Goal: Information Seeking & Learning: Learn about a topic

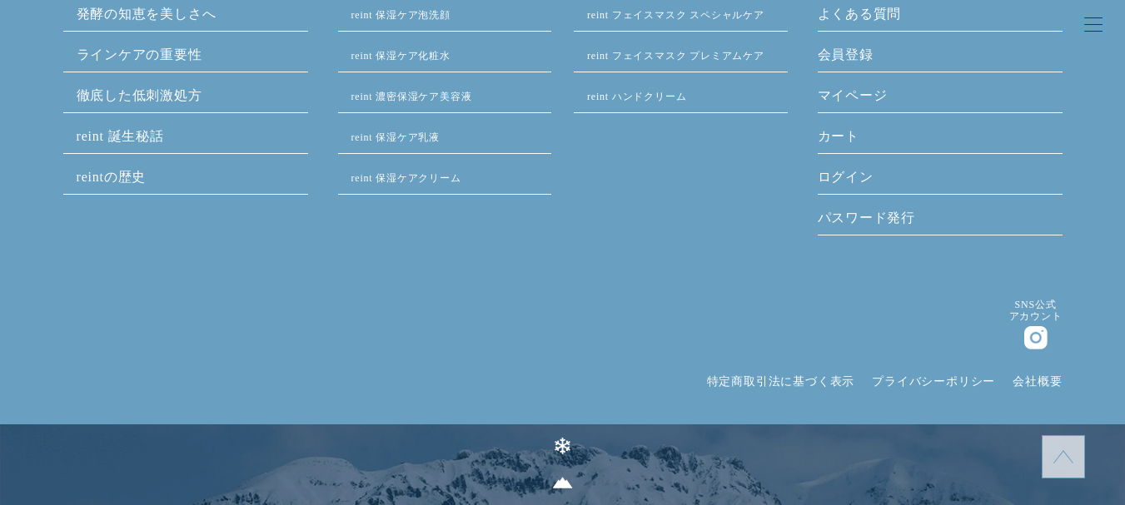
scroll to position [11487, 0]
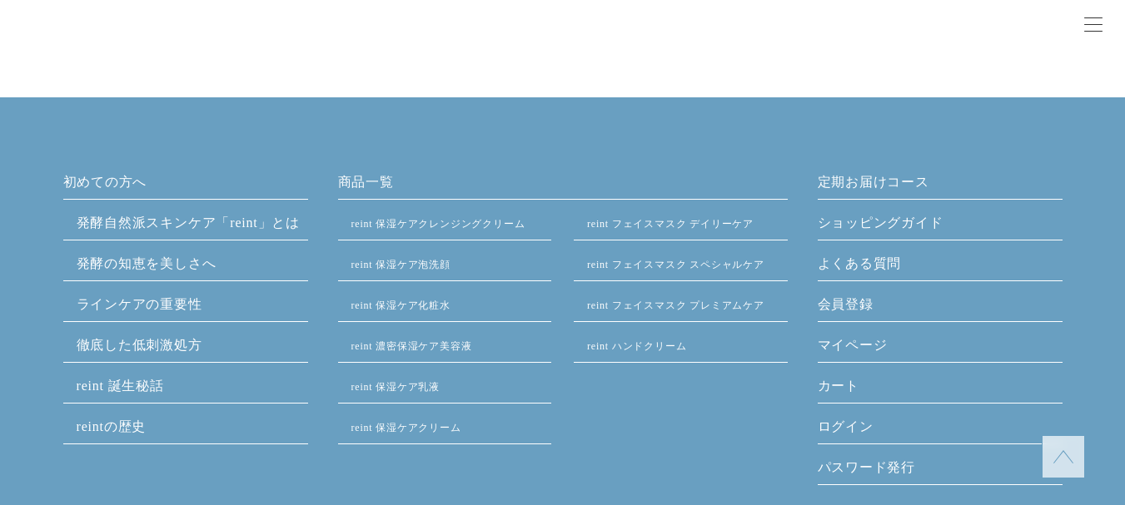
click at [231, 229] on link "発酵⾃然派スキンケア「reint」とは" at bounding box center [189, 223] width 224 height 14
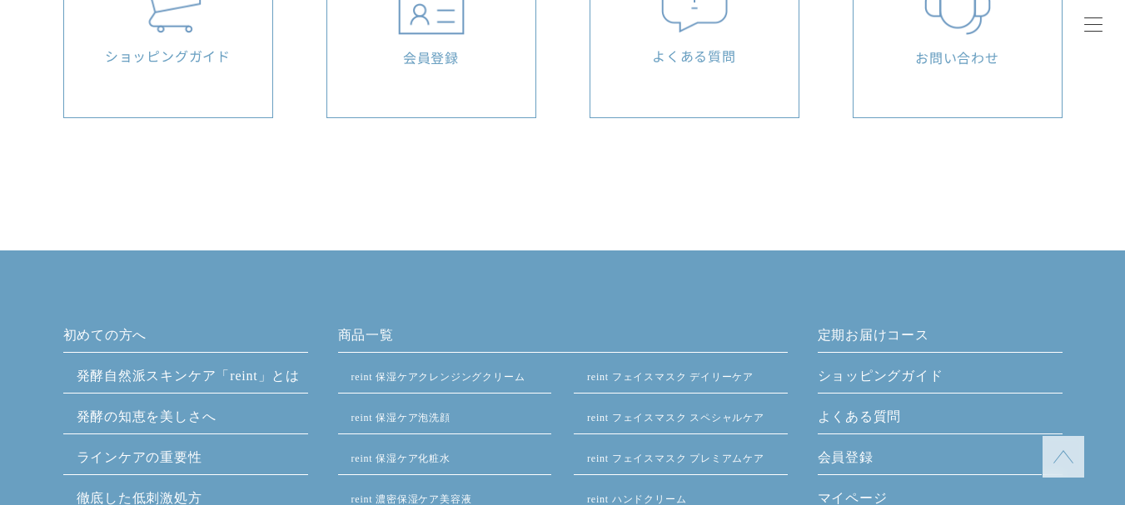
scroll to position [6826, 0]
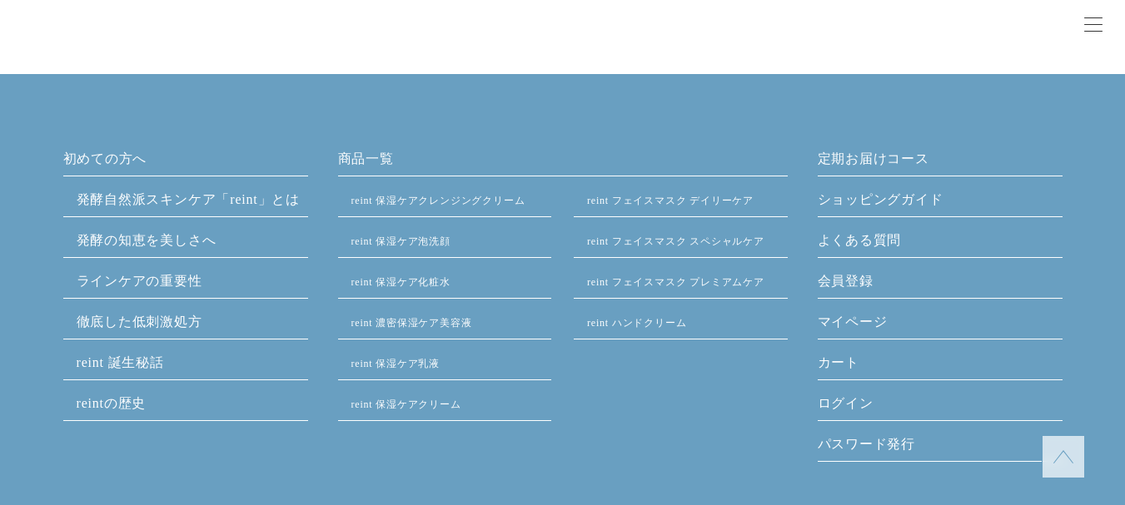
click at [149, 233] on link "発酵の知恵を美しさへ" at bounding box center [147, 240] width 140 height 14
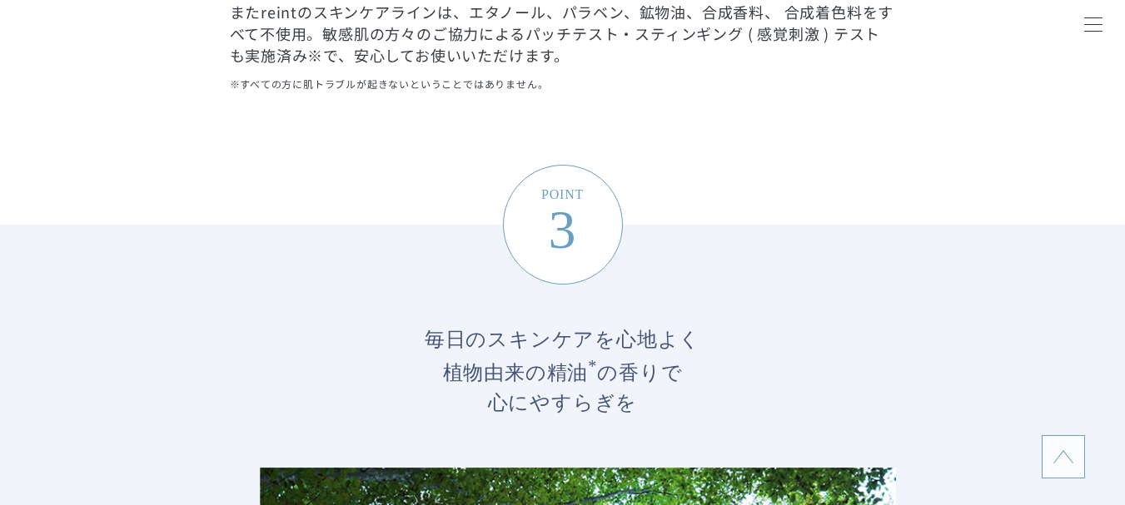
scroll to position [0, 0]
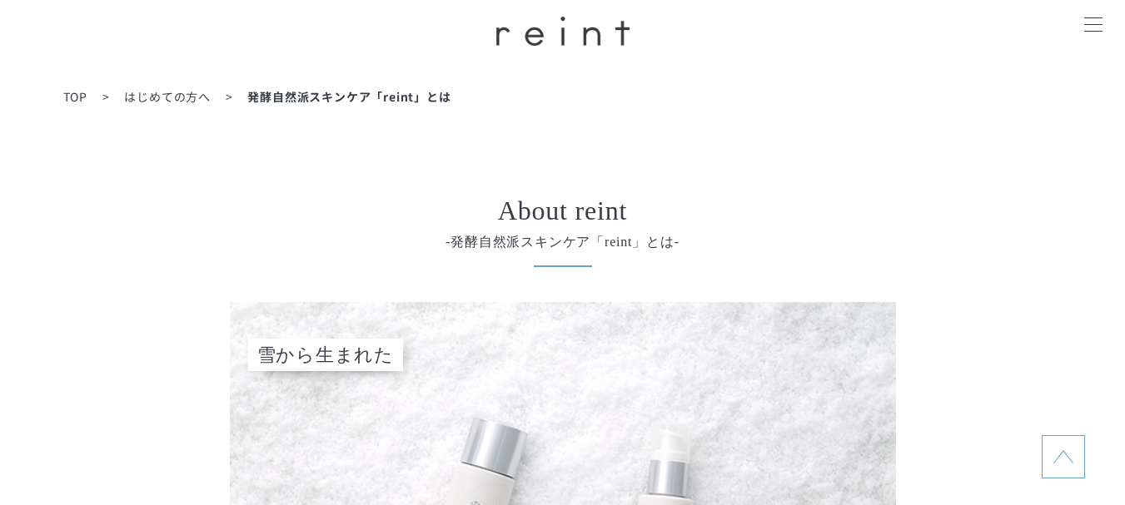
drag, startPoint x: 382, startPoint y: 409, endPoint x: 375, endPoint y: -73, distance: 482.0
click at [78, 97] on span "TOP" at bounding box center [75, 96] width 24 height 17
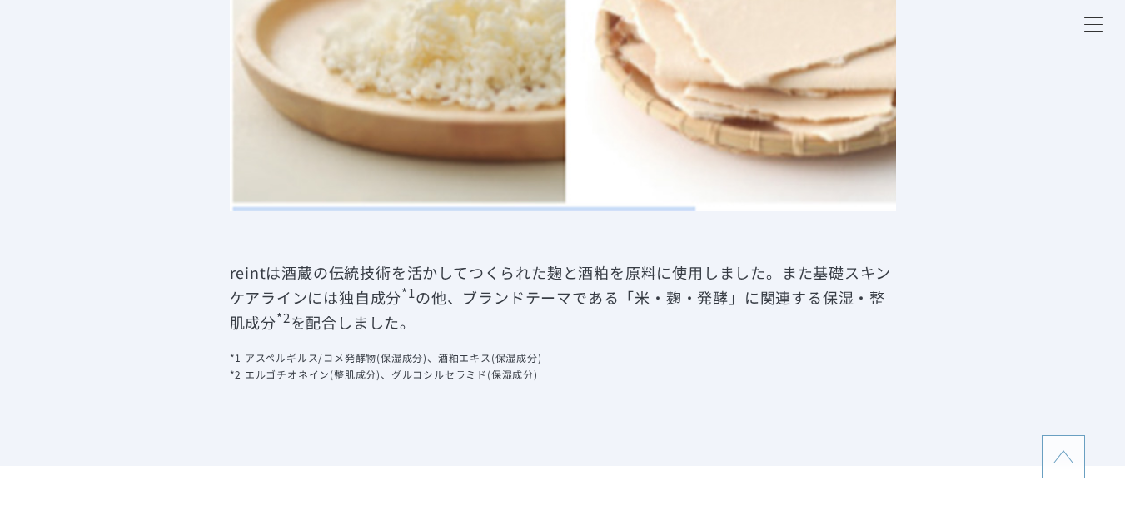
scroll to position [1415, 0]
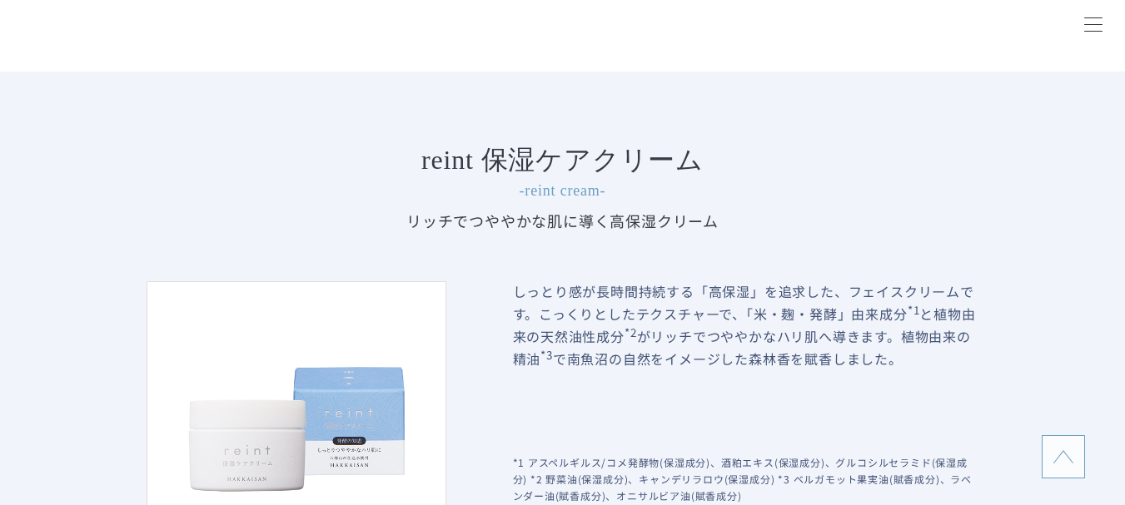
scroll to position [2747, 0]
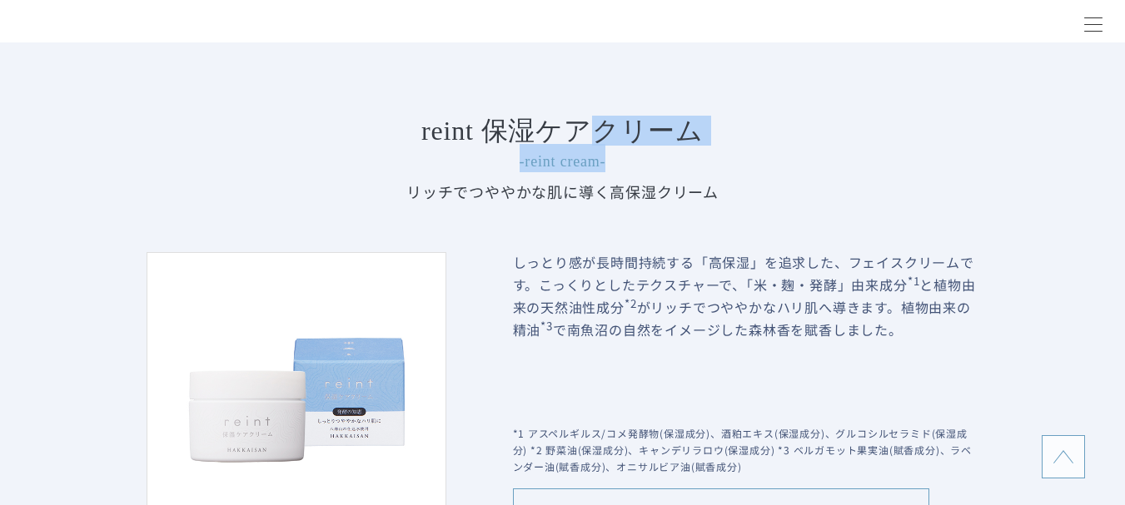
drag, startPoint x: 604, startPoint y: 137, endPoint x: 709, endPoint y: 146, distance: 106.1
click at [709, 146] on h4 "reint 保湿ケアクリーム -reint cream-" at bounding box center [563, 144] width 832 height 55
copy h4 "クリーム -reint cream-"
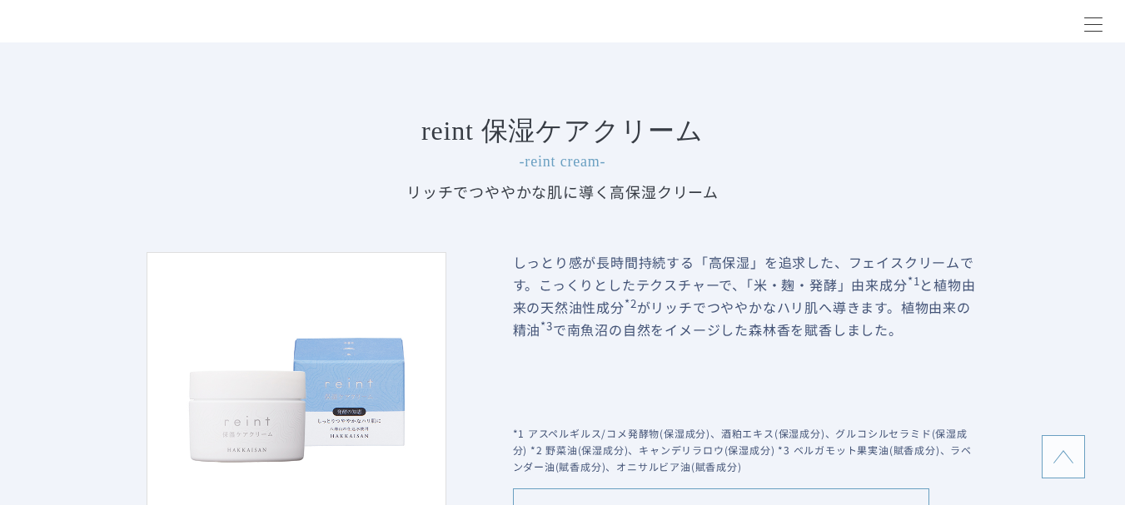
click at [701, 192] on p "リッチでつややかな肌に導く高保湿クリーム" at bounding box center [563, 192] width 832 height 22
drag, startPoint x: 628, startPoint y: 195, endPoint x: 693, endPoint y: 328, distance: 148.2
click at [713, 197] on p "リッチでつややかな肌に導く高保湿クリーム" at bounding box center [563, 192] width 832 height 22
copy p "保湿クリーム"
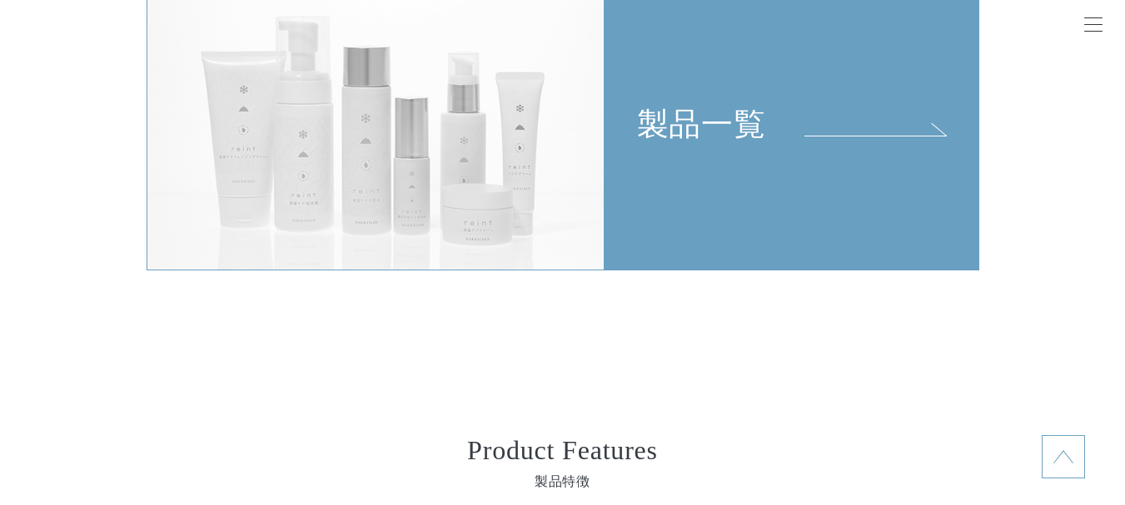
scroll to position [3663, 0]
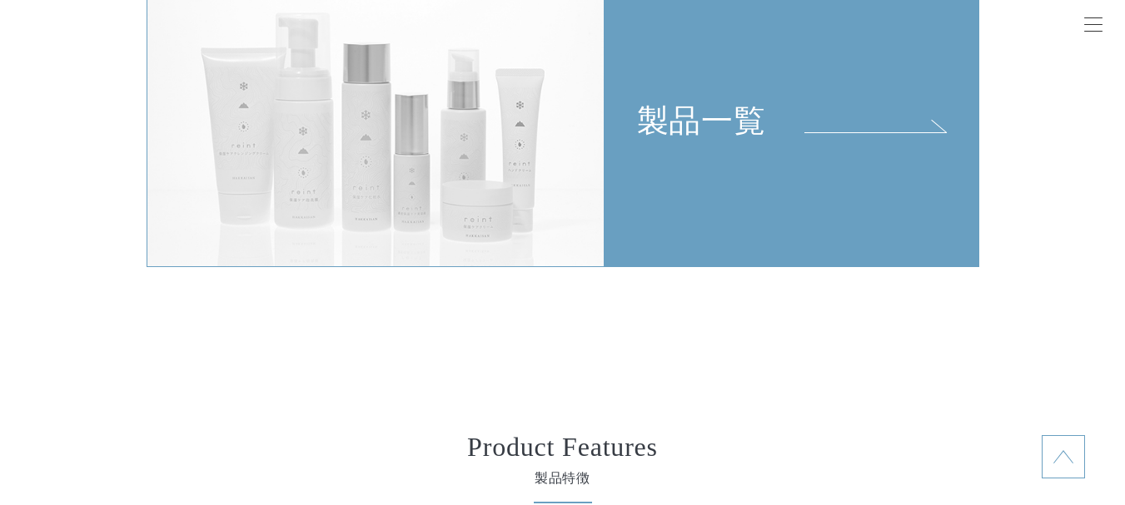
click at [735, 131] on div "製品一覧" at bounding box center [791, 56] width 373 height 168
click at [697, 119] on div "製品一覧" at bounding box center [791, 56] width 373 height 168
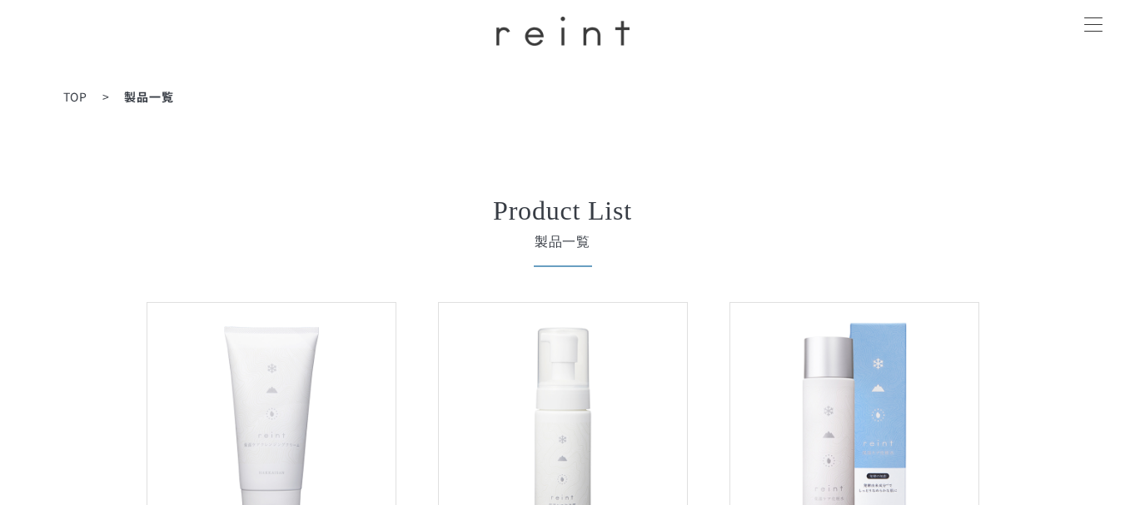
click at [77, 97] on span "TOP" at bounding box center [75, 96] width 24 height 17
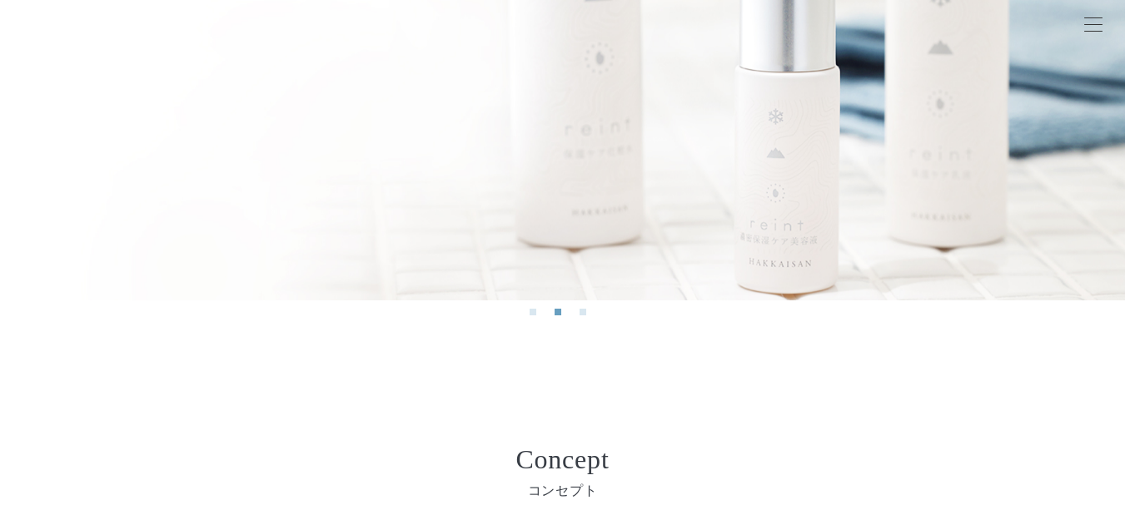
scroll to position [333, 0]
click at [534, 314] on button "1" at bounding box center [532, 310] width 7 height 7
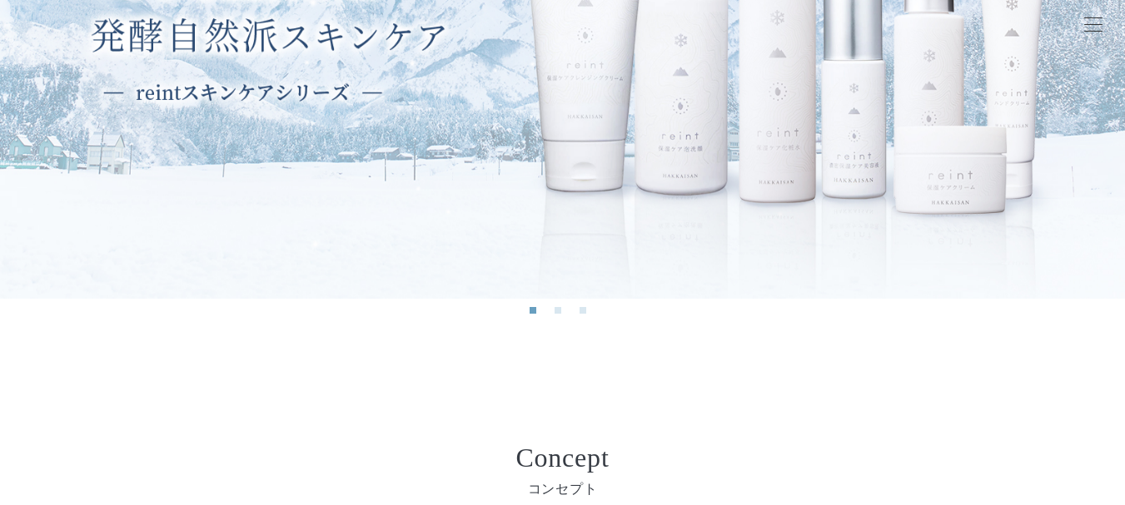
click at [588, 311] on li "3" at bounding box center [587, 315] width 17 height 17
click at [587, 311] on li "3" at bounding box center [587, 315] width 17 height 17
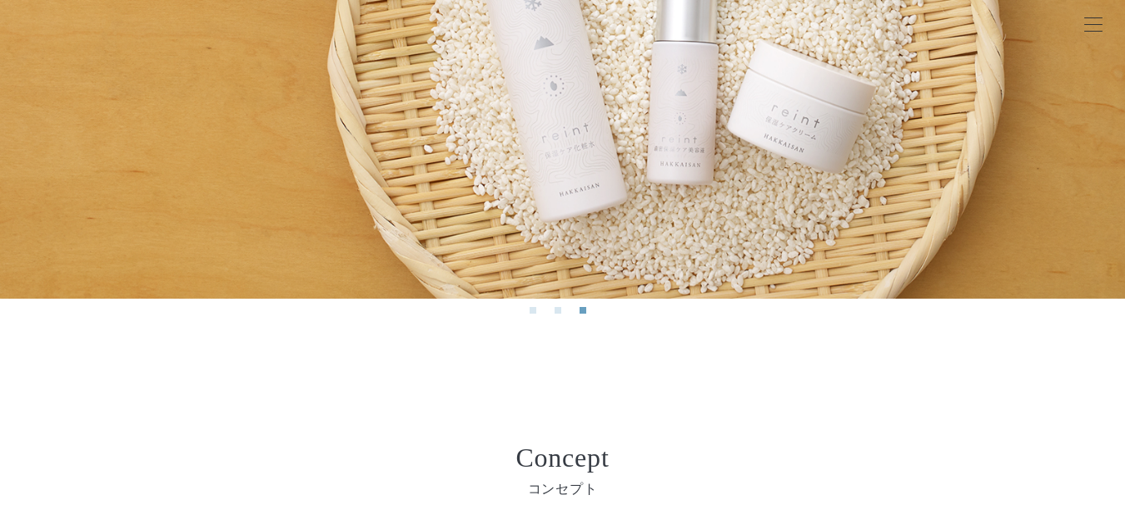
click at [526, 311] on ul "1 2 3" at bounding box center [562, 309] width 1125 height 29
click at [534, 310] on button "1" at bounding box center [532, 310] width 7 height 7
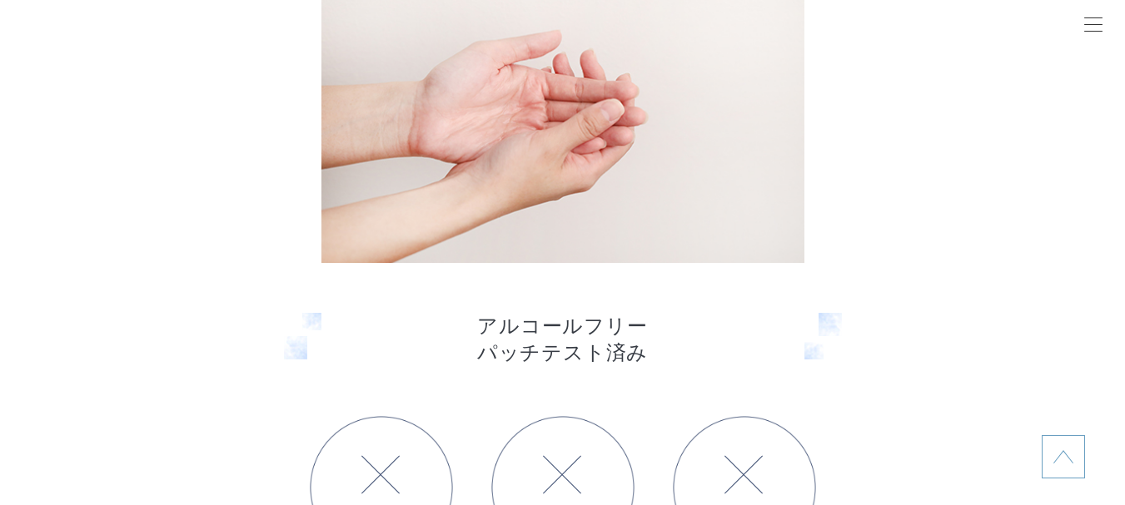
scroll to position [4745, 0]
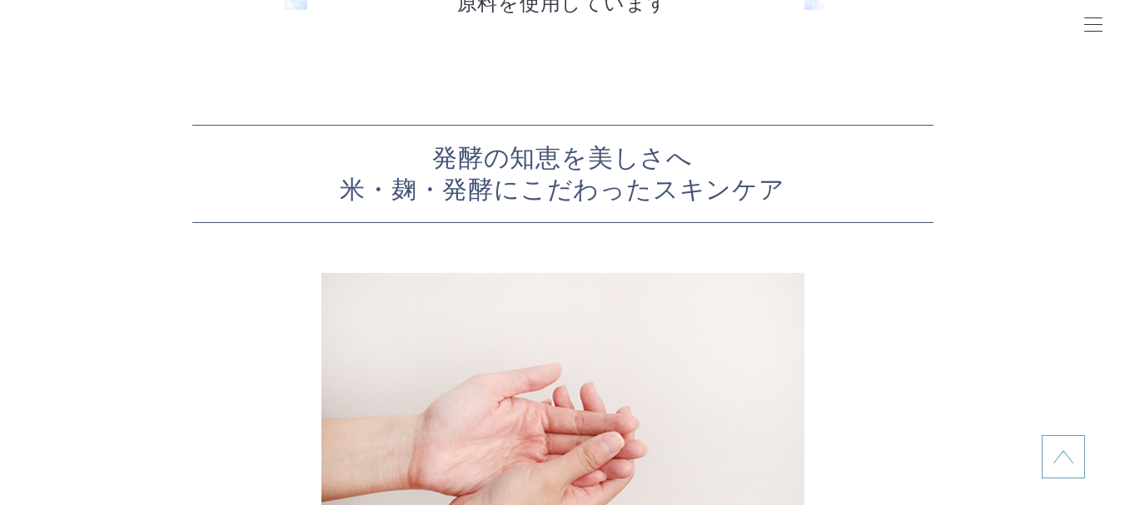
click at [440, 159] on p "発酵の知恵を美しさへ 米・麹・発酵にこだわったスキンケア" at bounding box center [562, 173] width 741 height 63
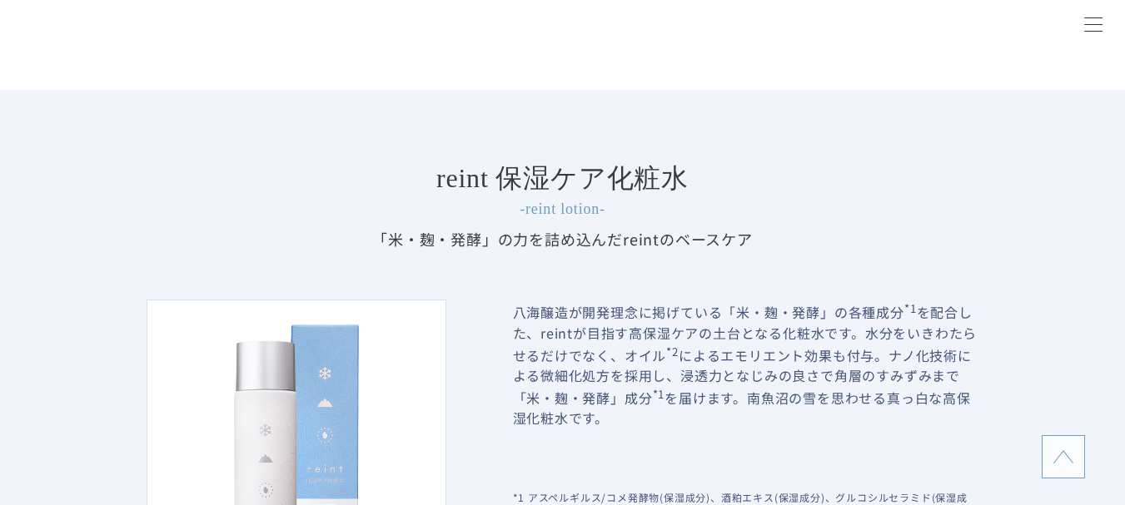
scroll to position [0, 0]
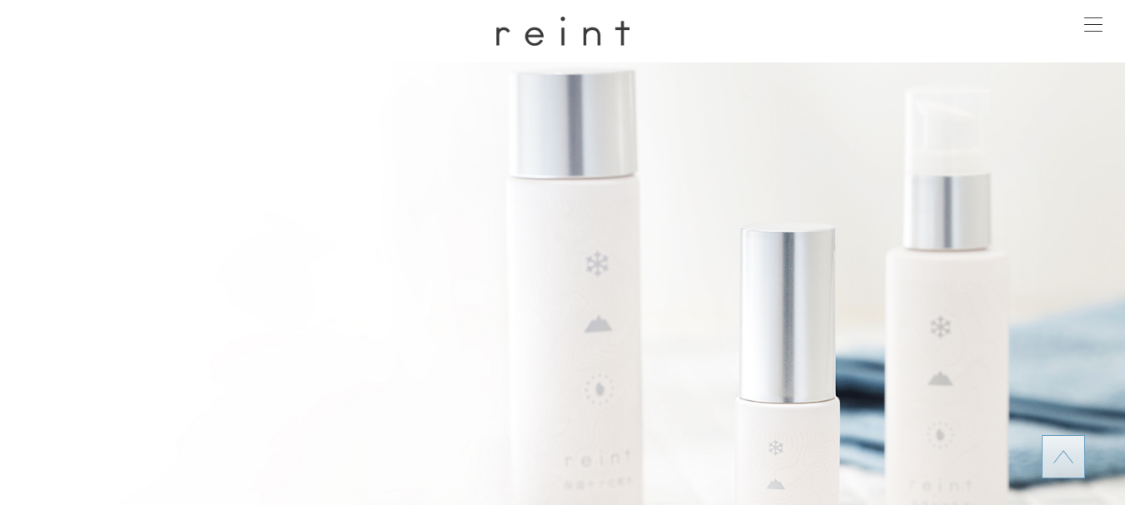
drag, startPoint x: 544, startPoint y: 355, endPoint x: 565, endPoint y: 90, distance: 265.5
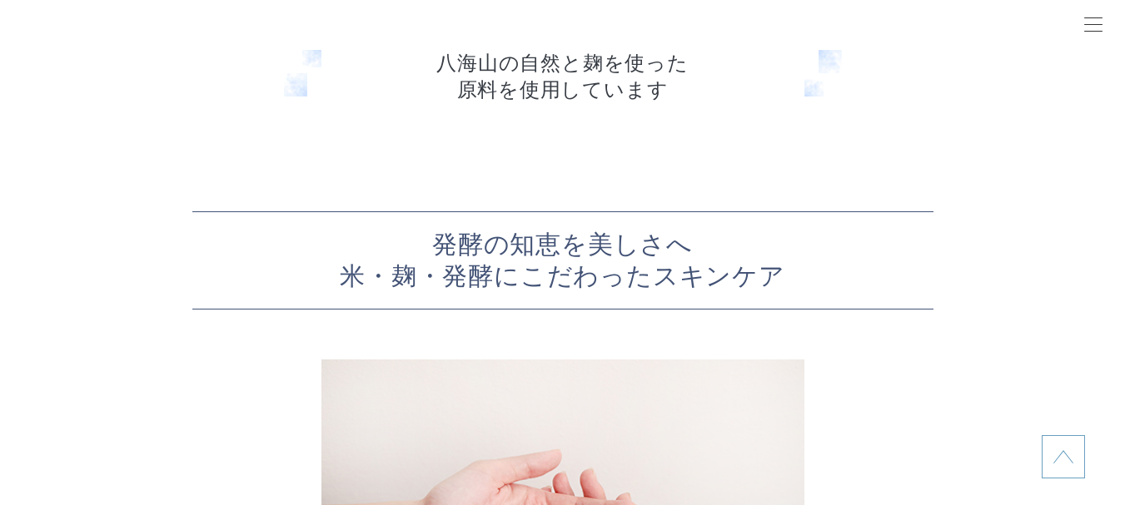
scroll to position [4662, 0]
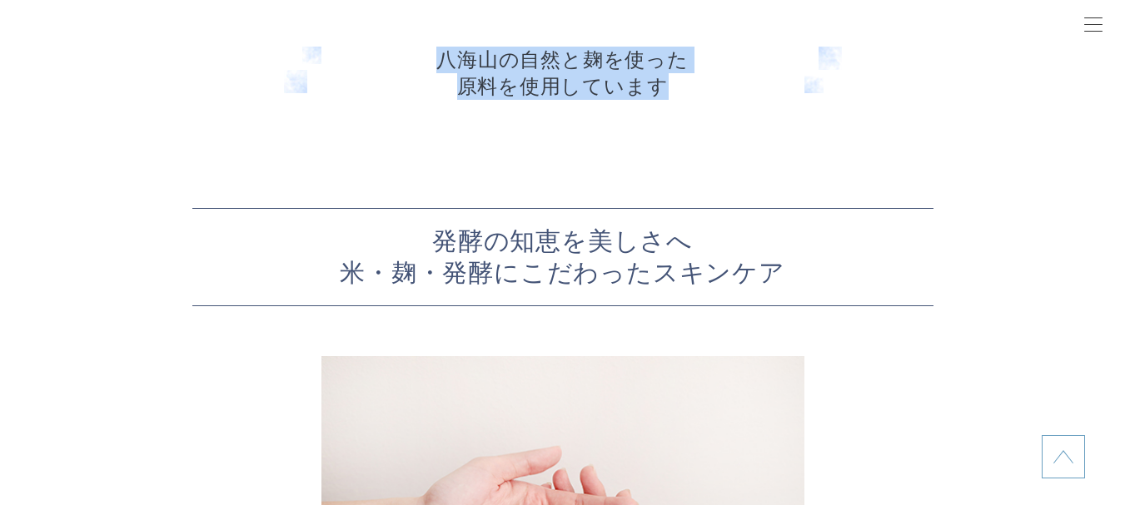
drag, startPoint x: 448, startPoint y: 57, endPoint x: 695, endPoint y: 93, distance: 249.8
click at [695, 93] on p "八海山の自然と麹を使った 原料を使用しています" at bounding box center [563, 73] width 558 height 53
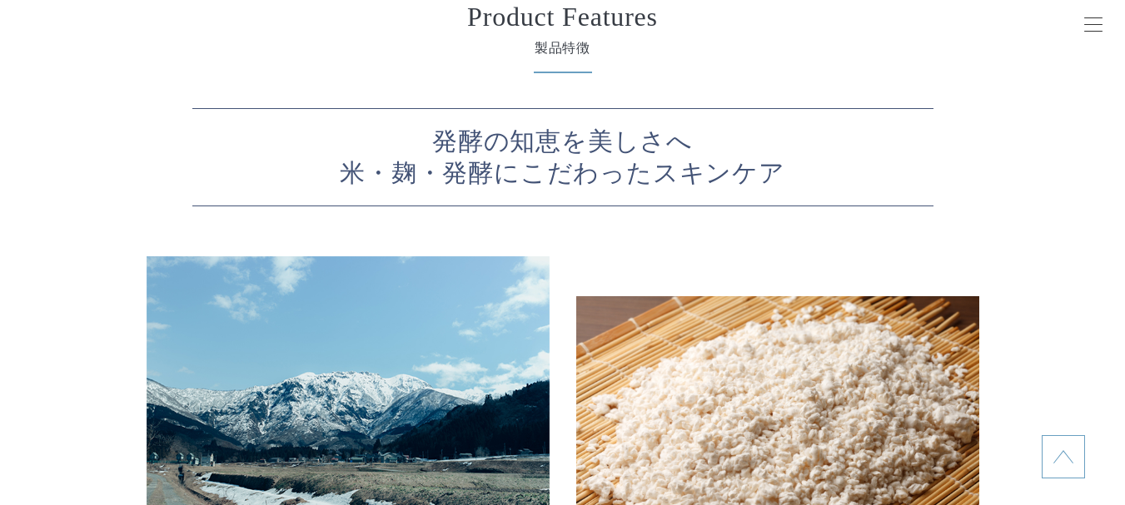
scroll to position [4079, 0]
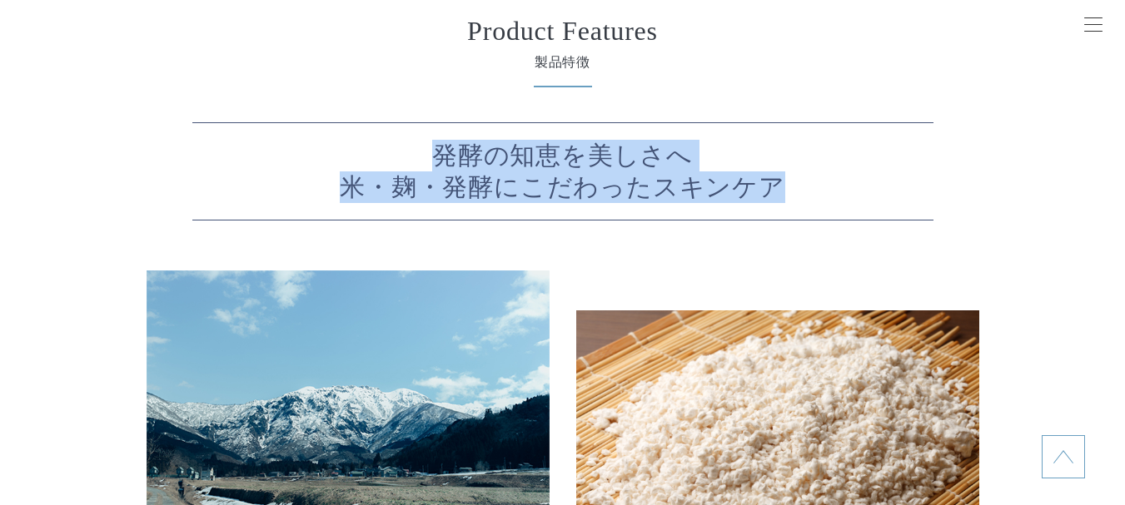
drag, startPoint x: 441, startPoint y: 150, endPoint x: 822, endPoint y: 192, distance: 383.6
click at [822, 192] on p "発酵の知恵を美しさへ 米・麹・発酵にこだわったスキンケア" at bounding box center [562, 171] width 741 height 63
copy p "発酵の知恵を美しさへ 米・麹・発酵にこだわったスキンケア"
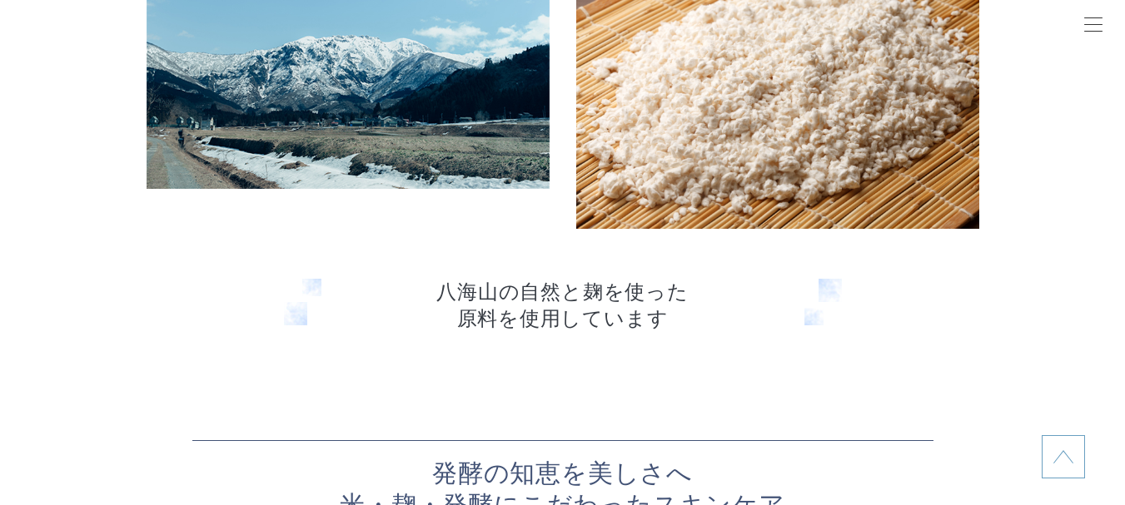
scroll to position [4662, 0]
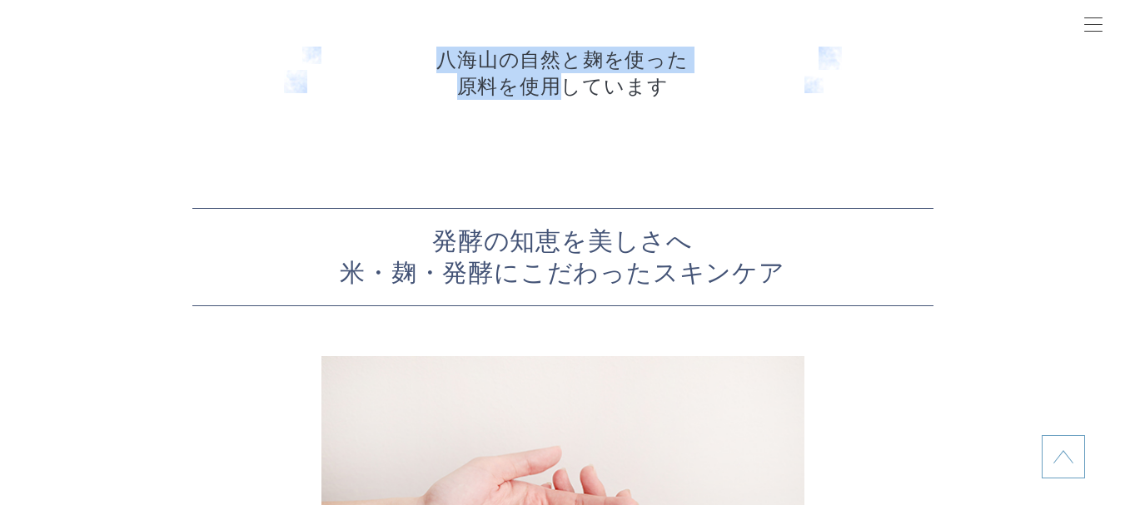
drag, startPoint x: 446, startPoint y: 57, endPoint x: 568, endPoint y: 85, distance: 124.6
click at [568, 85] on p "八海山の自然と麹を使った 原料を使用しています" at bounding box center [563, 73] width 558 height 53
copy p "八海山の自然と麹を使った 原料を使用"
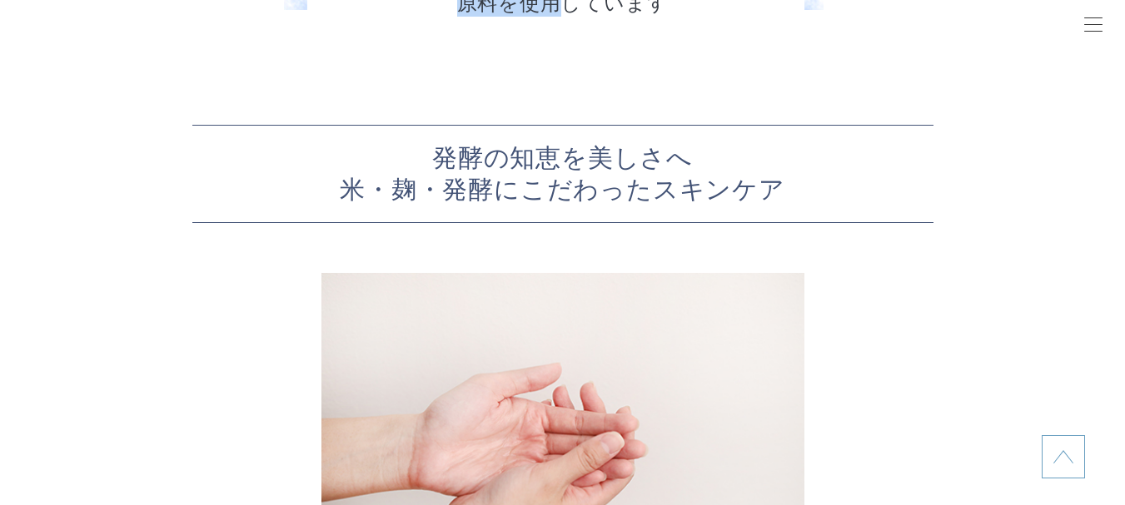
scroll to position [4412, 0]
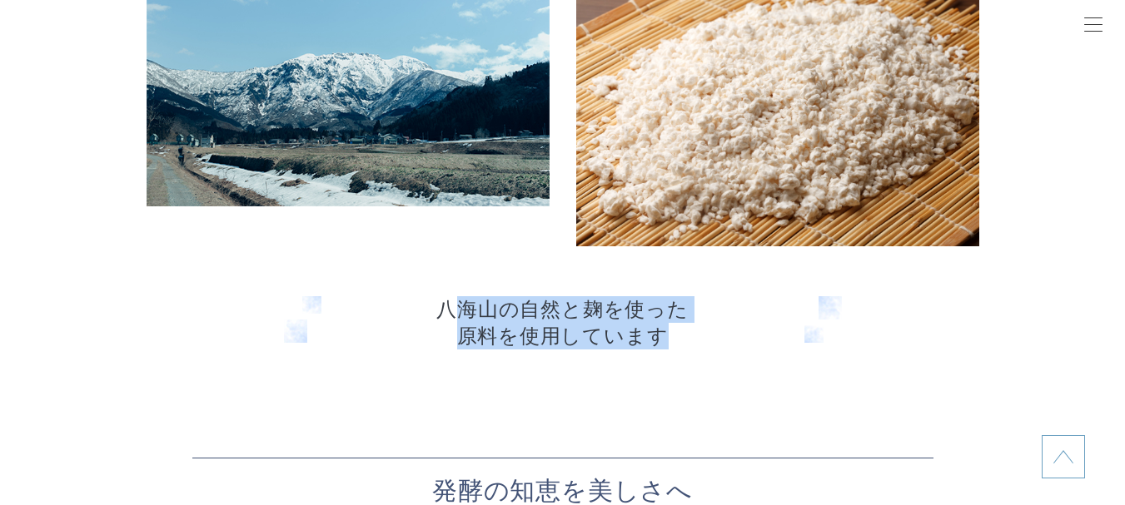
drag, startPoint x: 656, startPoint y: 338, endPoint x: 464, endPoint y: 316, distance: 193.5
click at [464, 316] on p "八海山の自然と麹を使った 原料を使用しています" at bounding box center [563, 322] width 558 height 53
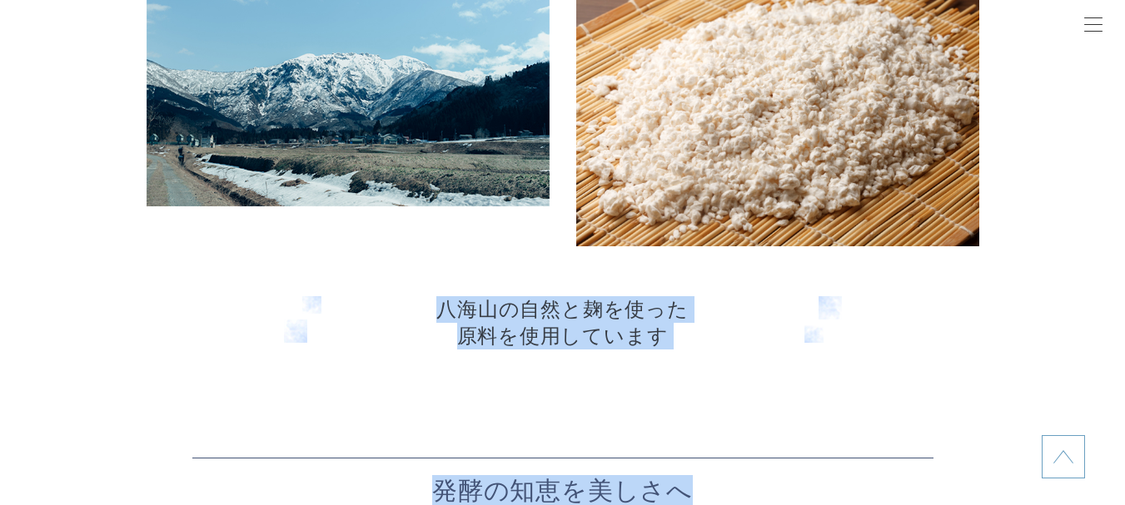
drag, startPoint x: 449, startPoint y: 316, endPoint x: 689, endPoint y: 369, distance: 246.2
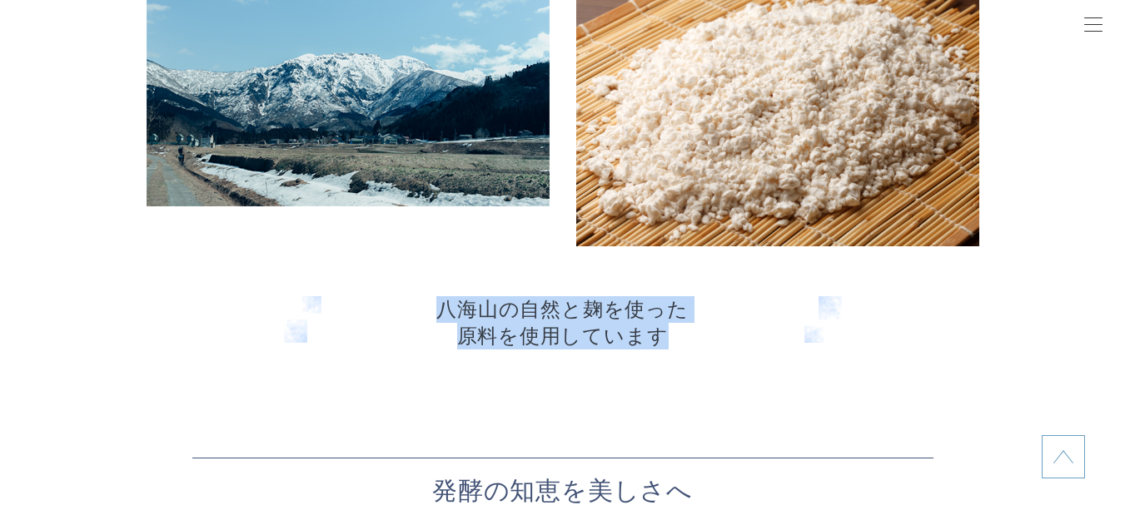
drag, startPoint x: 641, startPoint y: 342, endPoint x: 410, endPoint y: 301, distance: 235.1
click at [410, 301] on p "八海山の自然と麹を使った 原料を使用しています" at bounding box center [563, 322] width 558 height 53
copy p "八海山の自然と麹を使った 原料を使用しています"
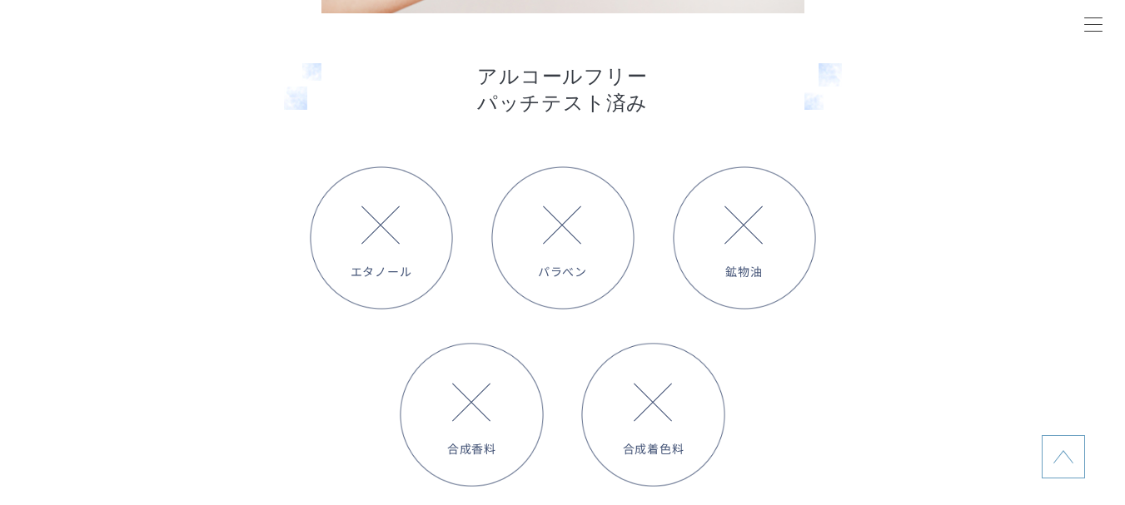
scroll to position [5411, 0]
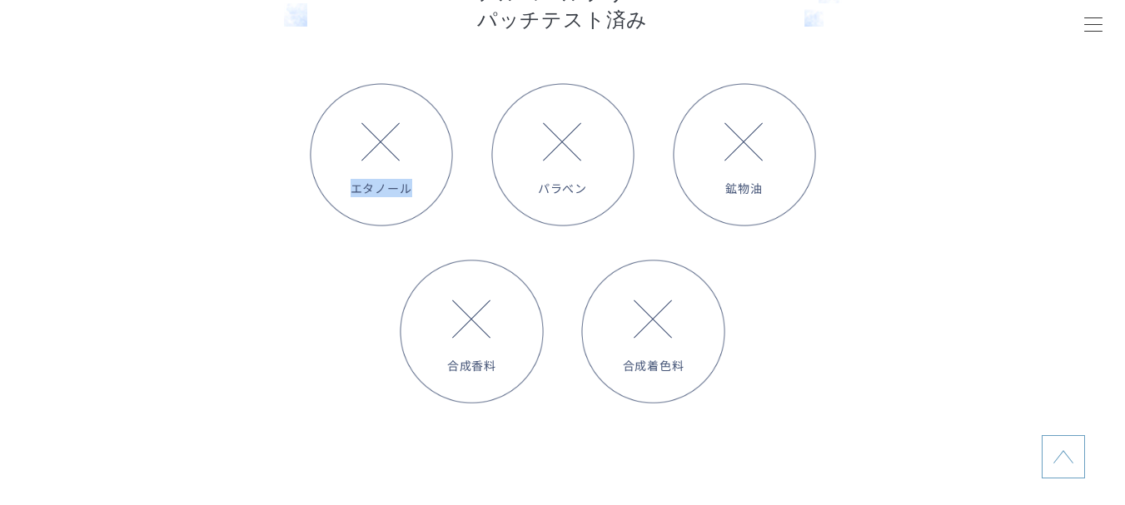
drag, startPoint x: 347, startPoint y: 195, endPoint x: 420, endPoint y: 196, distance: 73.3
click at [420, 196] on span "エタノール" at bounding box center [381, 188] width 168 height 18
copy span "エタノール"
click at [510, 167] on li "パラべン" at bounding box center [563, 155] width 168 height 144
drag, startPoint x: 537, startPoint y: 188, endPoint x: 612, endPoint y: 195, distance: 75.2
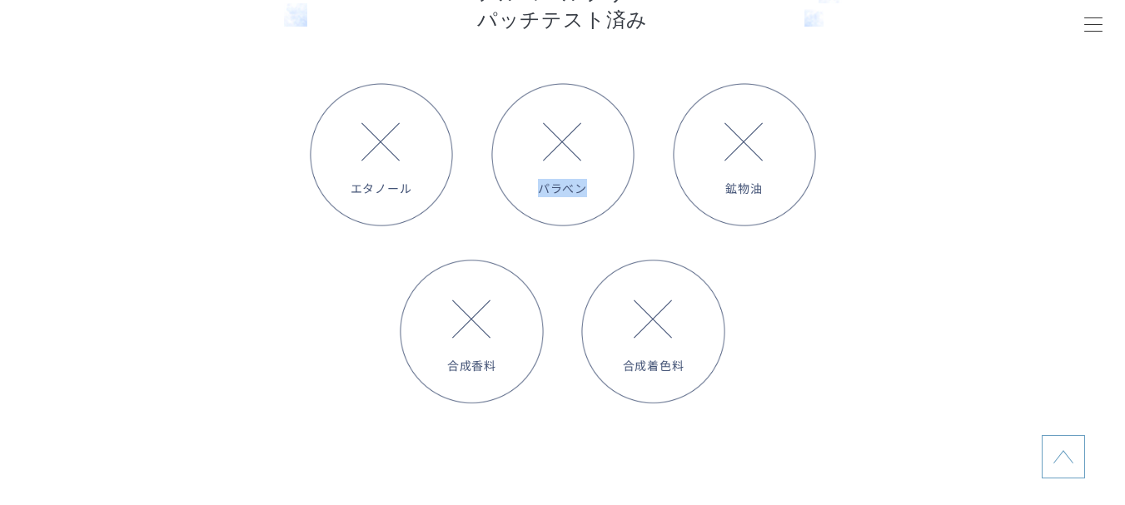
click at [612, 195] on span "パラべン" at bounding box center [563, 188] width 168 height 18
copy span "パラべン"
drag, startPoint x: 739, startPoint y: 188, endPoint x: 788, endPoint y: 188, distance: 49.1
click at [788, 188] on span "鉱物油" at bounding box center [744, 188] width 168 height 18
copy span "鉱物油"
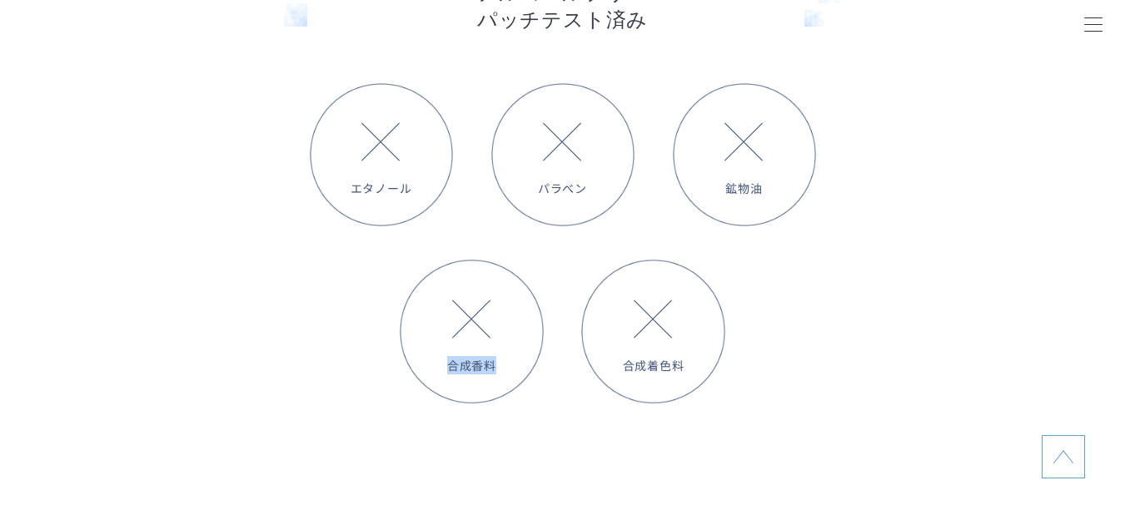
drag, startPoint x: 483, startPoint y: 371, endPoint x: 512, endPoint y: 372, distance: 29.1
click at [512, 372] on span "合成香料" at bounding box center [472, 365] width 168 height 18
copy span "合成香料"
drag, startPoint x: 627, startPoint y: 367, endPoint x: 695, endPoint y: 370, distance: 68.3
click at [695, 370] on span "合成着色料" at bounding box center [653, 365] width 168 height 18
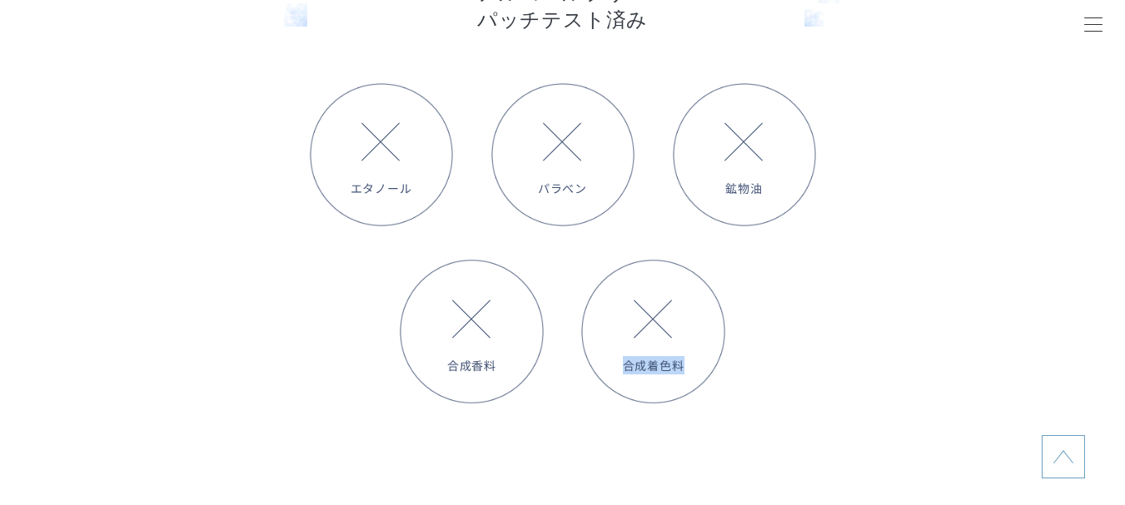
copy span "合成着色料"
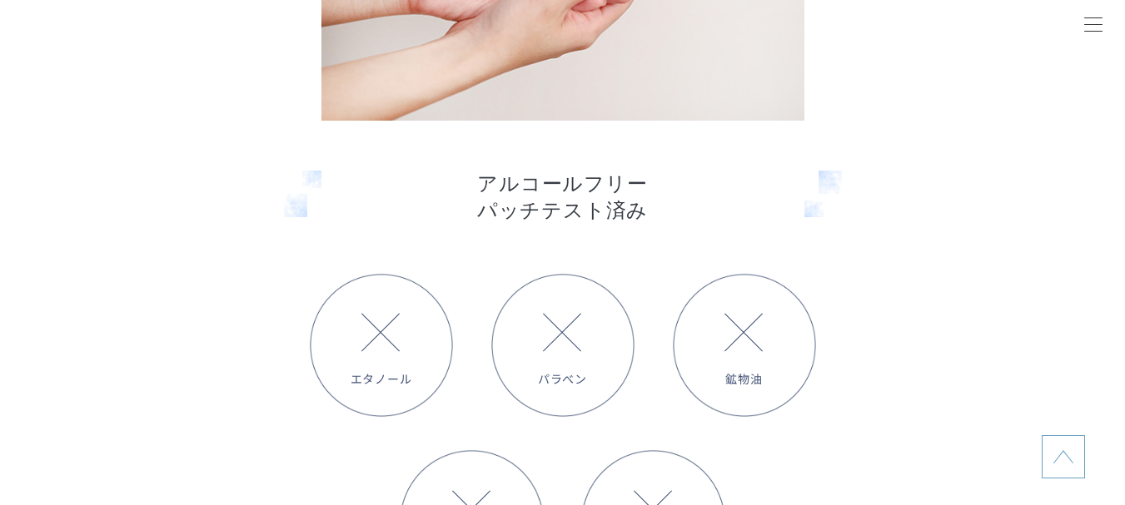
scroll to position [5161, 0]
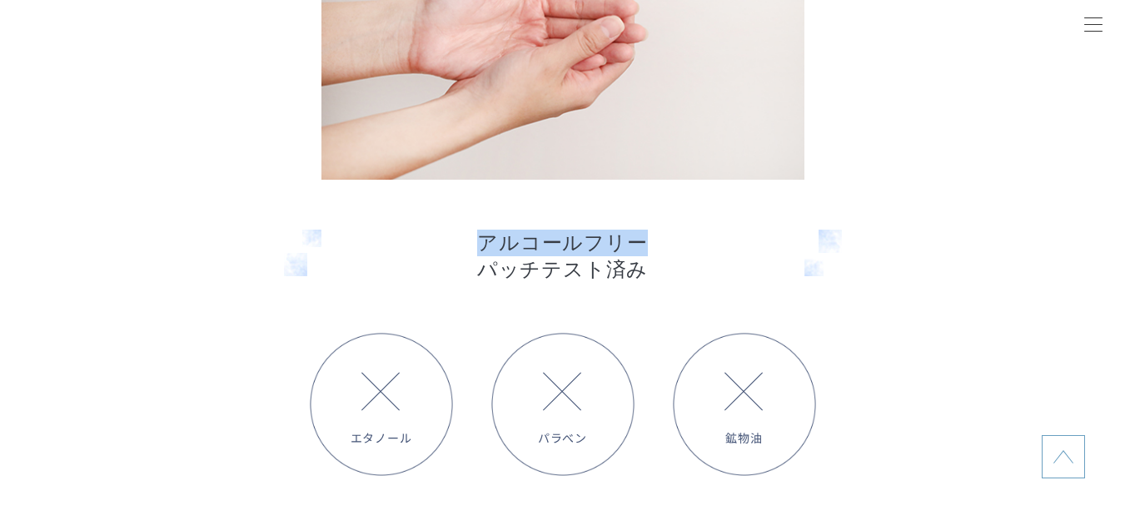
drag, startPoint x: 483, startPoint y: 243, endPoint x: 657, endPoint y: 257, distance: 174.6
click at [657, 257] on p "アルコールフリー パッチテスト済み" at bounding box center [563, 256] width 558 height 53
click at [534, 276] on p "アルコールフリー パッチテスト済み" at bounding box center [563, 256] width 558 height 53
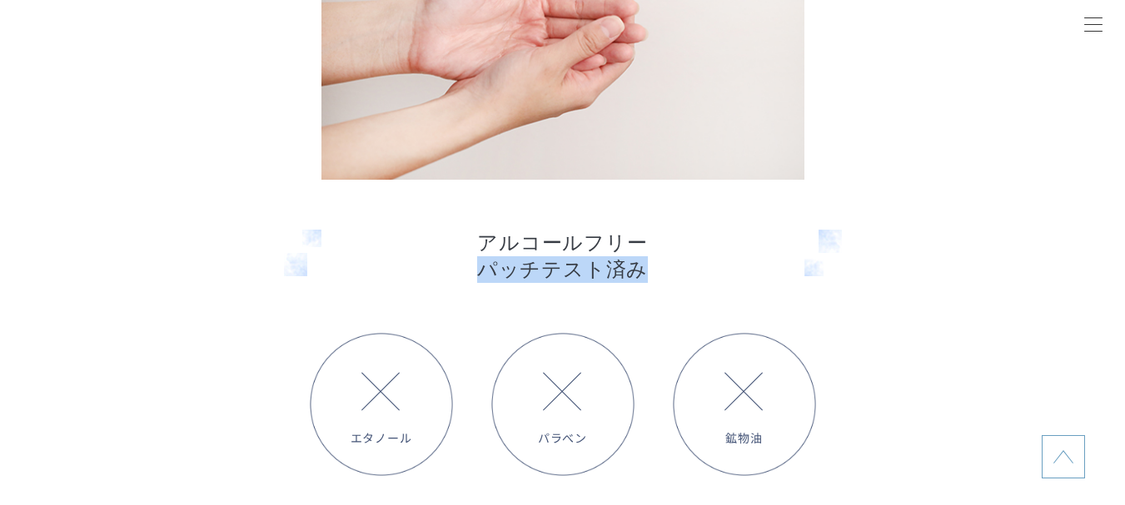
drag, startPoint x: 482, startPoint y: 272, endPoint x: 646, endPoint y: 271, distance: 164.0
click at [646, 271] on p "アルコールフリー パッチテスト済み" at bounding box center [563, 256] width 558 height 53
drag, startPoint x: 483, startPoint y: 245, endPoint x: 652, endPoint y: 266, distance: 170.3
click at [652, 266] on p "アルコールフリー パッチテスト済み" at bounding box center [563, 256] width 558 height 53
copy p "アルコールフリー パッチテスト済み"
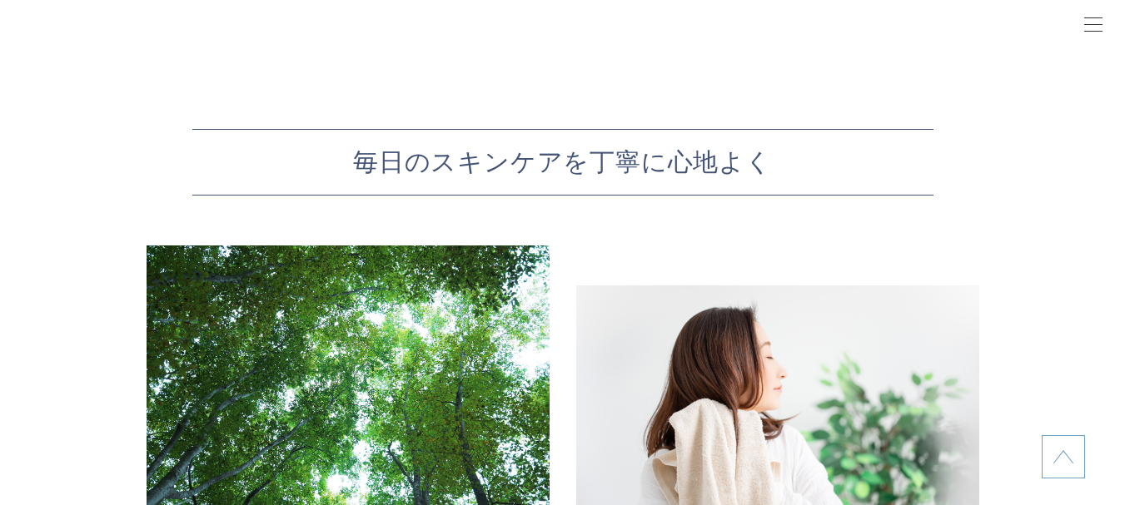
scroll to position [6326, 0]
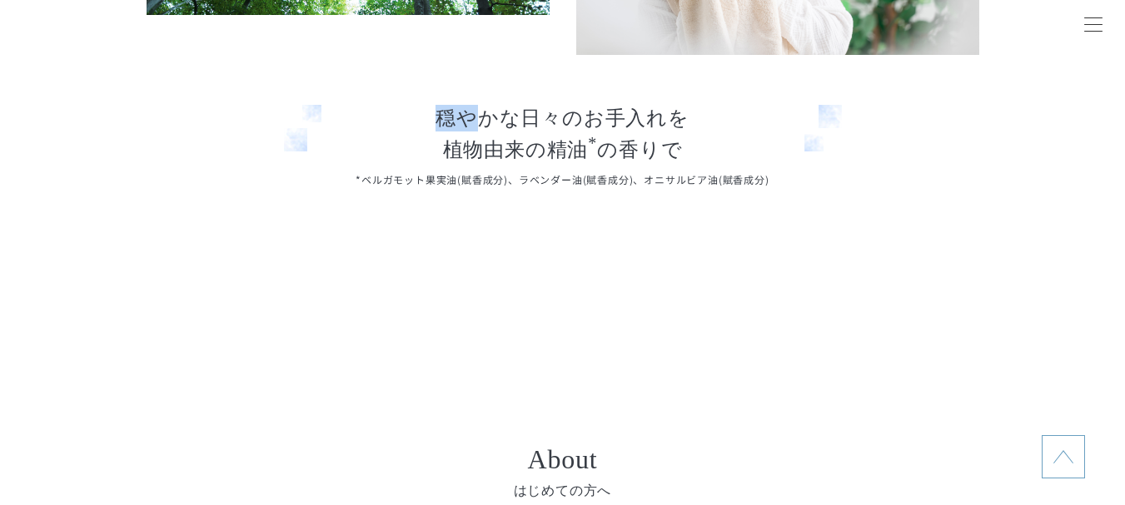
drag, startPoint x: 437, startPoint y: 119, endPoint x: 473, endPoint y: 125, distance: 36.3
click at [473, 125] on p "穏やかな日々のお手入れを 植物由来の精油 * の香りで" at bounding box center [563, 134] width 558 height 58
click at [582, 152] on p "穏やかな日々のお手入れを 植物由来の精油 * の香りで" at bounding box center [563, 134] width 558 height 58
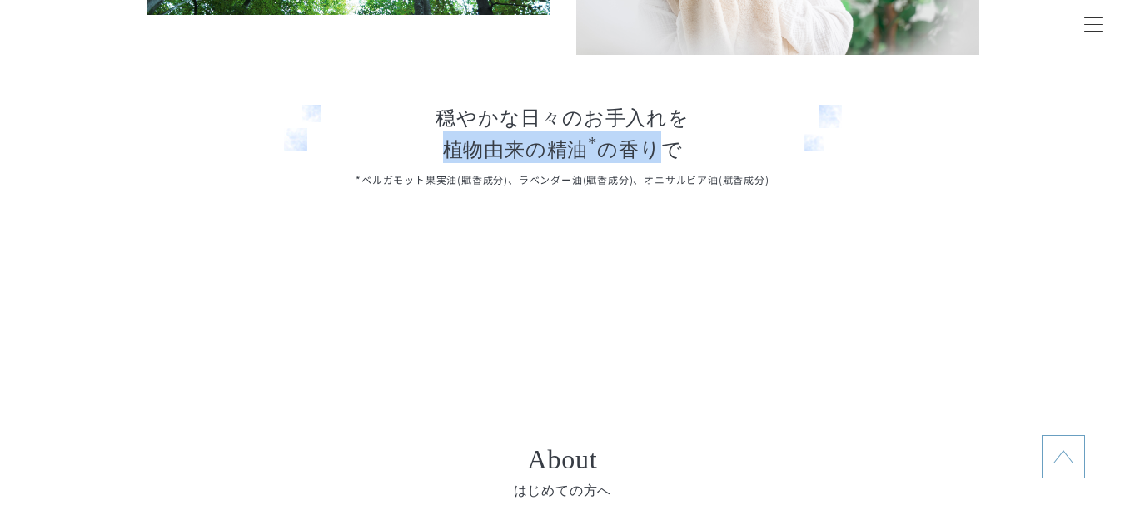
drag, startPoint x: 451, startPoint y: 156, endPoint x: 650, endPoint y: 154, distance: 199.0
click at [650, 154] on p "穏やかな日々のお手入れを 植物由来の精油 * の香りで" at bounding box center [563, 134] width 558 height 58
copy p "植物由来の精油 * の香り"
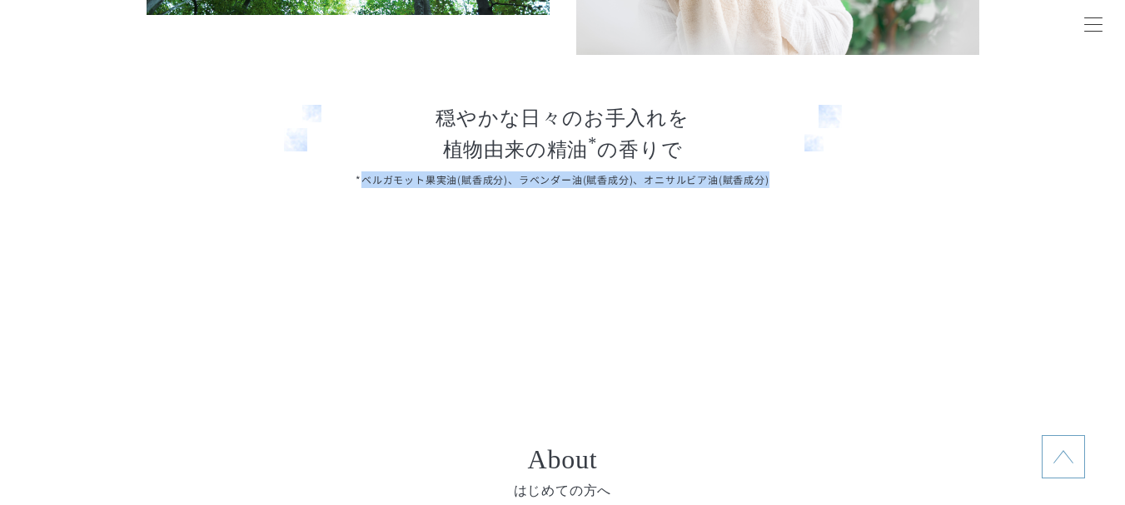
drag, startPoint x: 363, startPoint y: 181, endPoint x: 772, endPoint y: 183, distance: 408.7
click at [772, 183] on p "*ベルガモット果実油(賦香成分)、ラベンダー油(賦香成分)、オニサルビア油(賦香成分)" at bounding box center [563, 179] width 832 height 17
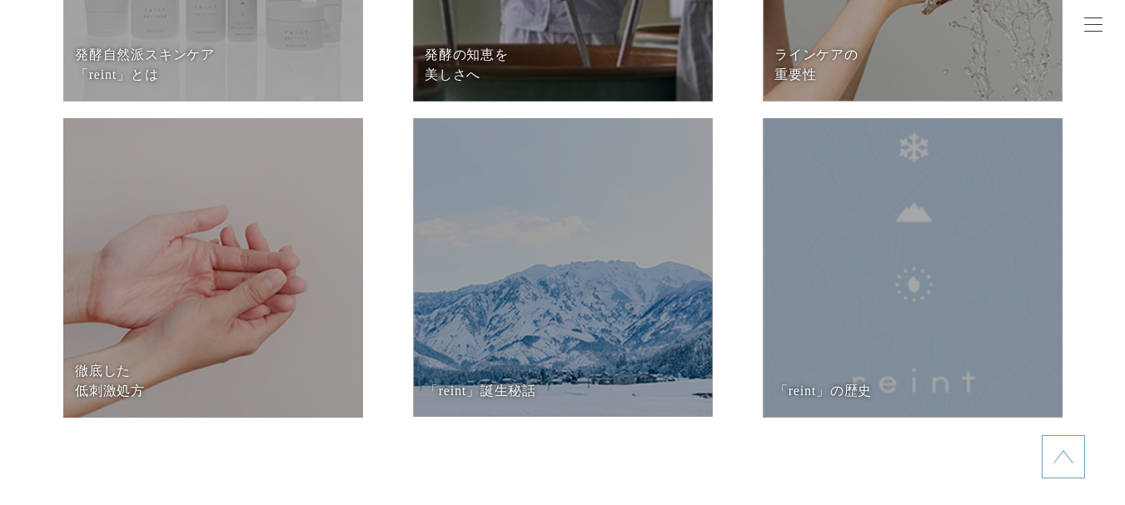
scroll to position [6992, 0]
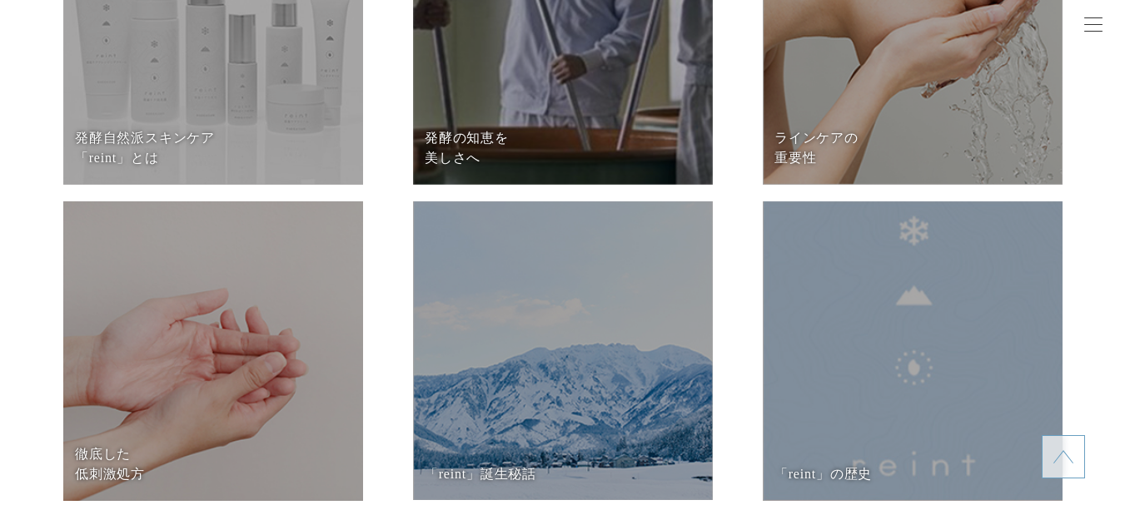
click at [500, 105] on dd at bounding box center [563, 35] width 300 height 300
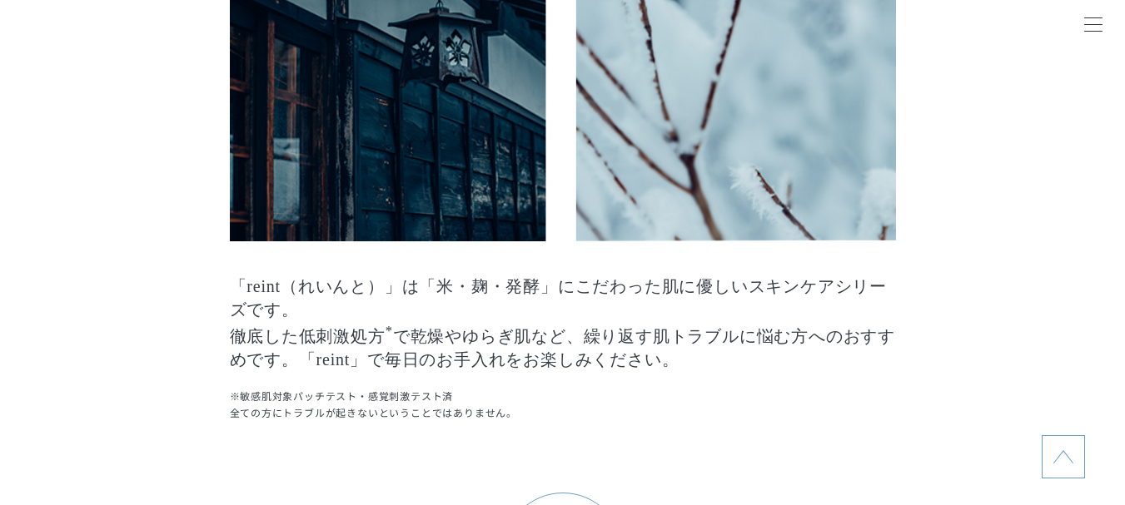
scroll to position [1582, 0]
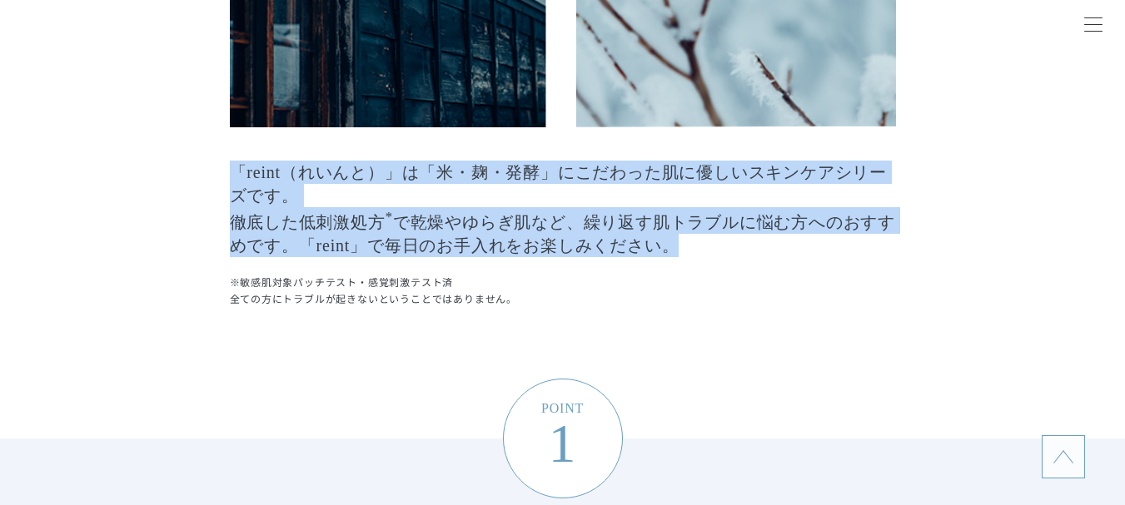
drag, startPoint x: 221, startPoint y: 166, endPoint x: 732, endPoint y: 249, distance: 517.7
copy p "「reint（れいんと）」は「米・麹・発酵」にこだわった肌に優しいスキンケアシリーズです。 徹底した低刺激処方 * で乾燥やゆらぎ肌など、繰り返す肌トラブルに…"
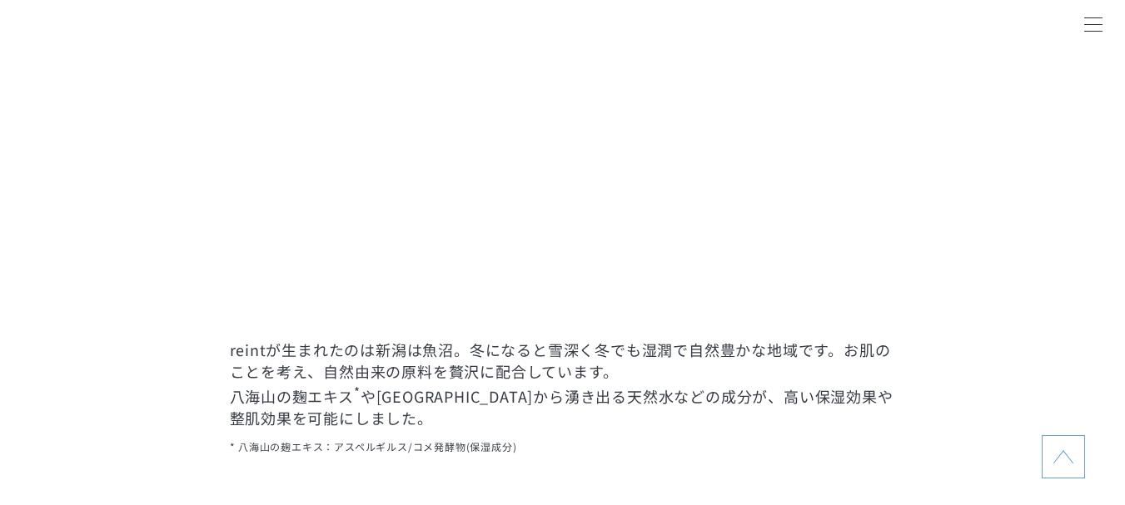
scroll to position [3996, 0]
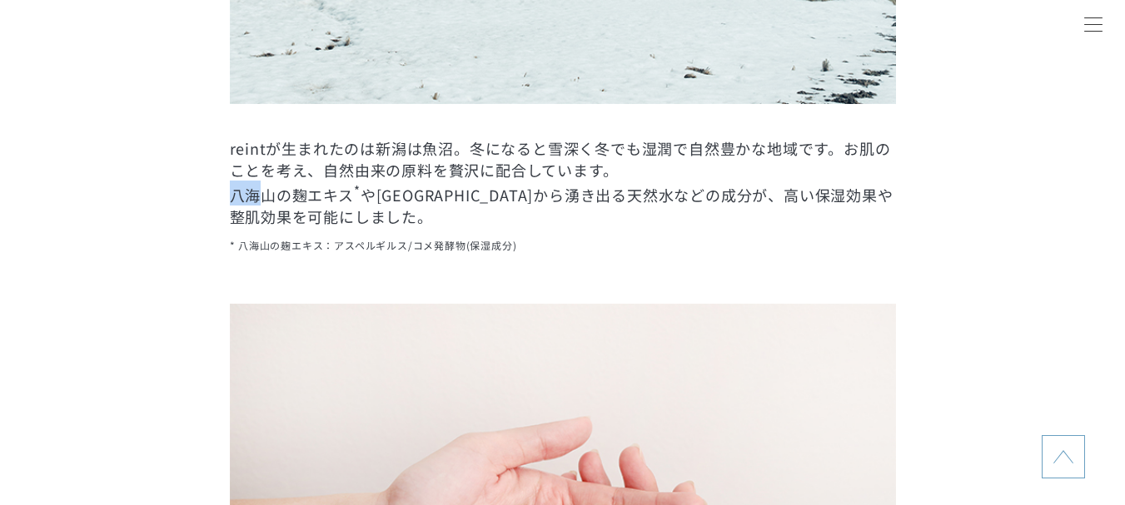
drag, startPoint x: 220, startPoint y: 201, endPoint x: 266, endPoint y: 196, distance: 47.0
click at [266, 196] on li "POINT 2 魚沼の自然から生まれた理想のスキンケア 肌へのやさしさにこだわった 自然由来成分を贅沢に使用 reintが生まれたのは新潟は魚沼。冬になると雪…" at bounding box center [562, 87] width 1125 height 1840
click at [355, 197] on sup "*" at bounding box center [357, 189] width 7 height 17
drag, startPoint x: 311, startPoint y: 247, endPoint x: 483, endPoint y: 242, distance: 171.6
click at [483, 242] on span "* 八海山の麹エキス：アスペルギルス/コメ発酵物(保湿成分)" at bounding box center [563, 240] width 666 height 27
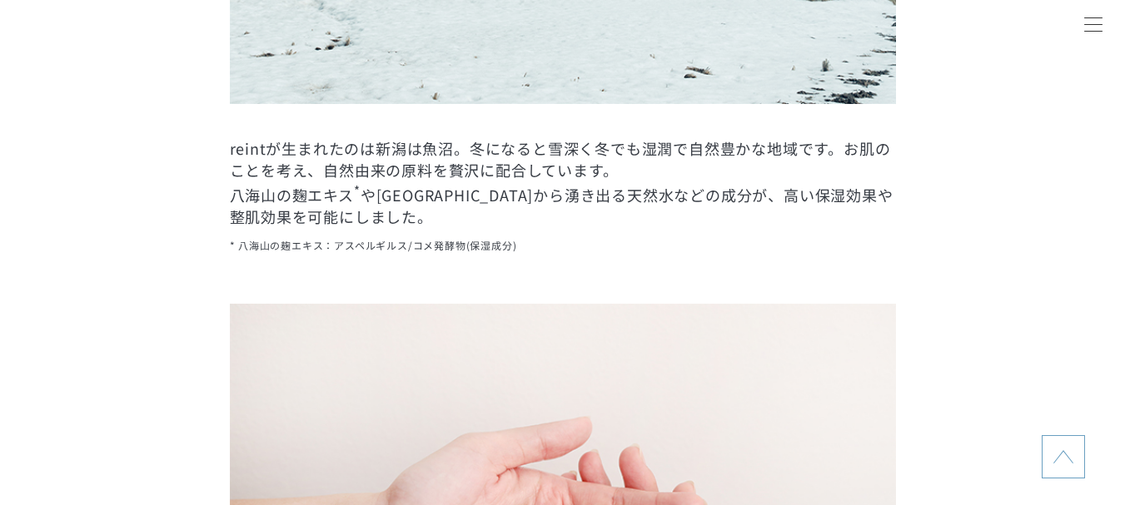
click at [572, 239] on span "* 八海山の麹エキス：アスペルギルス/コメ発酵物(保湿成分)" at bounding box center [563, 240] width 666 height 27
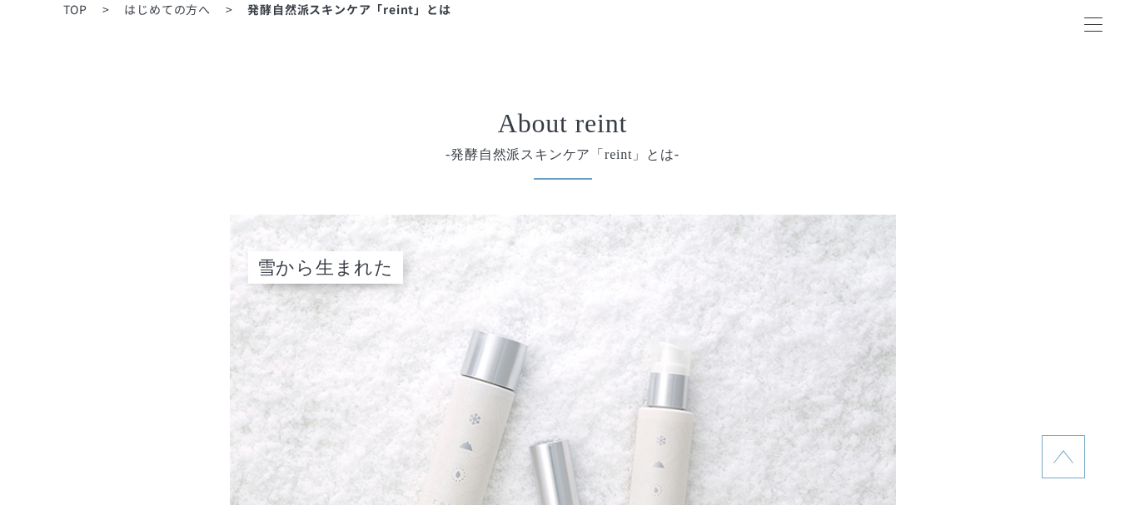
scroll to position [0, 0]
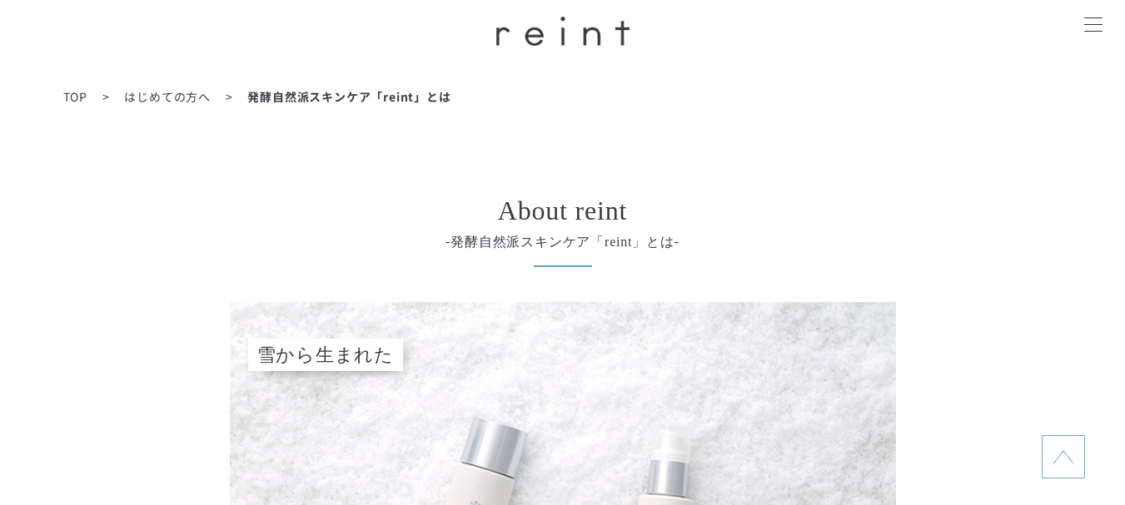
drag, startPoint x: 671, startPoint y: 371, endPoint x: 663, endPoint y: -19, distance: 390.5
click at [82, 95] on span "TOP" at bounding box center [75, 96] width 24 height 17
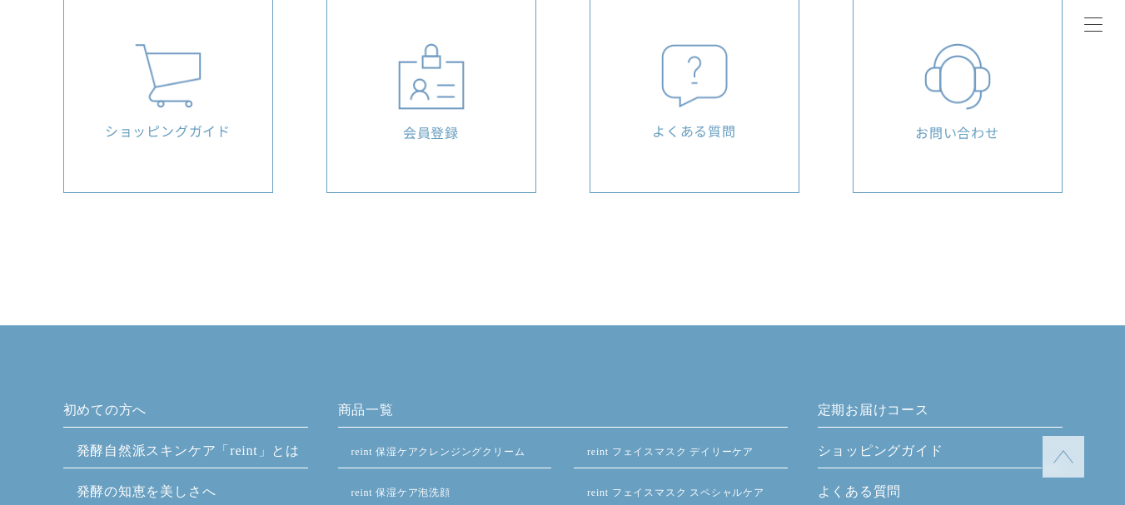
scroll to position [4245, 0]
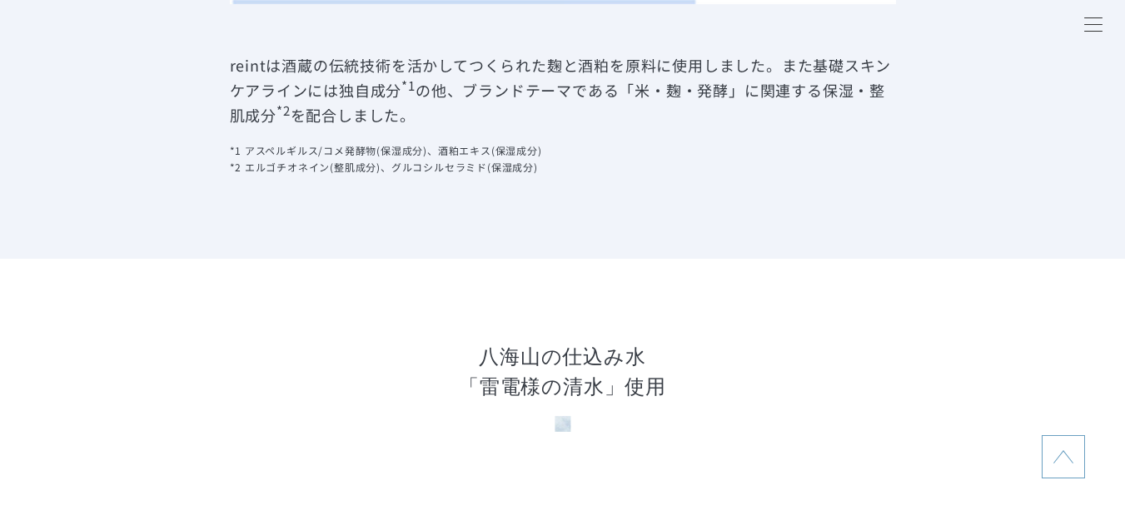
scroll to position [1915, 0]
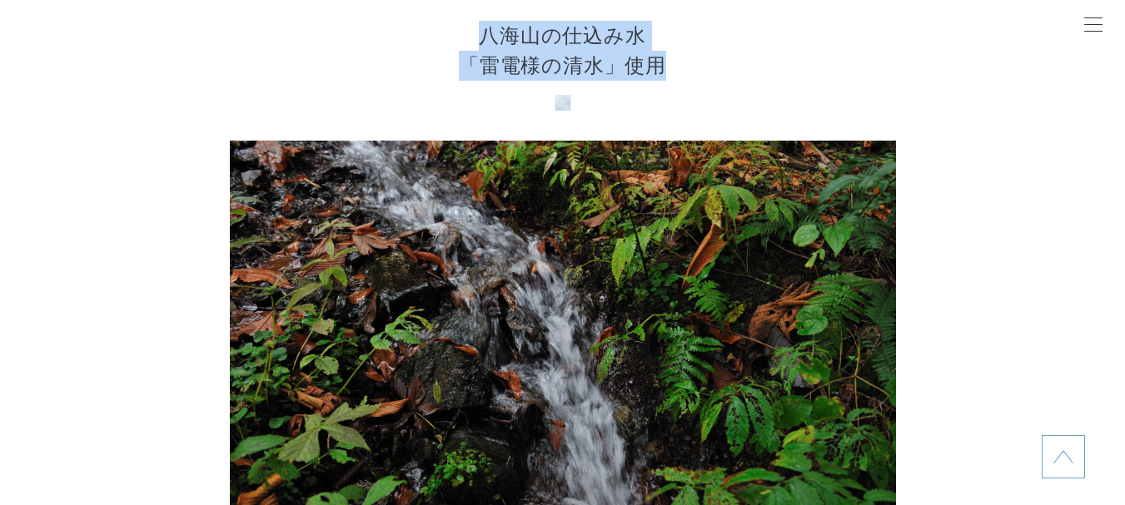
drag, startPoint x: 469, startPoint y: 31, endPoint x: 687, endPoint y: 72, distance: 222.0
click at [687, 72] on h3 "八海山の仕込み水 「[PERSON_NAME]の[PERSON_NAME]」使用" at bounding box center [562, 66] width 1125 height 90
copy h3 "八海山の仕込み水 「[PERSON_NAME]の[PERSON_NAME]」使用"
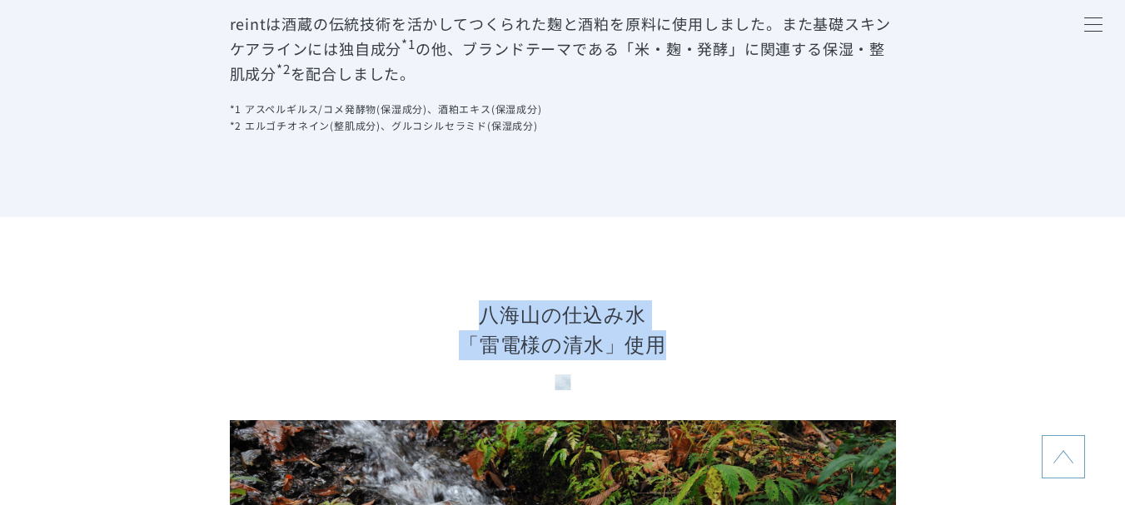
scroll to position [1498, 0]
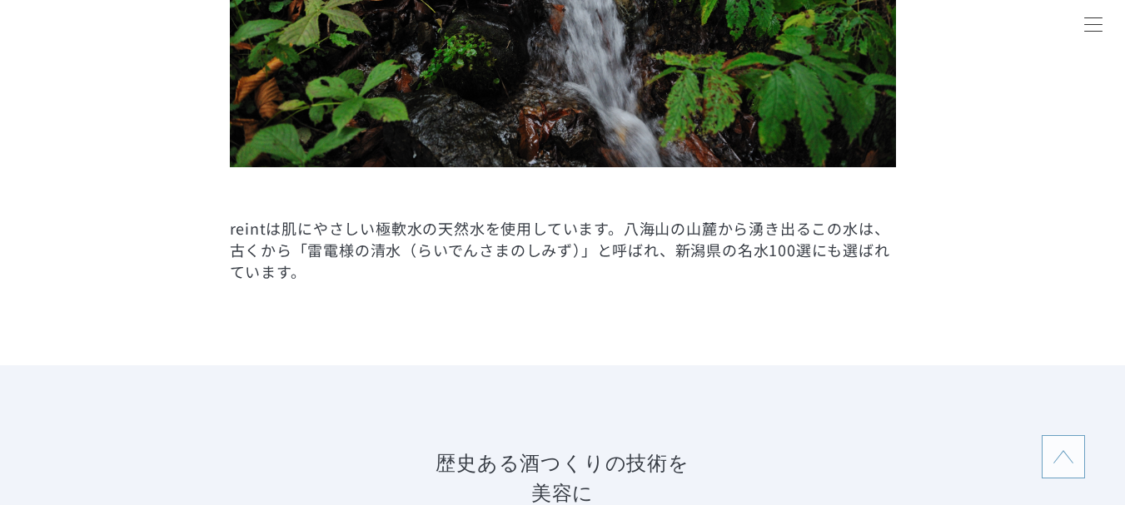
scroll to position [2248, 0]
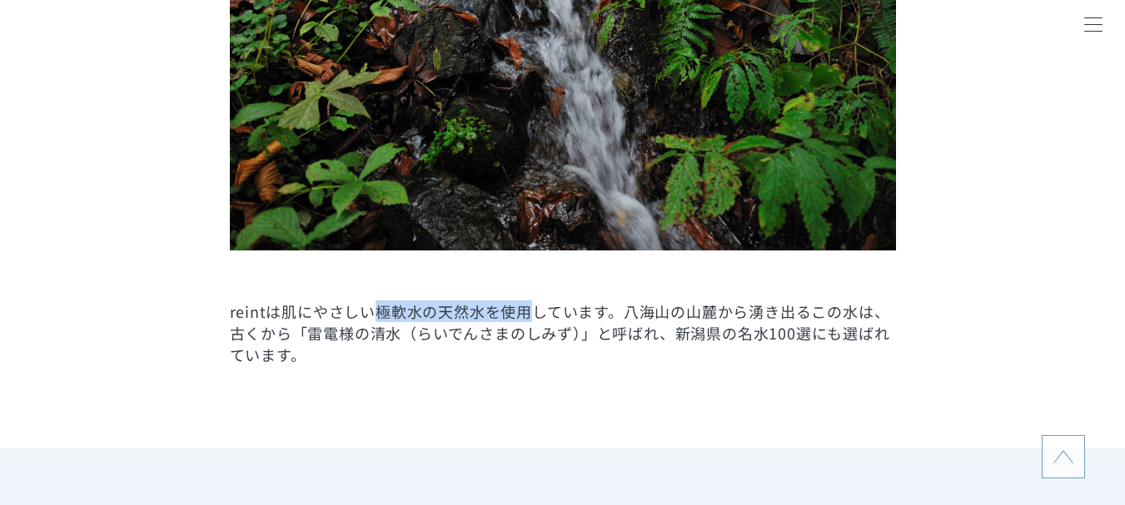
drag, startPoint x: 373, startPoint y: 313, endPoint x: 535, endPoint y: 319, distance: 162.4
click at [535, 319] on p "reintは肌にやさしい極軟水の天然水を使用しています。八海山の山麓から湧き出るこの水は、古くから「雷電様の清水（らいでんさまのしみず）」と呼ばれ、新潟県の名…" at bounding box center [563, 333] width 666 height 65
copy p "極軟水の天然水を使用"
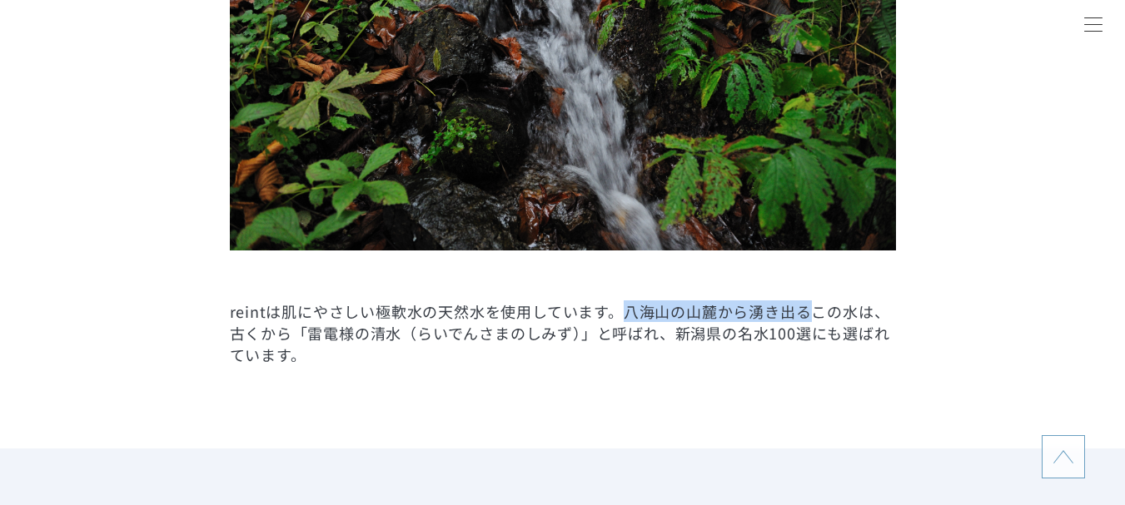
drag, startPoint x: 628, startPoint y: 315, endPoint x: 807, endPoint y: 319, distance: 179.0
click at [807, 319] on p "reintは肌にやさしい極軟水の天然水を使用しています。八海山の山麓から湧き出るこの水は、古くから「雷電様の清水（らいでんさまのしみず）」と呼ばれ、新潟県の名…" at bounding box center [563, 333] width 666 height 65
copy p "八海山の山麓から湧き出る"
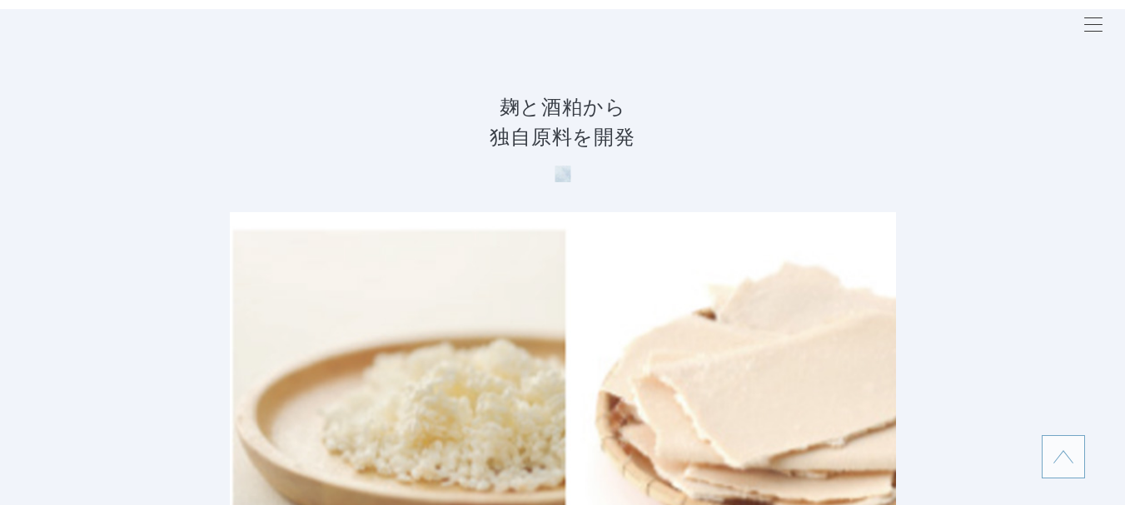
scroll to position [0, 0]
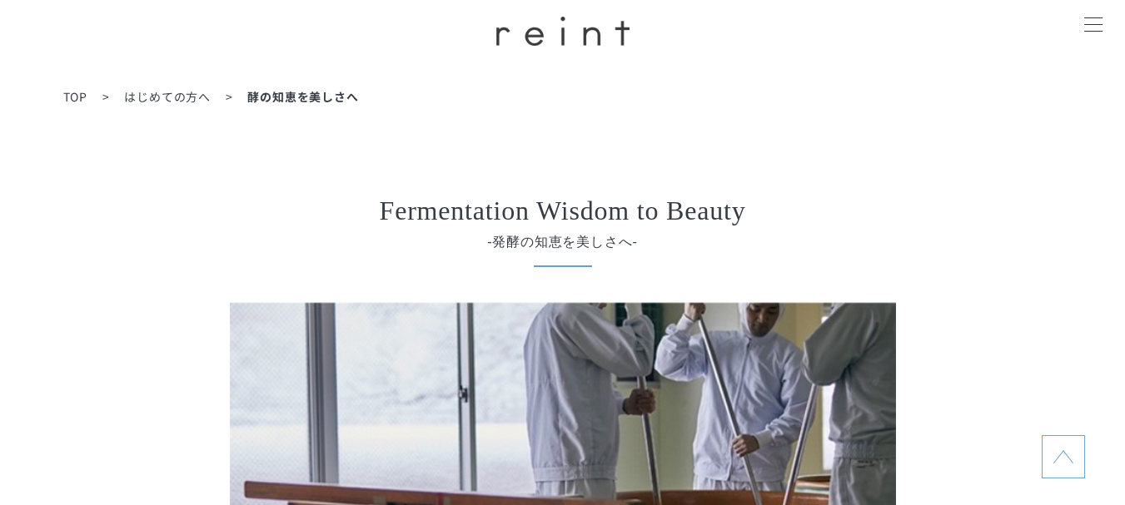
drag, startPoint x: 533, startPoint y: -35, endPoint x: 536, endPoint y: -90, distance: 55.0
click at [166, 102] on span "はじめての方へ" at bounding box center [167, 96] width 87 height 17
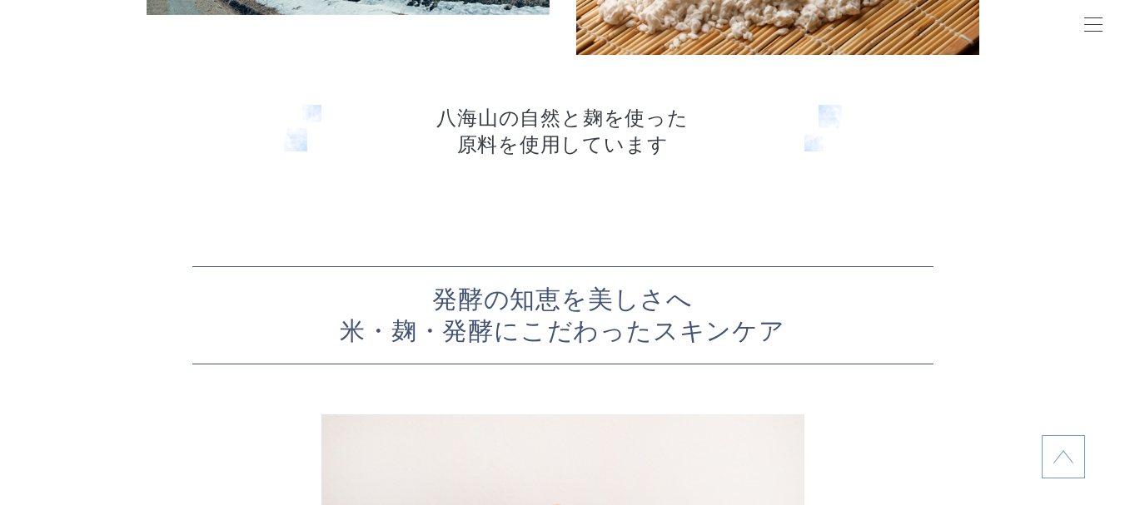
scroll to position [4578, 0]
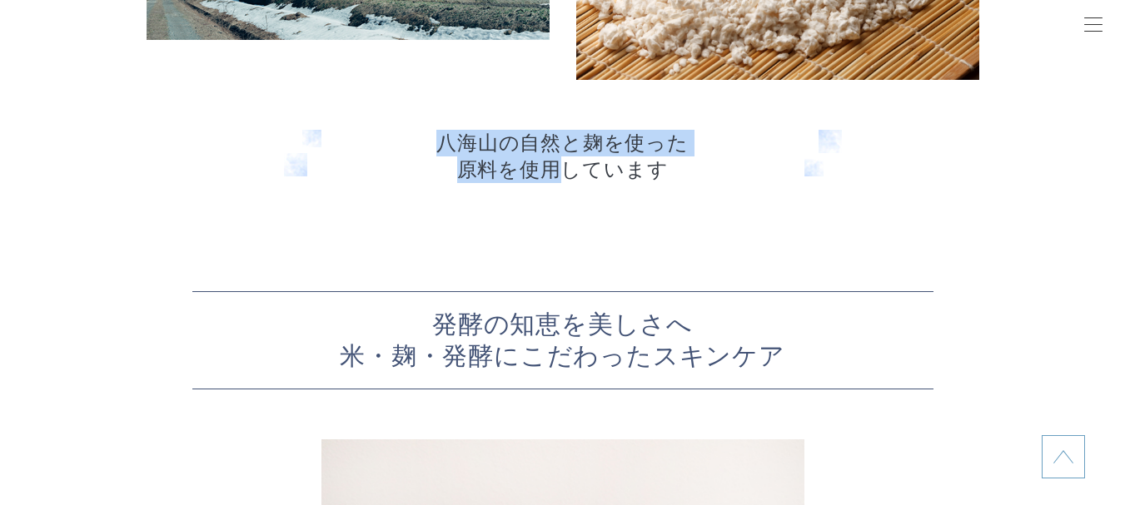
drag, startPoint x: 441, startPoint y: 143, endPoint x: 559, endPoint y: 175, distance: 122.4
click at [559, 175] on p "八海山の自然と麹を使った 原料を使用しています" at bounding box center [563, 156] width 558 height 53
copy p "八海山の自然と麹を使った 原料を使用"
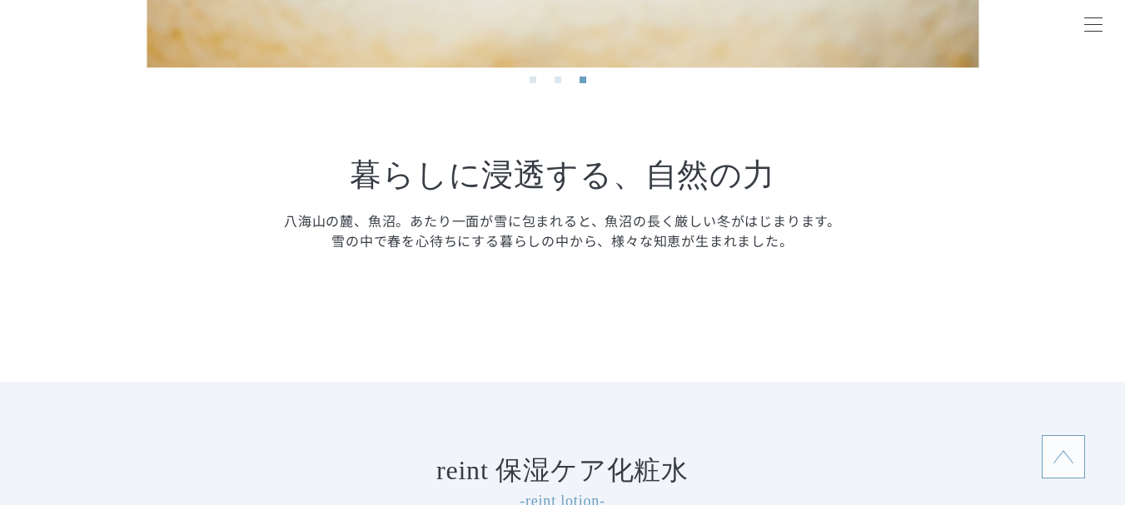
scroll to position [1082, 0]
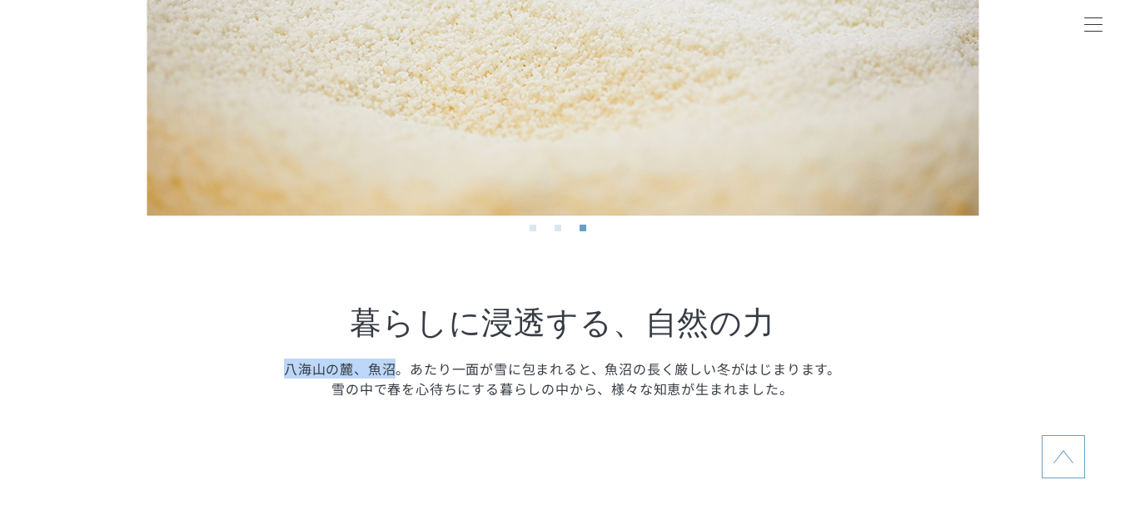
drag, startPoint x: 282, startPoint y: 372, endPoint x: 397, endPoint y: 375, distance: 114.9
click at [397, 375] on p "八海山の麓、魚沼。あたり一面が雪に包まれると、魚沼の長く厳しい冬がはじまります。 雪の中で春を心待ちにする暮らしの中から、様々な知恵が生まれました。" at bounding box center [563, 379] width 832 height 40
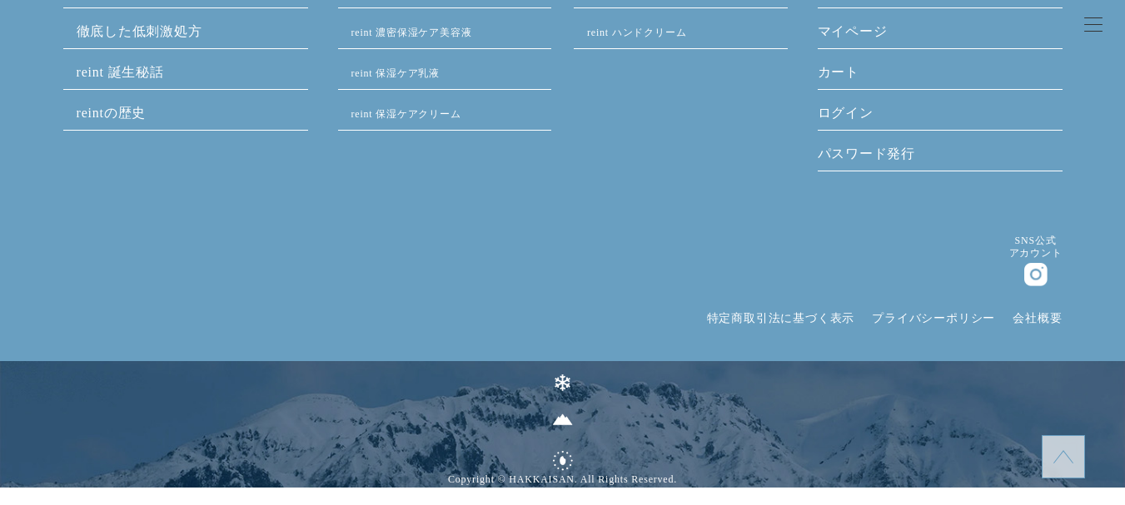
drag, startPoint x: 564, startPoint y: 152, endPoint x: 550, endPoint y: 502, distance: 349.9
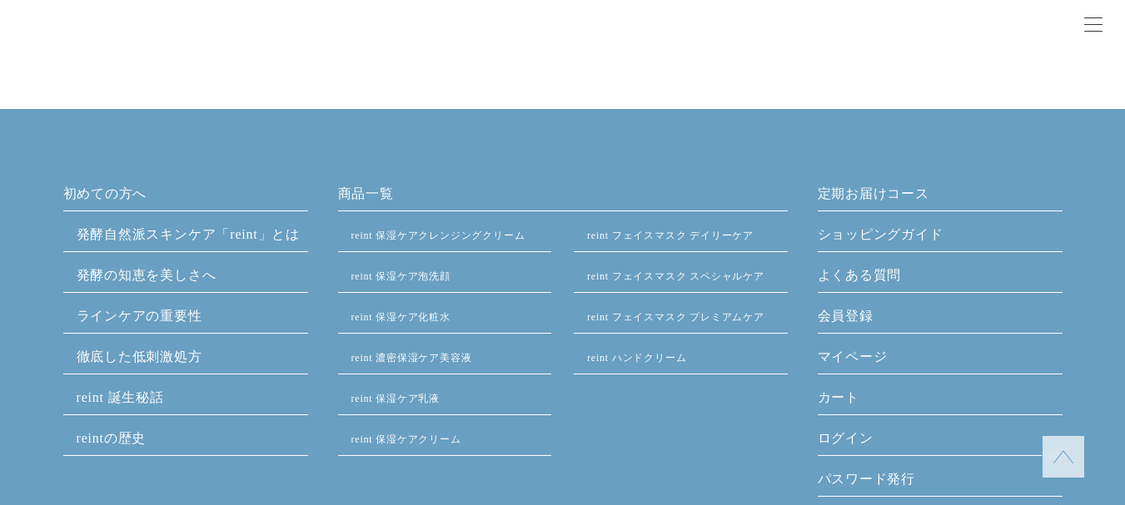
scroll to position [8060, 0]
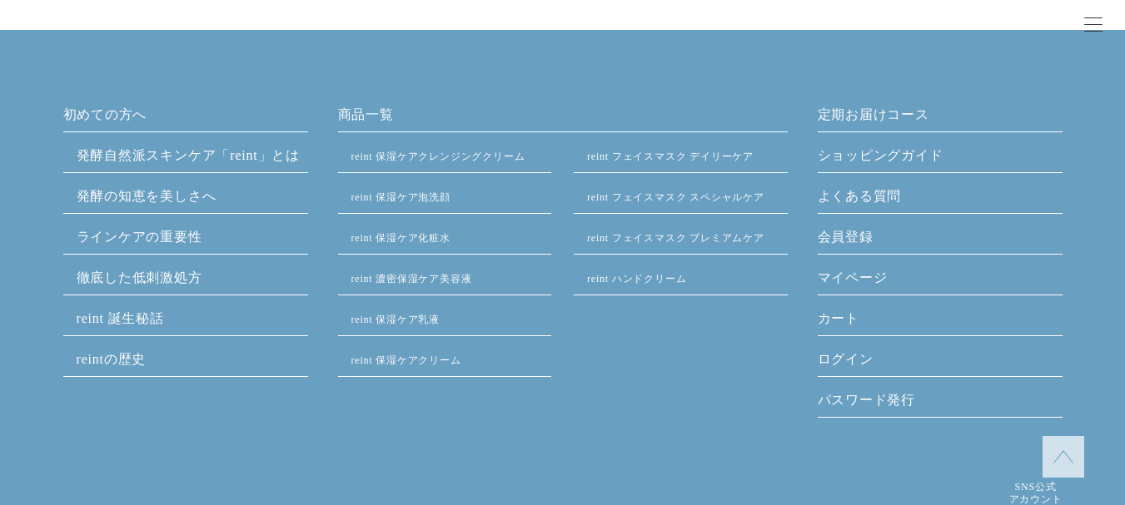
click at [180, 153] on link "発酵⾃然派スキンケア「reint」とは" at bounding box center [189, 155] width 224 height 14
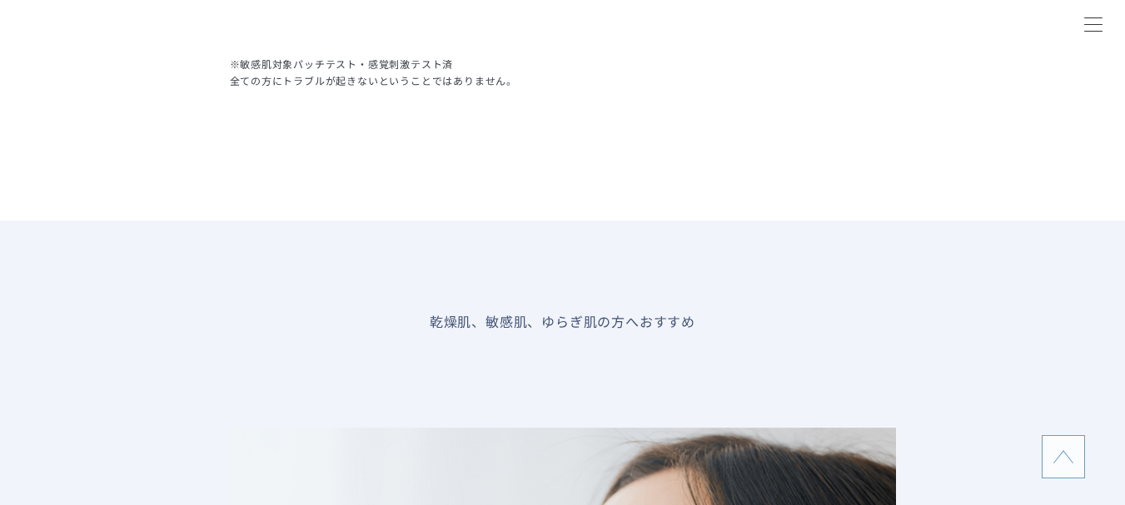
scroll to position [1582, 0]
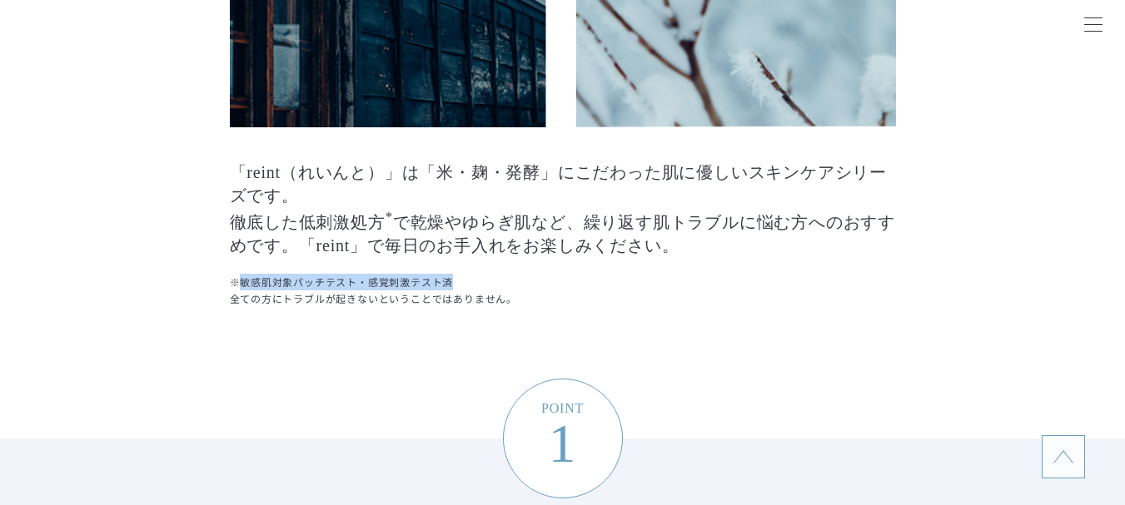
drag, startPoint x: 454, startPoint y: 282, endPoint x: 237, endPoint y: 289, distance: 216.5
click at [237, 289] on p "※敏感肌対象パッチテスト・感覚刺激テスト済 全ての方にトラブルが起きないということではありません。" at bounding box center [563, 290] width 666 height 33
copy p "敏感肌対象パッチテスト・感覚刺激テスト済"
click at [450, 209] on p "「reint（れいんと）」は「米・麹・発酵」にこだわった肌に優しいスキンケアシリーズです。 徹底した低刺激処方 * で乾燥やゆらぎ肌など、繰り返す肌トラブルに…" at bounding box center [563, 192] width 666 height 130
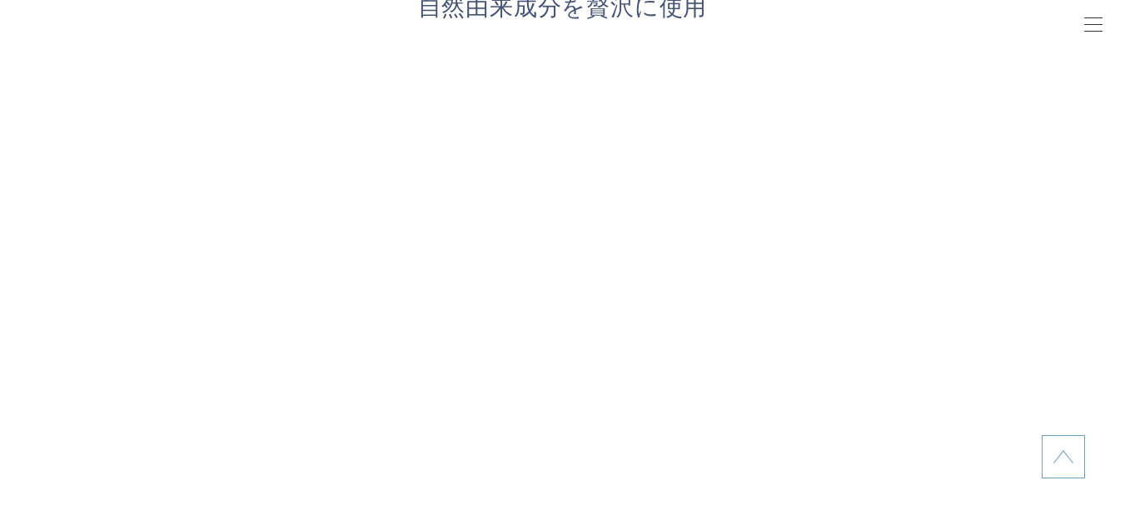
scroll to position [3163, 0]
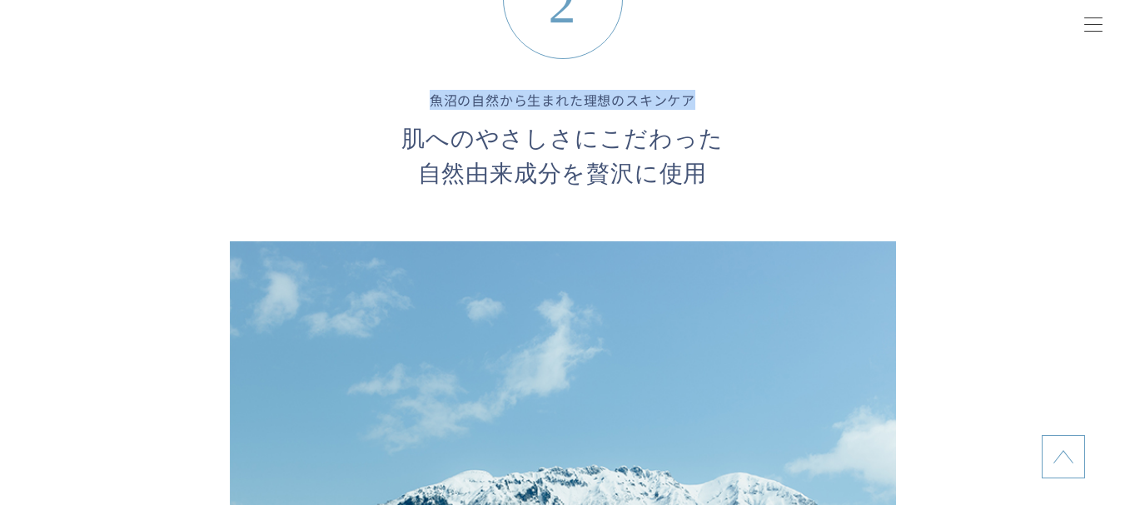
drag, startPoint x: 430, startPoint y: 107, endPoint x: 693, endPoint y: 107, distance: 263.0
click at [693, 107] on dd "魚沼の自然から生まれた理想のスキンケア 肌へのやさしさにこだわった 自然由来成分を贅沢に使用" at bounding box center [562, 141] width 599 height 102
copy dd "魚沼の自然から生まれた理想のスキンケア"
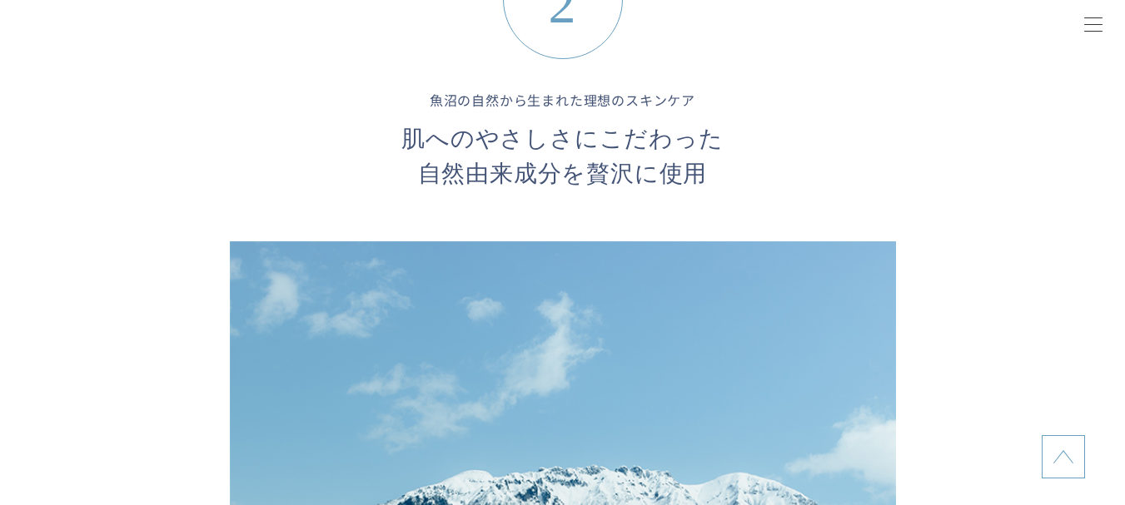
click at [474, 133] on span "肌へのやさしさにこだわった 自然由来成分を贅沢に使用" at bounding box center [562, 151] width 599 height 82
drag, startPoint x: 435, startPoint y: 105, endPoint x: 500, endPoint y: 102, distance: 65.0
click at [500, 102] on dd "魚沼の自然から生まれた理想のスキンケア 肌へのやさしさにこだわった 自然由来成分を贅沢に使用" at bounding box center [562, 141] width 599 height 102
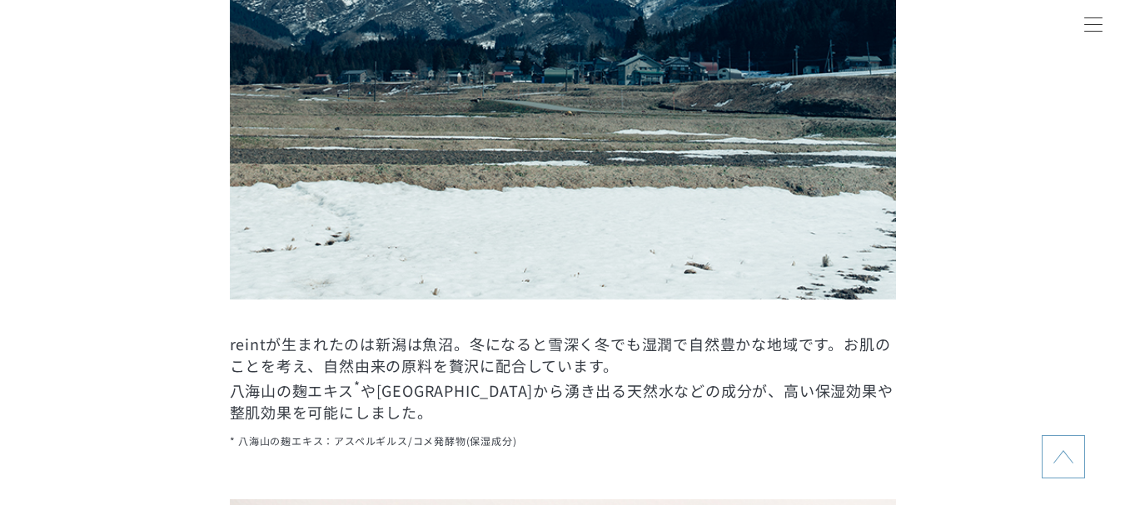
scroll to position [3829, 0]
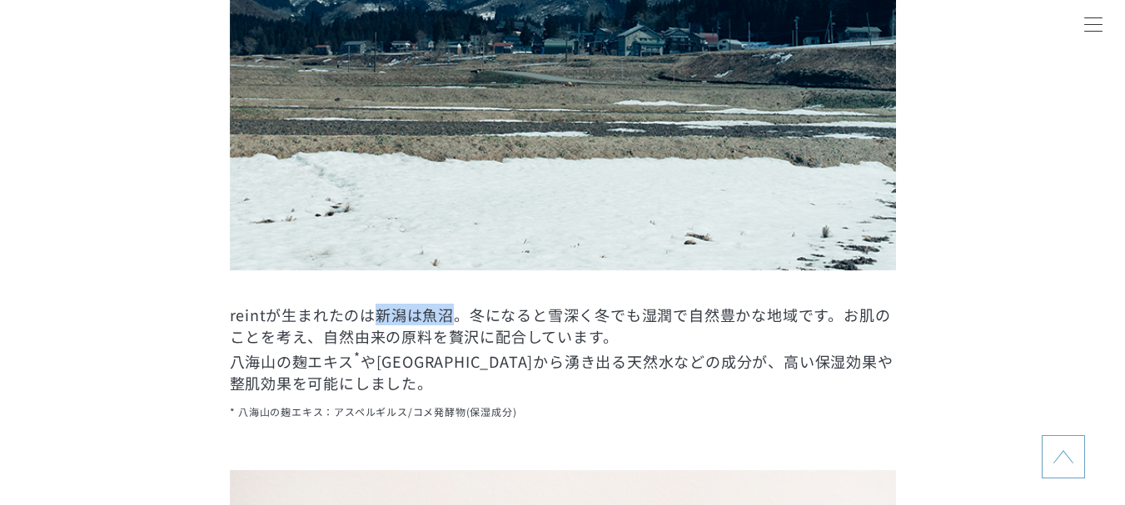
drag, startPoint x: 375, startPoint y: 326, endPoint x: 456, endPoint y: 319, distance: 81.9
click at [456, 319] on dd "reintが生まれたのは新潟は魚沼。冬になると雪深く冬でも湿潤で自然豊かな地域です。お肌のことを考え、自然由来の原料を贅沢に配合しています。 八海山の麹エキス…" at bounding box center [563, 362] width 666 height 117
copy dd "新潟は魚沼"
click at [446, 363] on dd "reintが生まれたのは新潟は魚沼。冬になると雪深く冬でも湿潤で自然豊かな地域です。お肌のことを考え、自然由来の原料を贅沢に配合しています。 八海山の麹エキス…" at bounding box center [563, 362] width 666 height 117
drag, startPoint x: 231, startPoint y: 367, endPoint x: 304, endPoint y: 365, distance: 73.3
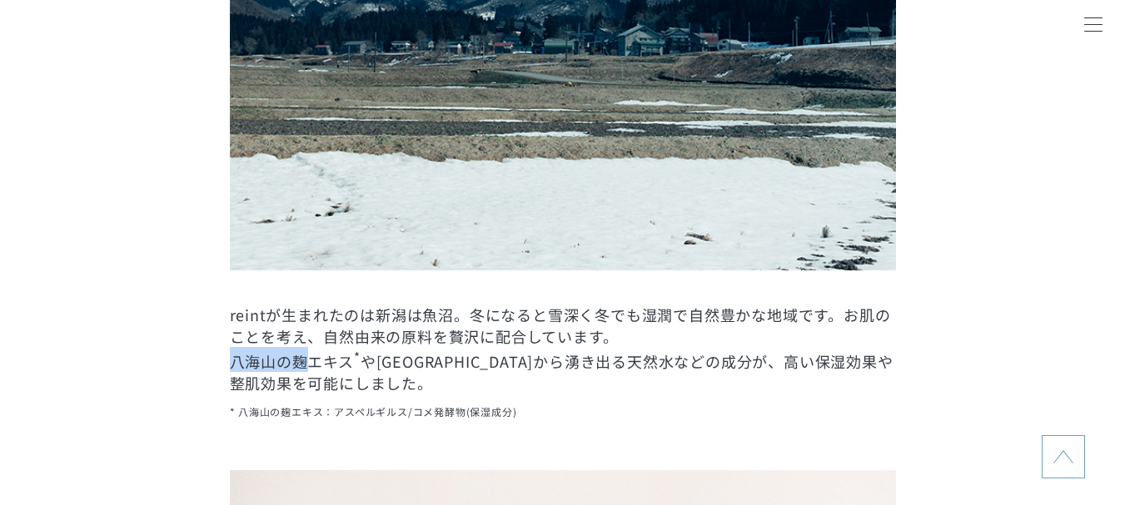
click at [304, 365] on dd "reintが生まれたのは新潟は魚沼。冬になると雪深く冬でも湿潤で自然豊かな地域です。お肌のことを考え、自然由来の原料を贅沢に配合しています。 八海山の麹エキス…" at bounding box center [563, 362] width 666 height 117
click at [424, 361] on dd "reintが生まれたのは新潟は魚沼。冬になると雪深く冬でも湿潤で自然豊かな地域です。お肌のことを考え、自然由来の原料を贅沢に配合しています。 八海山の麹エキス…" at bounding box center [563, 362] width 666 height 117
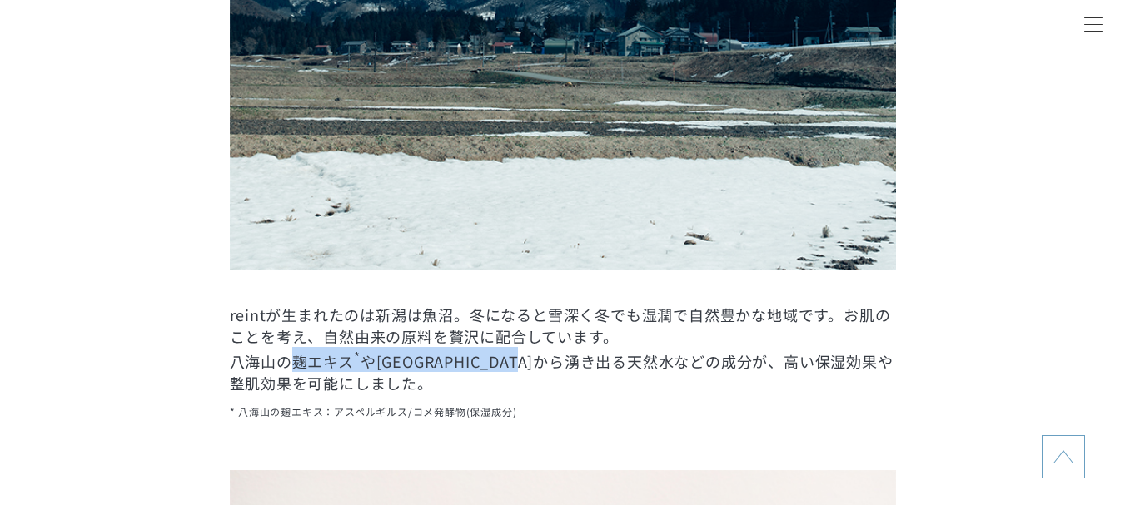
drag, startPoint x: 294, startPoint y: 365, endPoint x: 607, endPoint y: 371, distance: 313.0
click at [607, 371] on dd "reintが生まれたのは新潟は魚沼。冬になると雪深く冬でも湿潤で自然豊かな地域です。お肌のことを考え、自然由来の原料を贅沢に配合しています。 八海山の麹エキス…" at bounding box center [563, 362] width 666 height 117
click at [569, 335] on dd "reintが生まれたのは新潟は魚沼。冬になると雪深く冬でも湿潤で自然豊かな地域です。お肌のことを考え、自然由来の原料を贅沢に配合しています。 八海山の麹エキス…" at bounding box center [563, 362] width 666 height 117
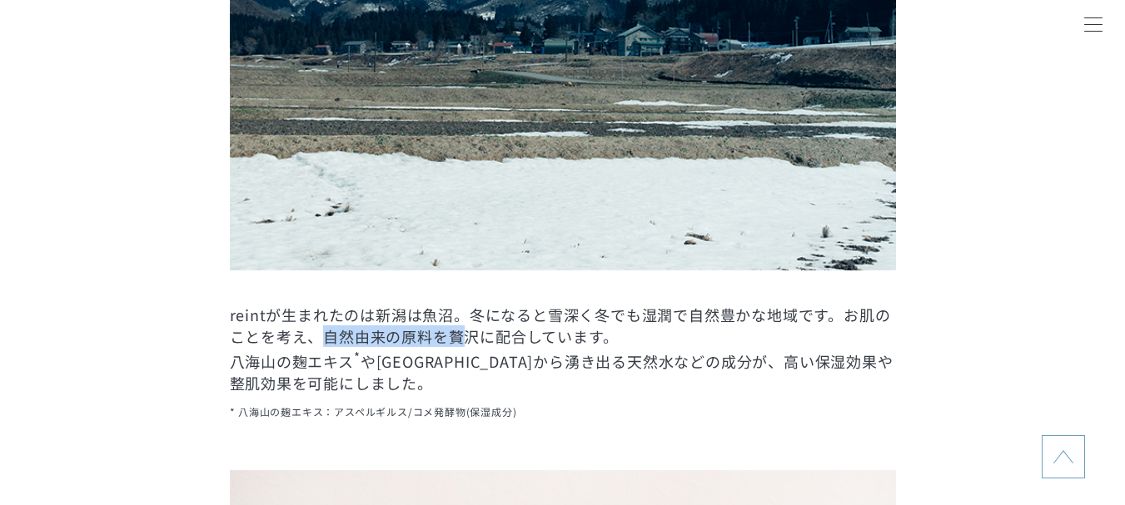
drag, startPoint x: 327, startPoint y: 342, endPoint x: 459, endPoint y: 342, distance: 131.5
click at [459, 342] on dd "reintが生まれたのは新潟は魚沼。冬になると雪深く冬でも湿潤で自然豊かな地域です。お肌のことを考え、自然由来の原料を贅沢に配合しています。 八海山の麹エキス…" at bounding box center [563, 362] width 666 height 117
copy dd "自然由来の原料を贅"
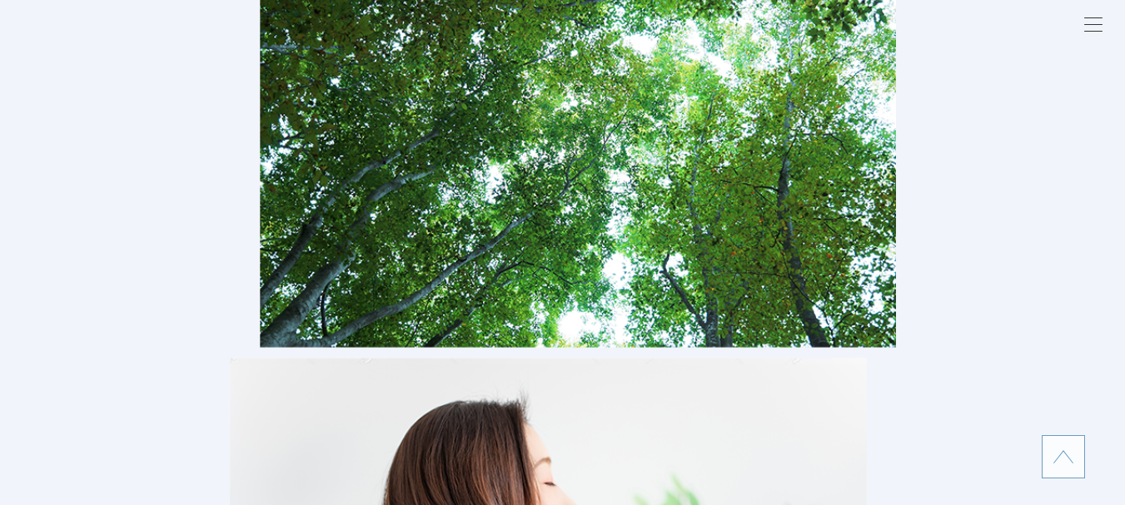
scroll to position [5161, 0]
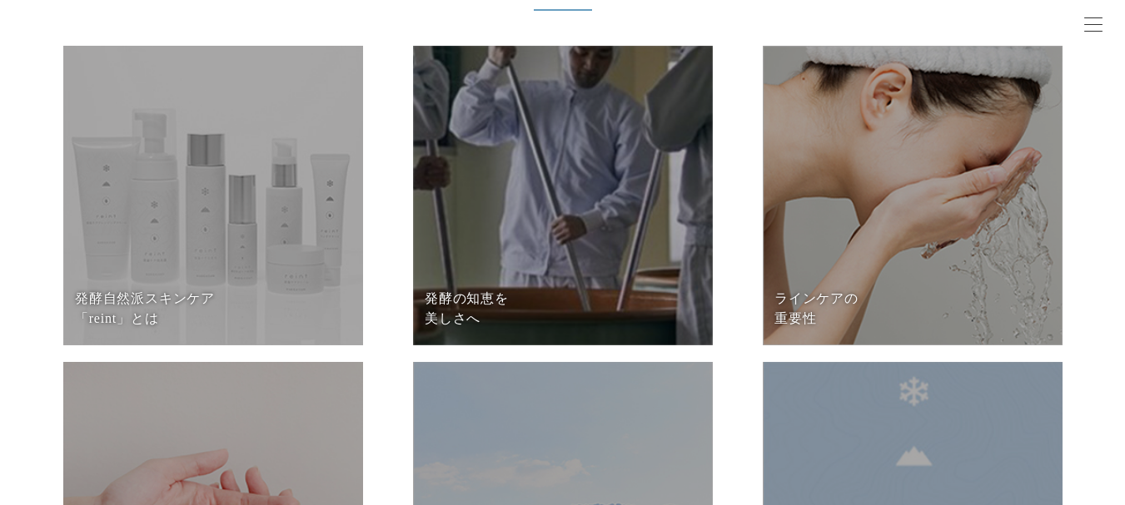
scroll to position [250, 0]
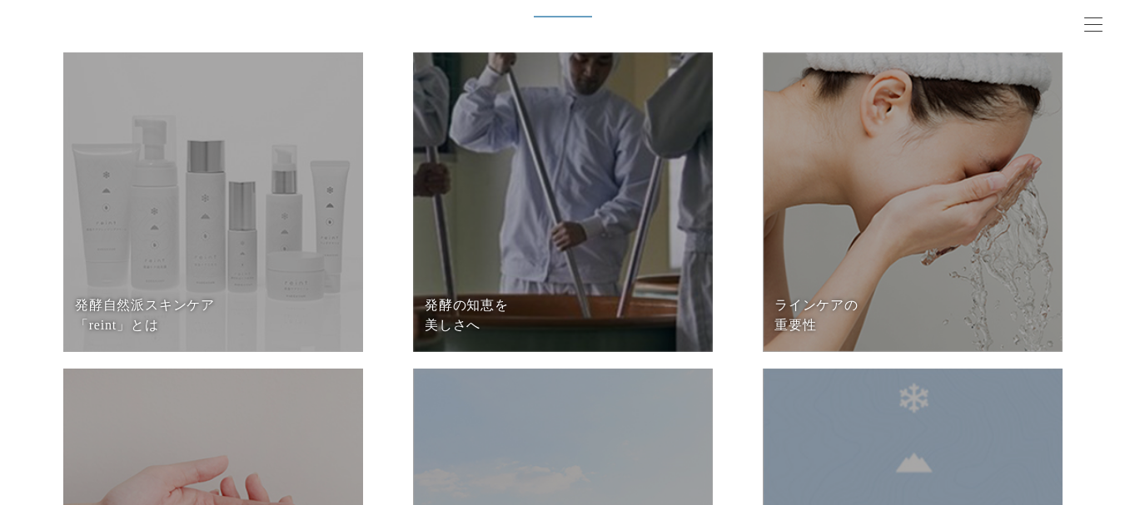
click at [266, 205] on dd at bounding box center [213, 202] width 300 height 300
click at [601, 216] on dd at bounding box center [563, 202] width 300 height 300
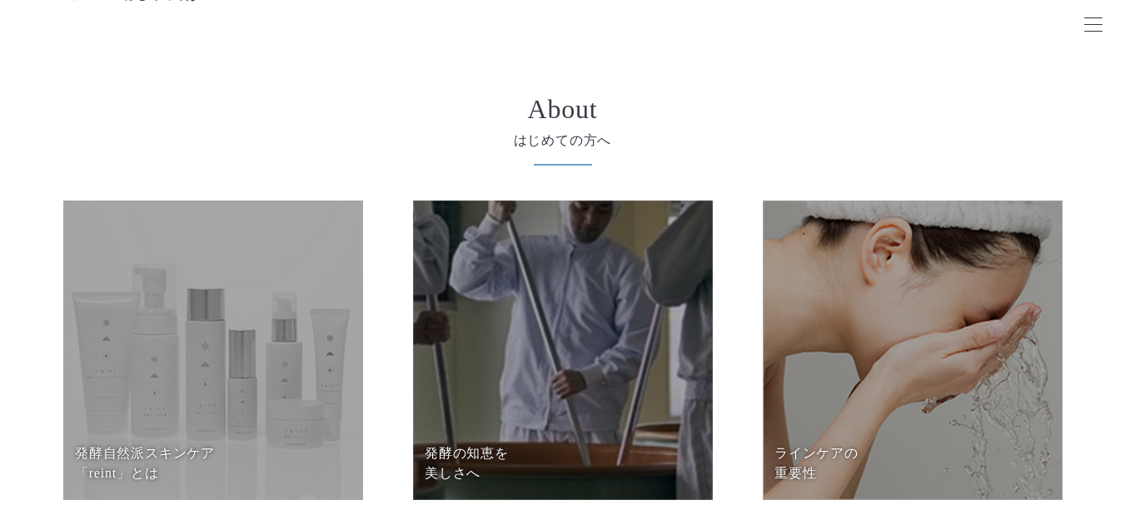
scroll to position [0, 0]
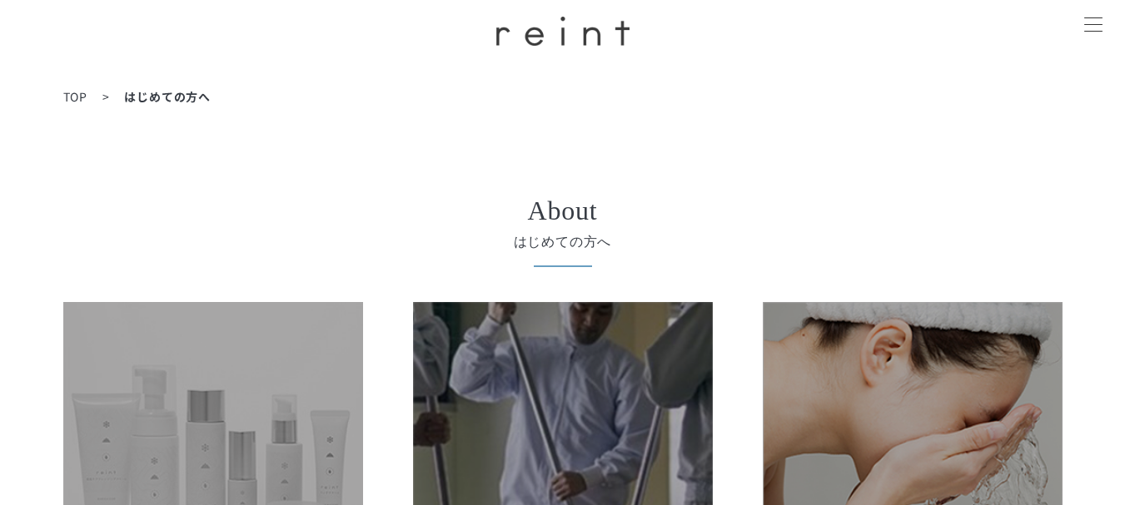
drag, startPoint x: 65, startPoint y: 112, endPoint x: 77, endPoint y: 93, distance: 21.7
click at [77, 93] on span "TOP" at bounding box center [75, 96] width 24 height 17
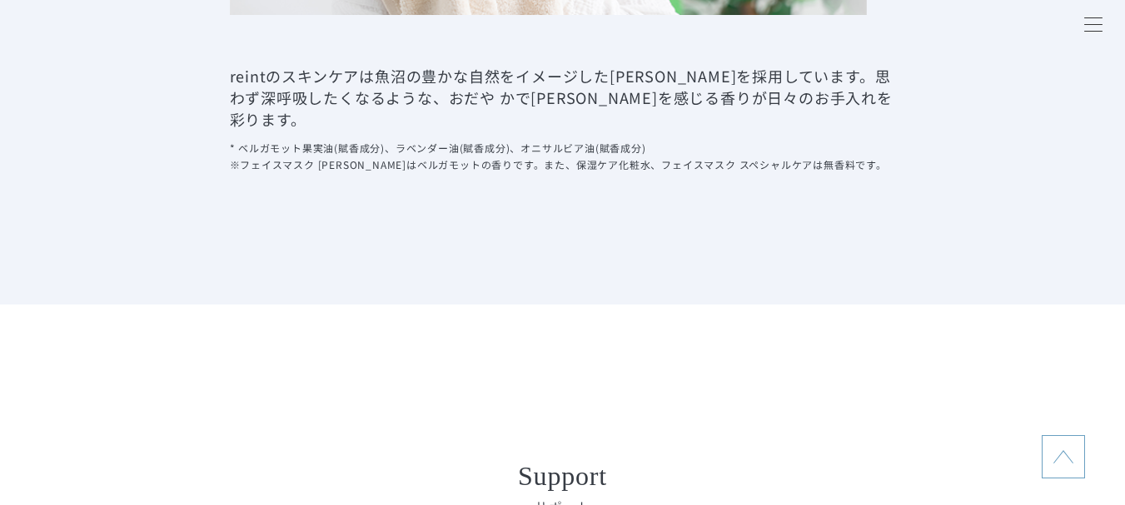
scroll to position [5827, 0]
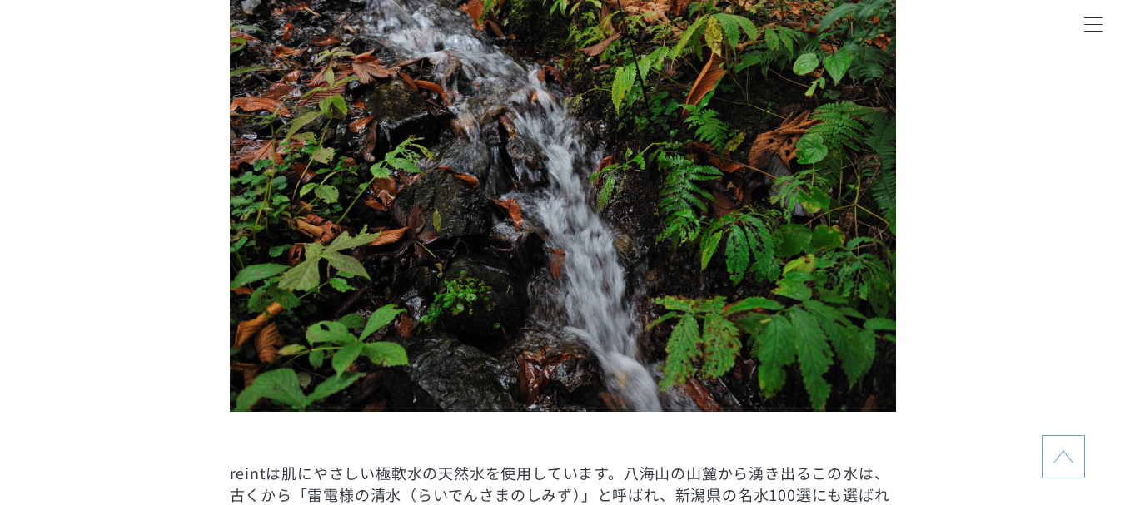
scroll to position [2081, 0]
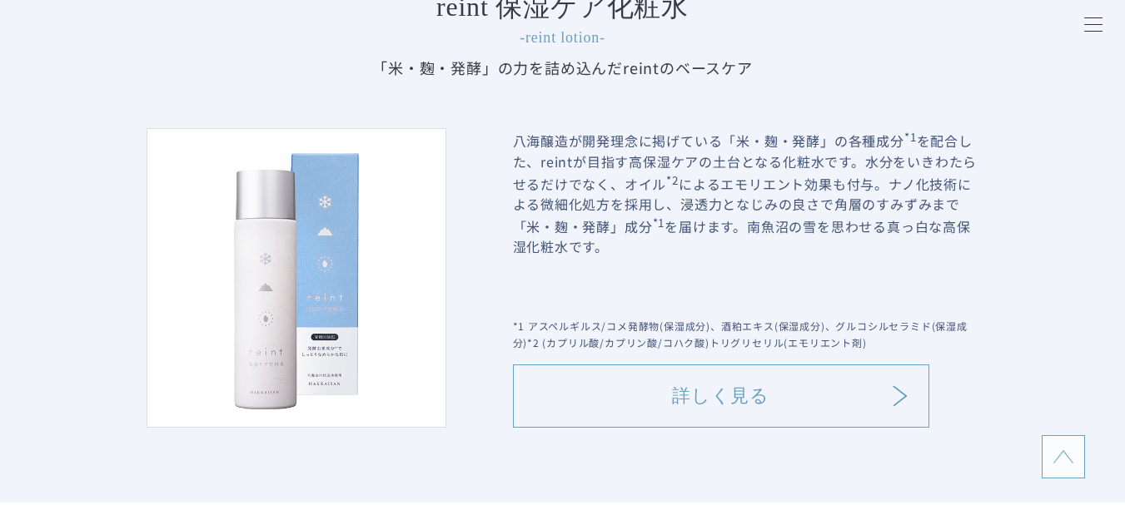
scroll to position [1665, 0]
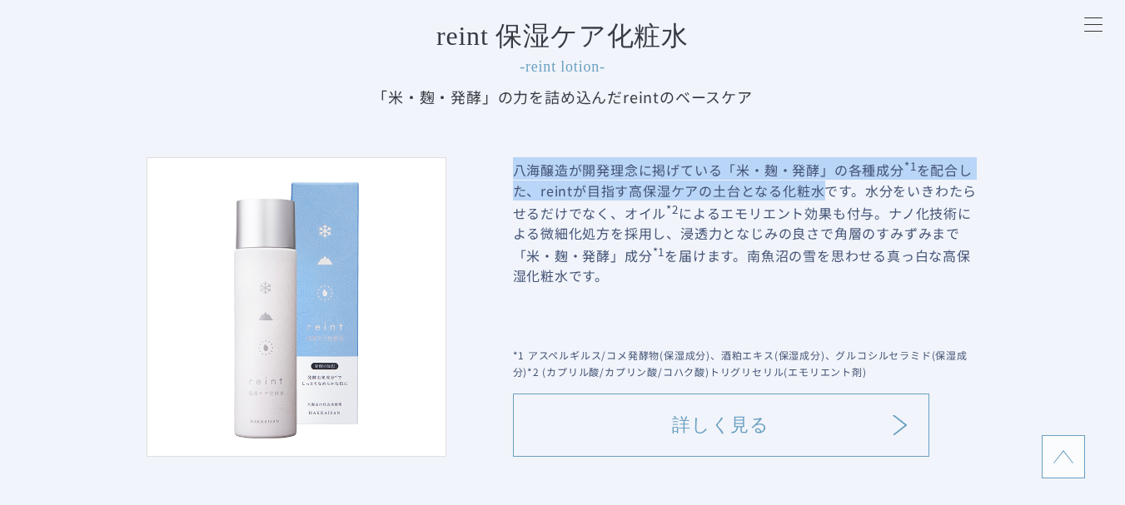
drag, startPoint x: 819, startPoint y: 196, endPoint x: 517, endPoint y: 188, distance: 302.3
click at [504, 161] on div "八海醸造が開発理念に掲げている「米・麹・発酵」の各種成分 *1 を配合した、reintが目指す高保湿ケアの土台となる化粧水です。水分をいきわたらせるだけでなく…" at bounding box center [563, 307] width 832 height 300
copy p "八海醸造が開発理念に掲げている「米・麹・発酵」の各種成分 *1 を配合した、reintが目指す高保湿ケアの土台となる化粧水"
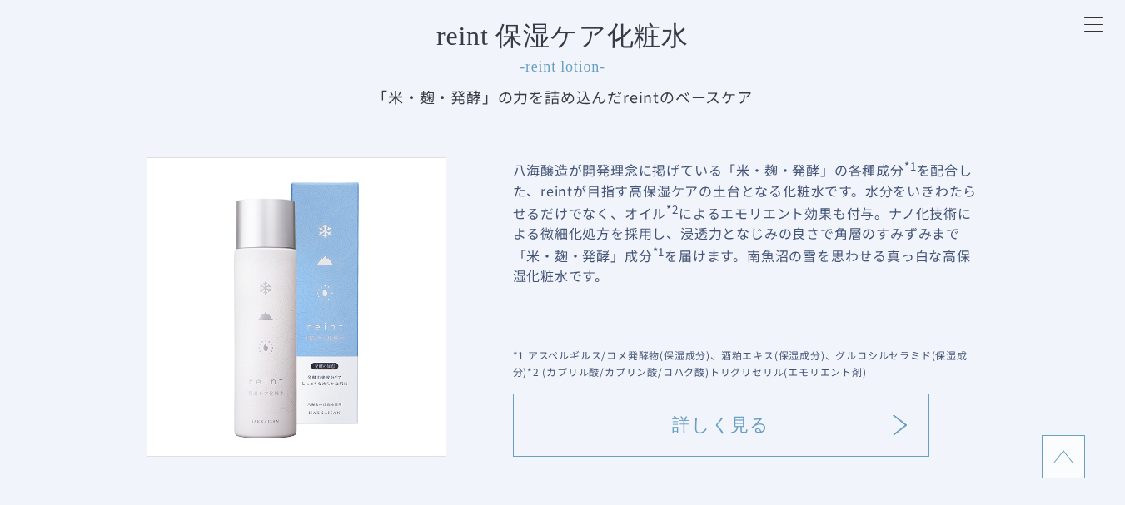
click at [652, 269] on p "八海醸造が開発理念に掲げている「米・麹・発酵」の各種成分 *1 を配合した、reintが目指す高保湿ケアの土台となる化粧水です。水分をいきわたらせるだけでなく…" at bounding box center [746, 245] width 466 height 176
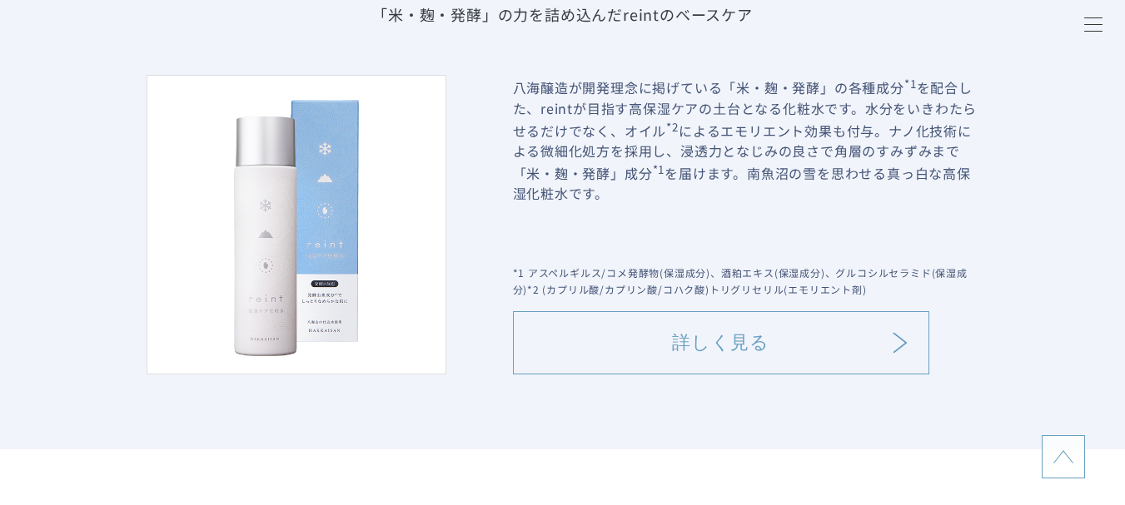
scroll to position [1748, 0]
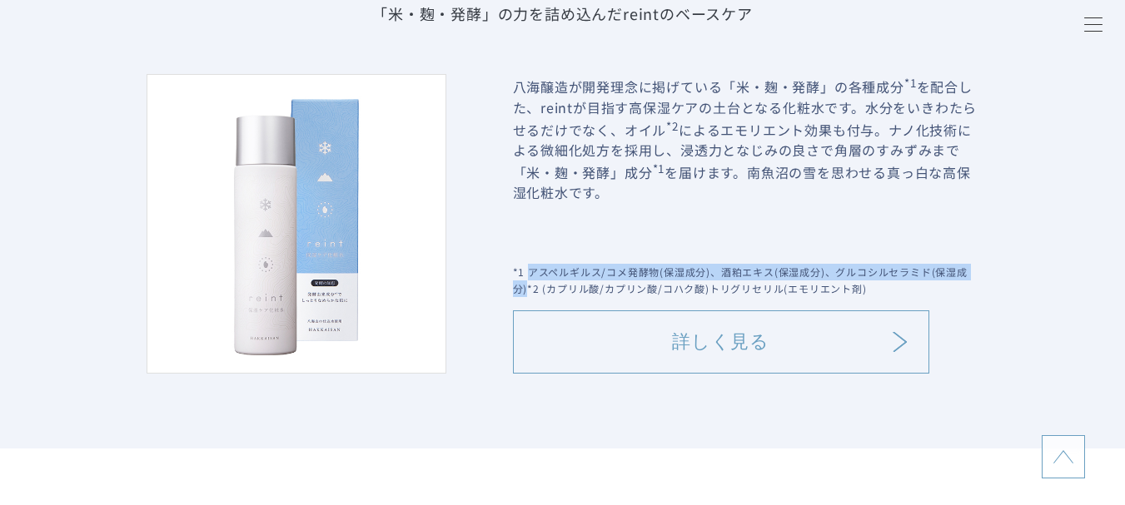
drag, startPoint x: 527, startPoint y: 273, endPoint x: 529, endPoint y: 290, distance: 16.8
click at [529, 290] on p "*1 アスペルギルス/コメ発酵物(保湿成分)、酒粕エキス(保湿成分)、グルコシルセラミド(保湿成分)*2 (カプリル酸/カプリン酸/コハク酸)トリグリセリル(…" at bounding box center [746, 280] width 466 height 33
copy p "アスペルギルス/コメ発酵物(保湿成分)、酒粕エキス(保湿成分)、グルコシルセラミド(保湿成分)"
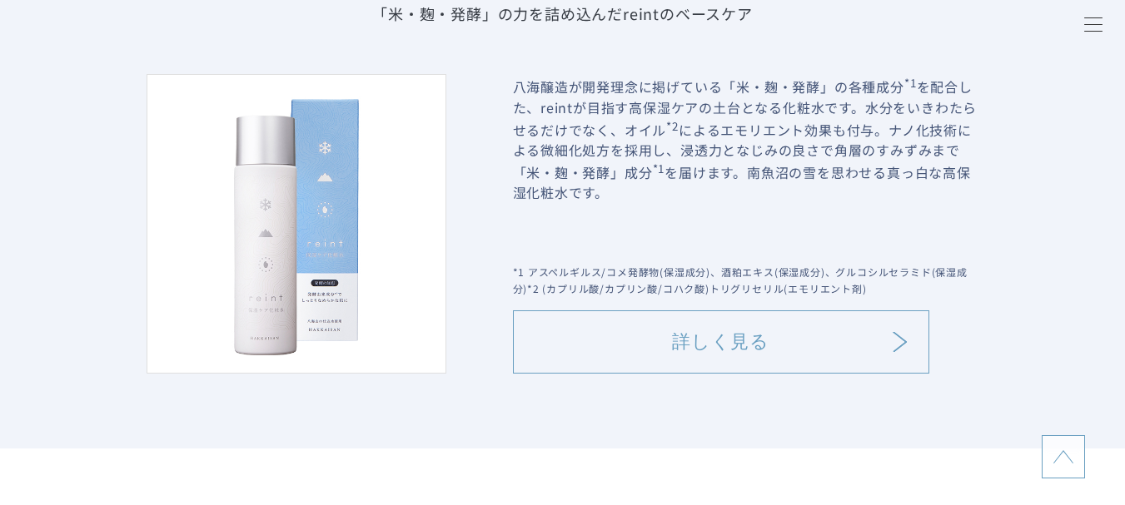
click at [696, 178] on p "八海醸造が開発理念に掲げている「米・麹・発酵」の各種成分 *1 を配合した、reintが目指す高保湿ケアの土台となる化粧水です。水分をいきわたらせるだけでなく…" at bounding box center [746, 162] width 466 height 176
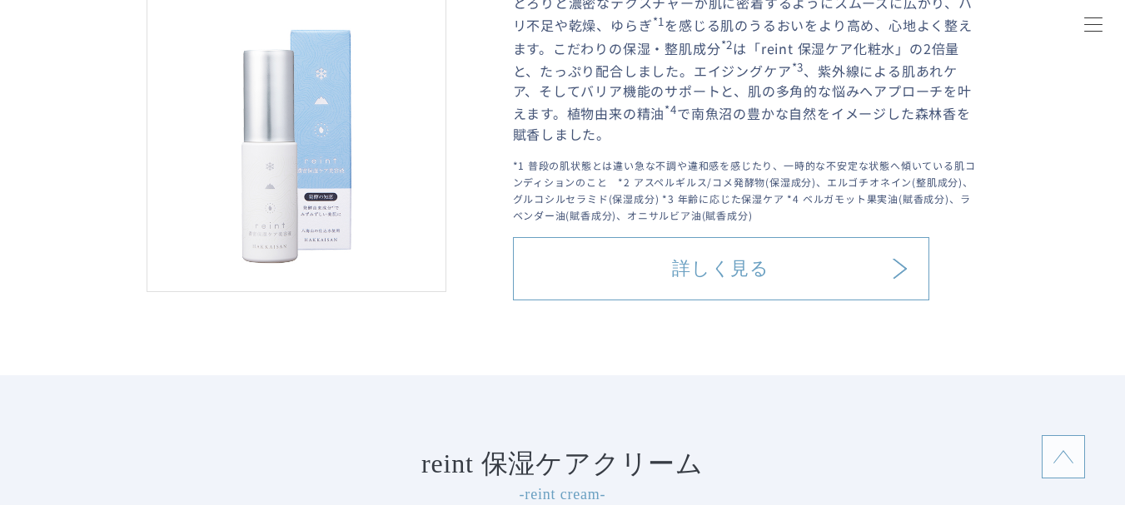
scroll to position [0, 0]
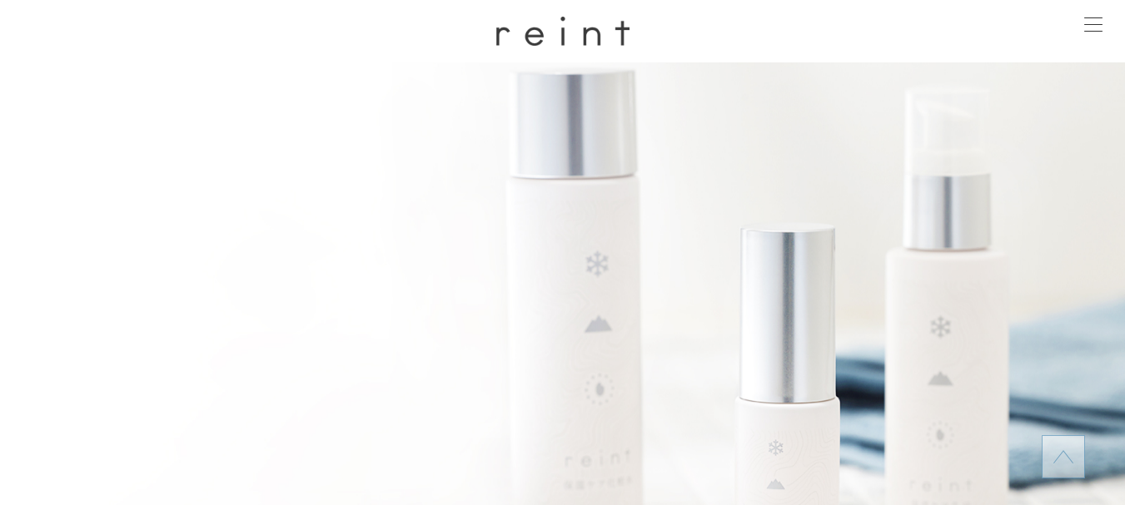
drag, startPoint x: 531, startPoint y: 355, endPoint x: 499, endPoint y: -79, distance: 434.8
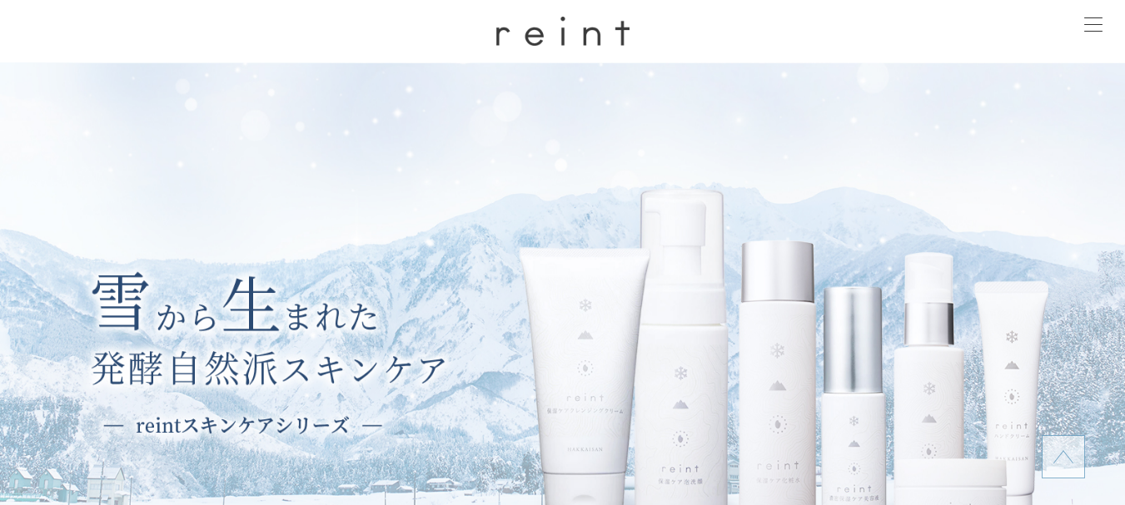
drag, startPoint x: 486, startPoint y: 367, endPoint x: 464, endPoint y: 30, distance: 337.8
click at [559, 30] on img at bounding box center [562, 31] width 133 height 29
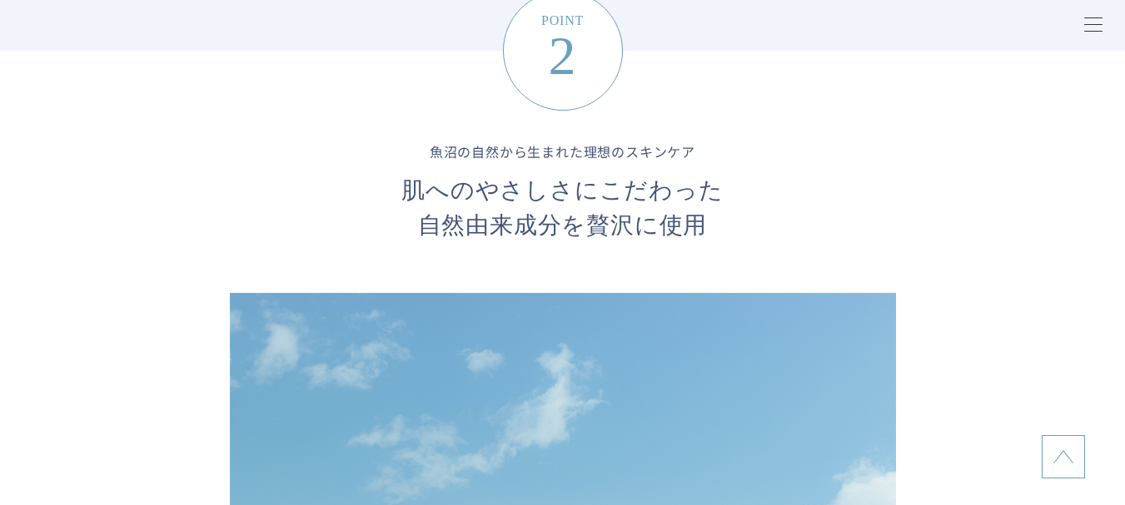
scroll to position [3330, 0]
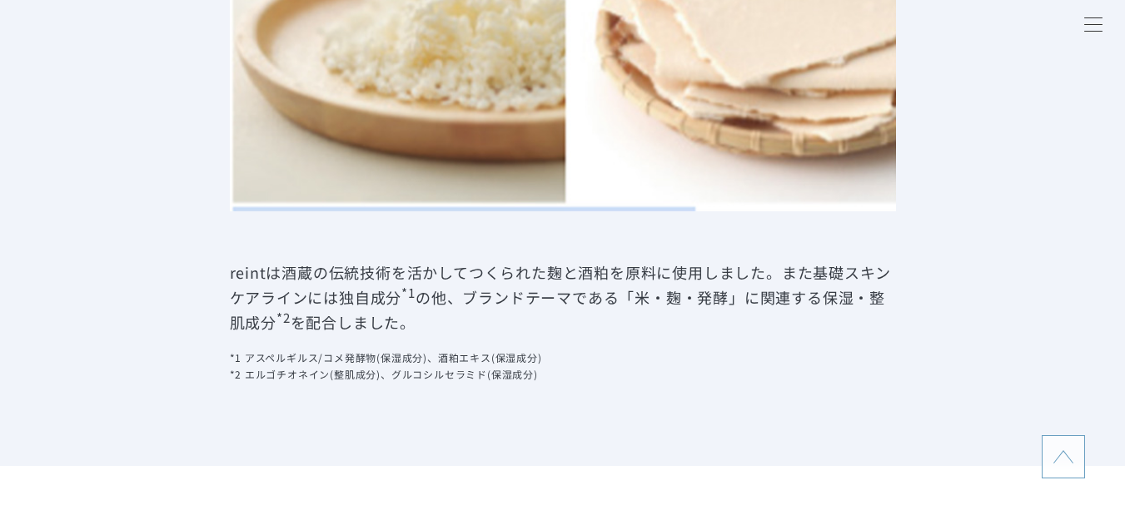
scroll to position [1415, 0]
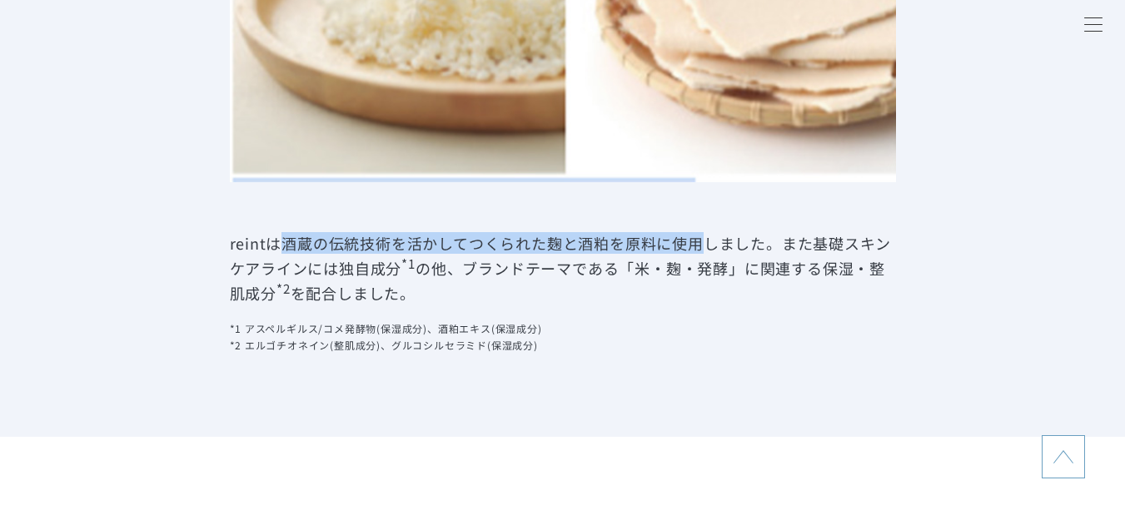
drag, startPoint x: 285, startPoint y: 243, endPoint x: 703, endPoint y: 247, distance: 417.9
click at [703, 247] on p "reintは酒蔵の伝統技術を活かしてつくられた麹と酒粕を原料に使用しました。また基礎スキンケアラインには独自成分 *1 の他、ブランドテーマである「米・麹・発…" at bounding box center [563, 268] width 666 height 72
copy p "酒蔵の伝統技術を活かしてつくられた麹と酒粕を原料に使用"
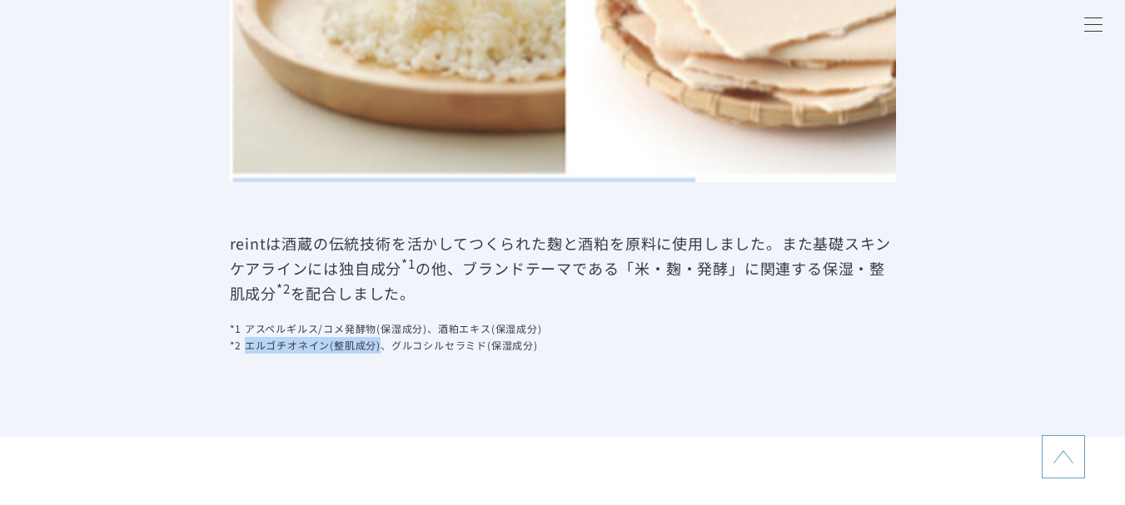
drag, startPoint x: 249, startPoint y: 348, endPoint x: 379, endPoint y: 349, distance: 129.9
click at [379, 349] on p "*1 アスペルギルス/コメ発酵物(保湿成分)、酒粕エキス(保湿成分) *2 エルゴチオネイン(整肌成分)、グルコシルセラミド(保湿成分)" at bounding box center [563, 336] width 666 height 33
copy p "エルゴチオネイン(整肌成分)"
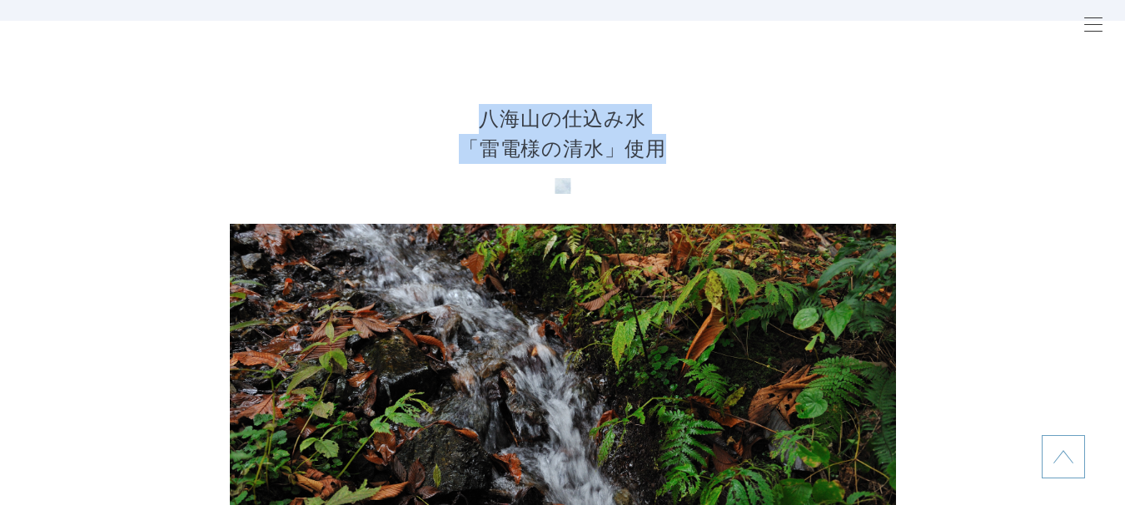
drag, startPoint x: 482, startPoint y: 117, endPoint x: 667, endPoint y: 152, distance: 188.2
click at [667, 152] on h3 "八海山の仕込み水 「雷電様の清水」使用" at bounding box center [562, 149] width 1125 height 90
copy h3 "八海山の仕込み水 「雷電様の清水」使用"
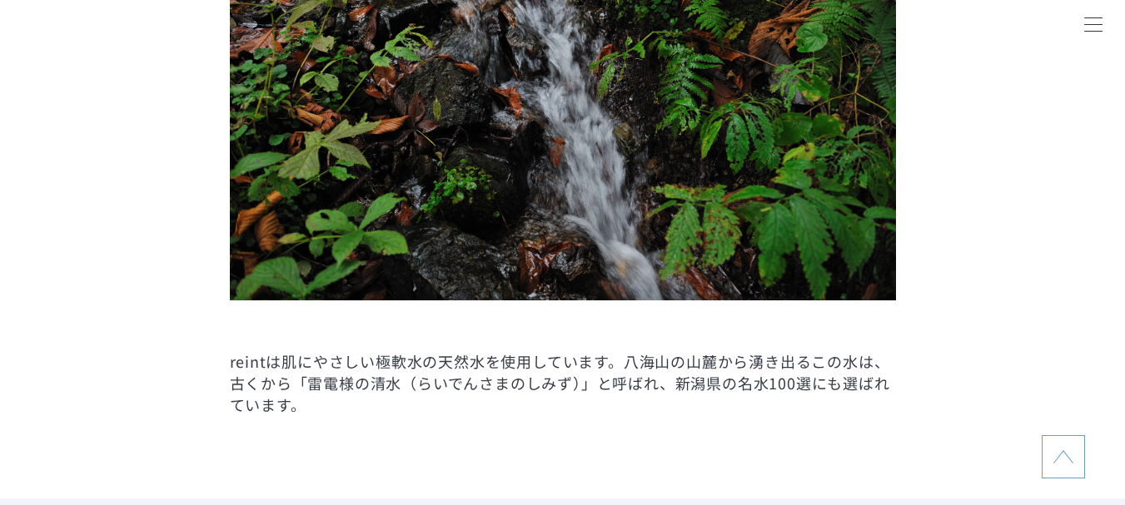
scroll to position [2248, 0]
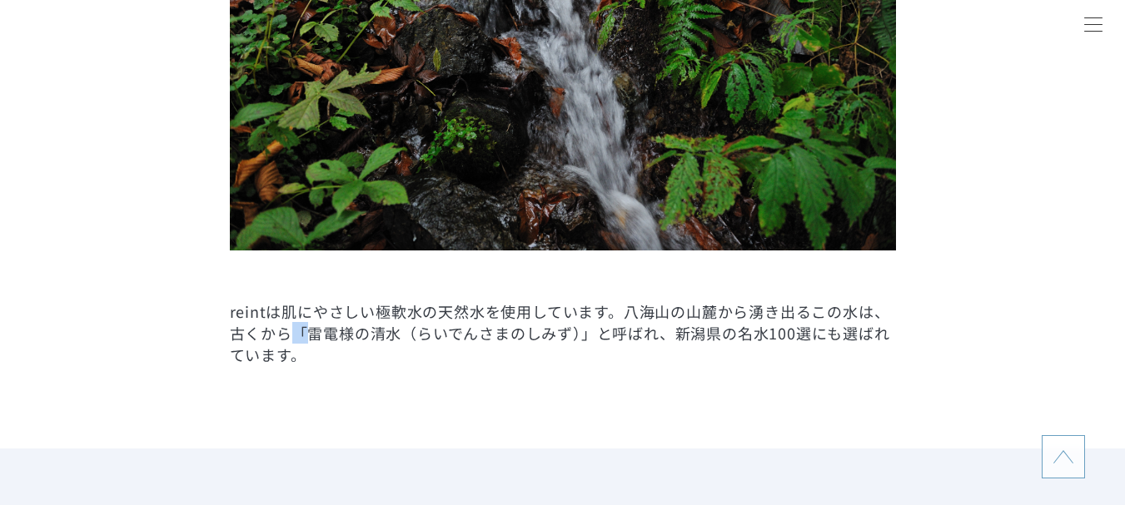
click at [303, 331] on p "reintは肌にやさしい極軟水の天然水を使用しています。八海山の山麓から湧き出るこの水は、古くから「雷電様の清水（らいでんさまのしみず）」と呼ばれ、新潟県の名…" at bounding box center [563, 333] width 666 height 65
drag, startPoint x: 231, startPoint y: 333, endPoint x: 337, endPoint y: 335, distance: 105.7
click at [337, 335] on p "reintは肌にやさしい極軟水の天然水を使用しています。八海山の山麓から湧き出るこの水は、古くから「雷電様の清水（らいでんさまのしみず）」と呼ばれ、新潟県の名…" at bounding box center [563, 333] width 666 height 65
click at [619, 340] on p "reintは肌にやさしい極軟水の天然水を使用しています。八海山の山麓から湧き出るこの水は、古くから「雷電様の清水（らいでんさまのしみず）」と呼ばれ、新潟県の名…" at bounding box center [563, 333] width 666 height 65
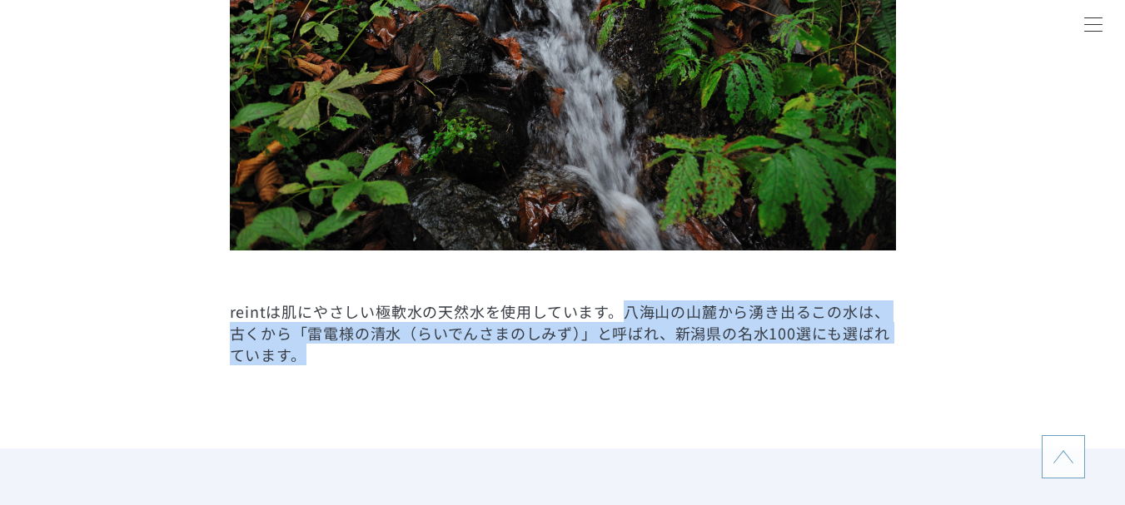
drag, startPoint x: 627, startPoint y: 313, endPoint x: 623, endPoint y: 352, distance: 39.3
click at [623, 352] on p "reintは肌にやさしい極軟水の天然水を使用しています。八海山の山麓から湧き出るこの水は、古くから「雷電様の清水（らいでんさまのしみず）」と呼ばれ、新潟県の名…" at bounding box center [563, 333] width 666 height 65
copy p "八海山の山麓から湧き出るこの水は、古くから「雷電様の清水（らいでんさまのしみず）」と呼ばれ、新潟県の名水100選にも選ばれています。"
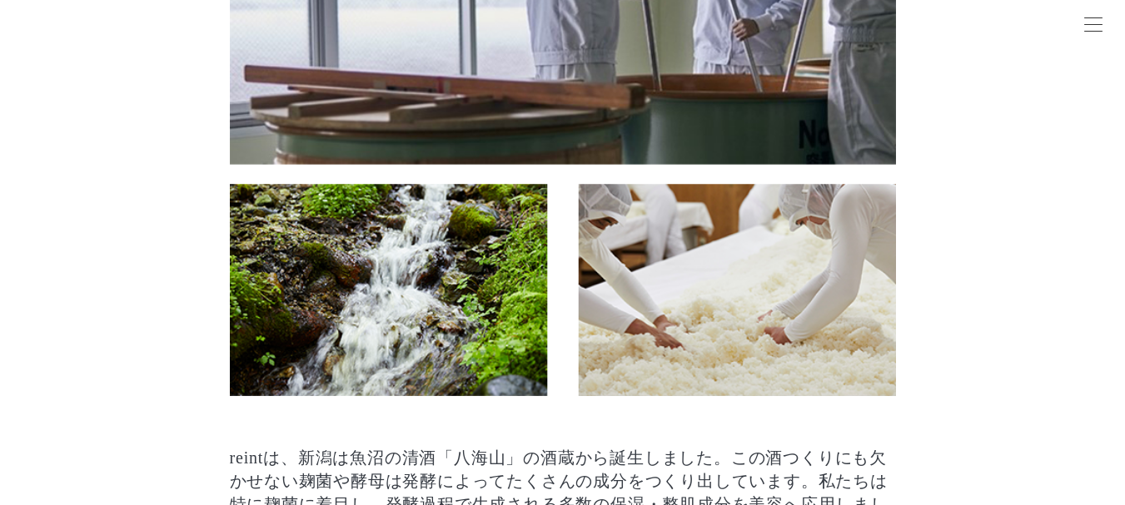
scroll to position [0, 0]
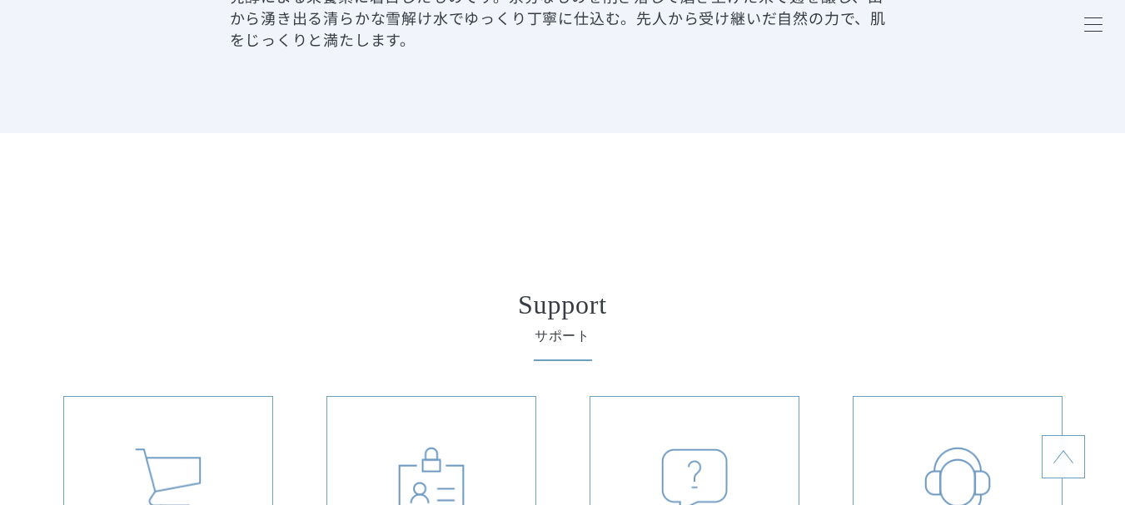
scroll to position [3413, 0]
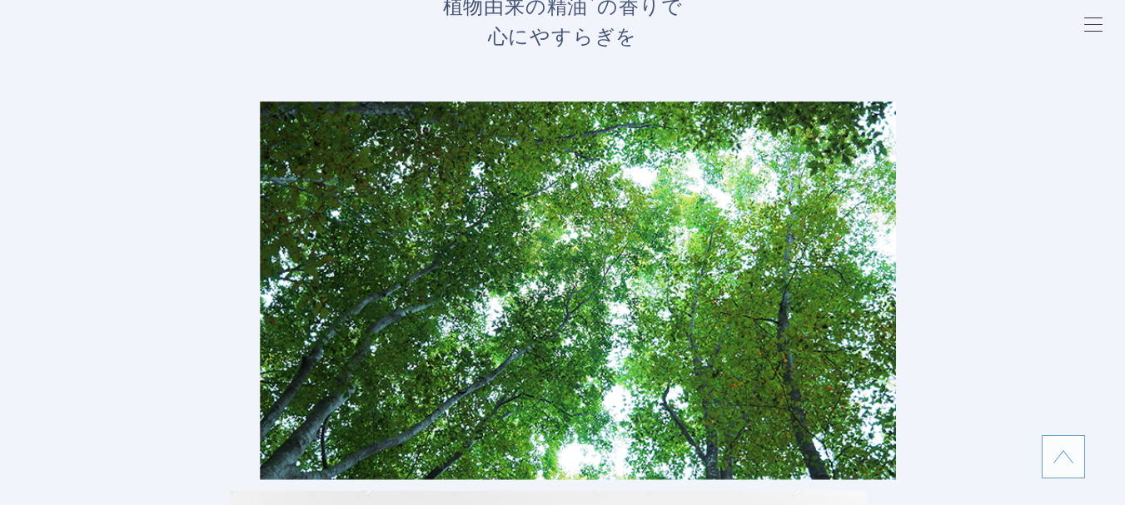
scroll to position [4828, 0]
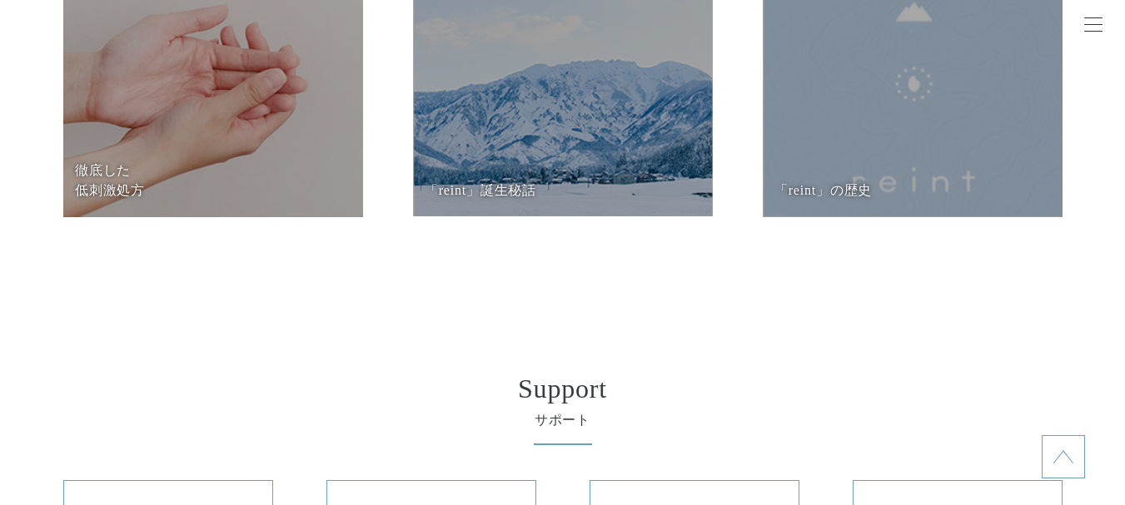
scroll to position [7658, 0]
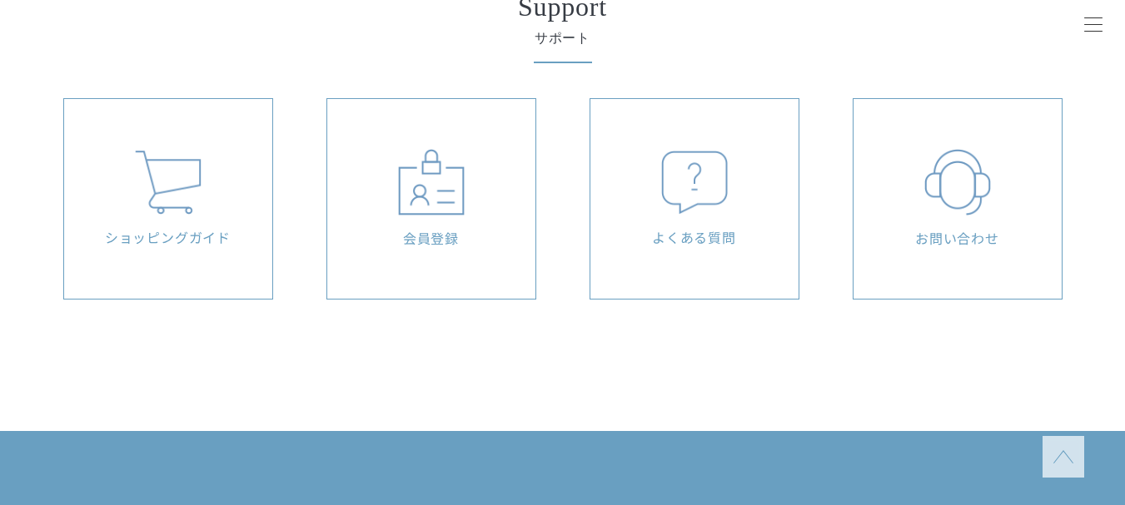
click at [655, 225] on div "よくある質問" at bounding box center [694, 199] width 191 height 97
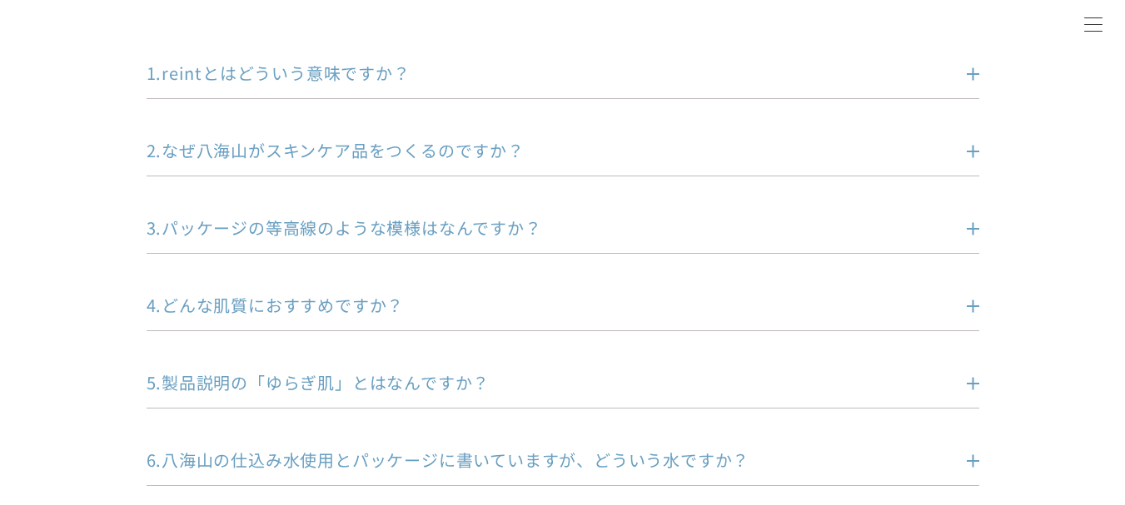
scroll to position [333, 0]
click at [279, 155] on p "2.なぜ八海山がスキンケア品をつくるのですか？" at bounding box center [538, 148] width 782 height 23
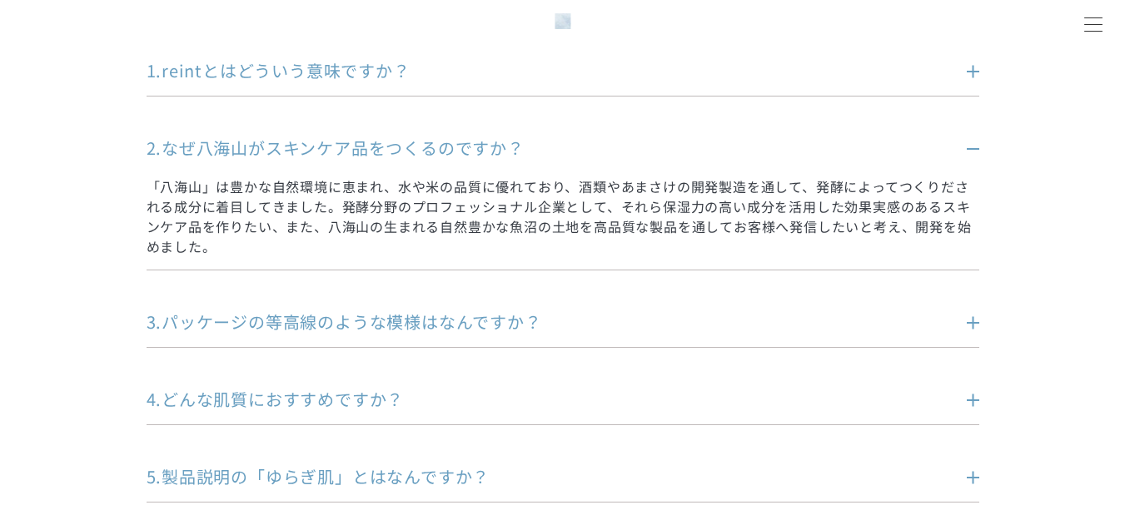
click at [279, 155] on p "2.なぜ八海山がスキンケア品をつくるのですか？" at bounding box center [538, 148] width 782 height 23
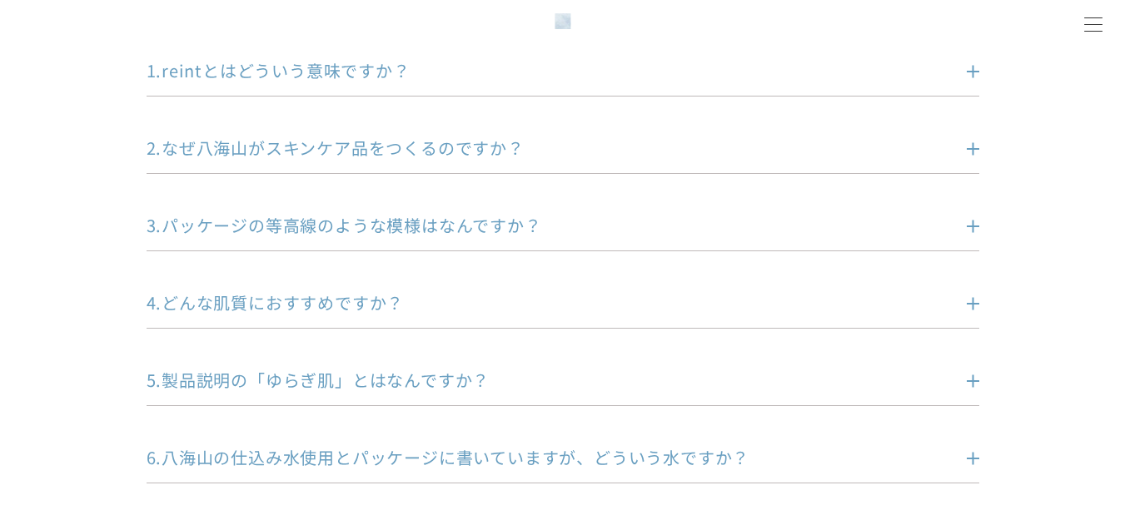
click at [282, 218] on p "3.パッケージの等高線のような模様はなんですか？" at bounding box center [538, 225] width 782 height 23
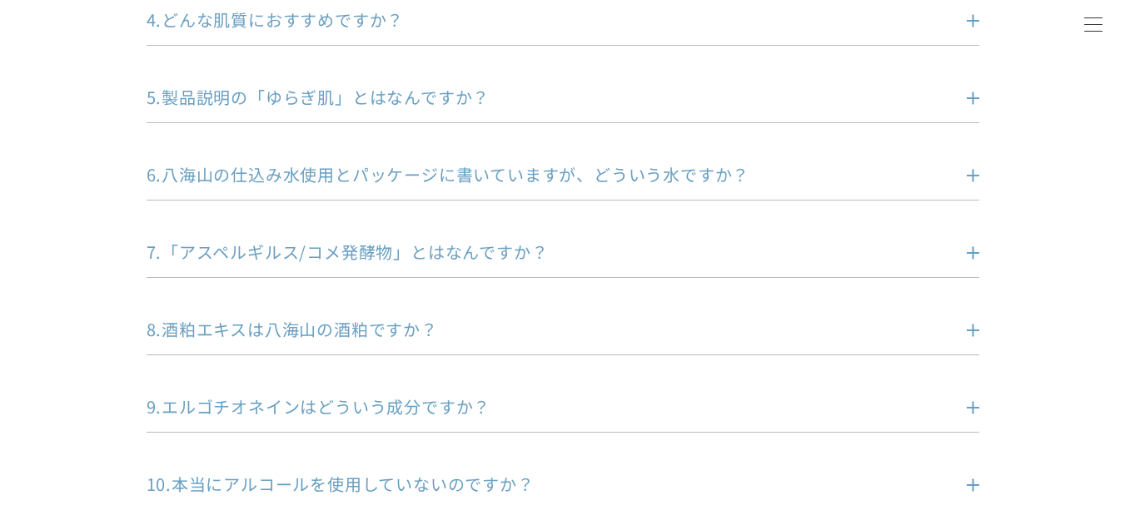
scroll to position [666, 0]
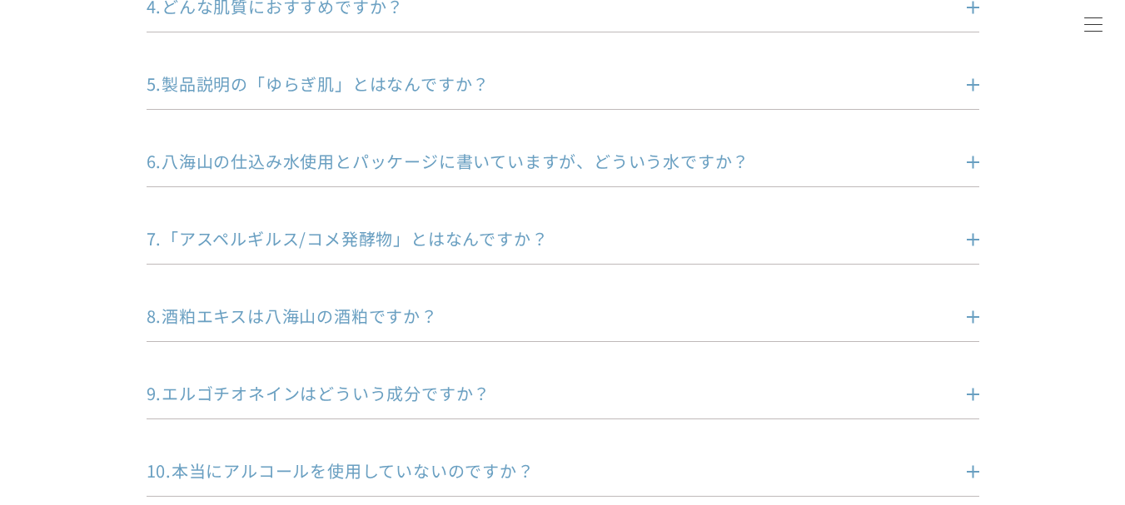
drag, startPoint x: 332, startPoint y: 166, endPoint x: 291, endPoint y: 168, distance: 41.7
click at [333, 166] on p "6.八海山の仕込み水使用とパッケージに書いていますが、どういう水ですか？" at bounding box center [538, 161] width 782 height 23
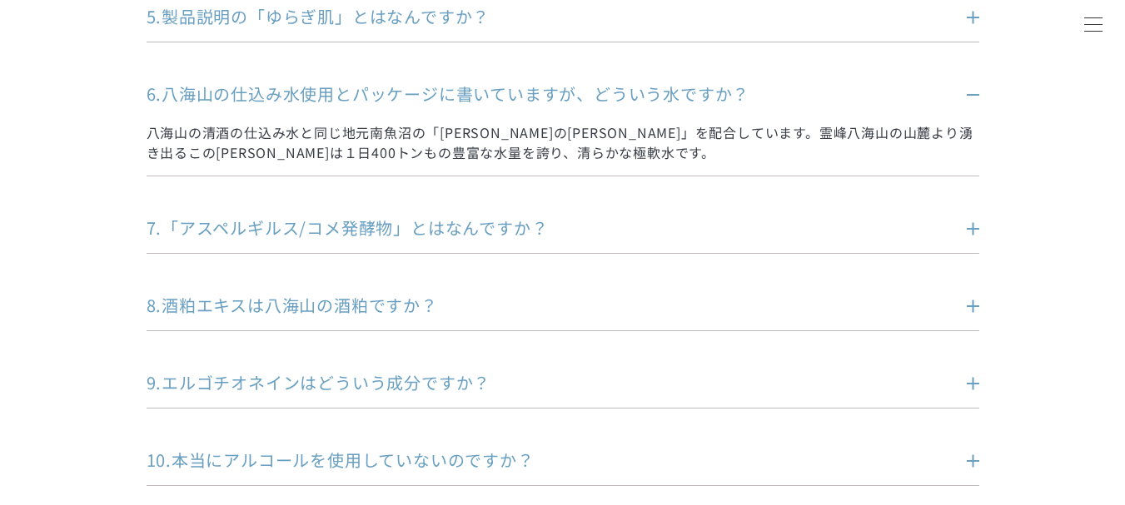
scroll to position [832, 0]
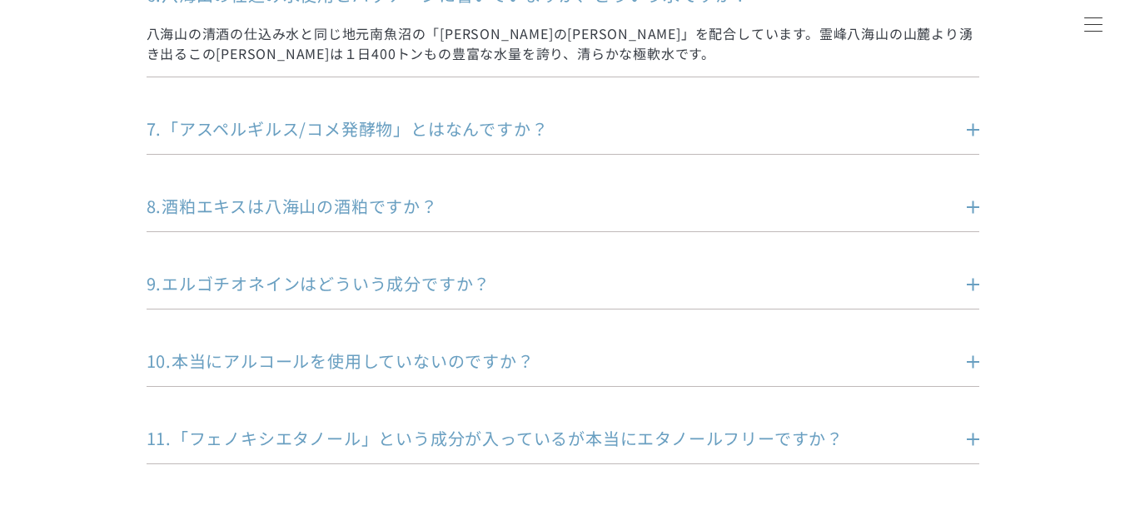
click at [325, 130] on p "7.「アスペルギルス/コメ発酵物」とはなんですか？" at bounding box center [538, 128] width 782 height 23
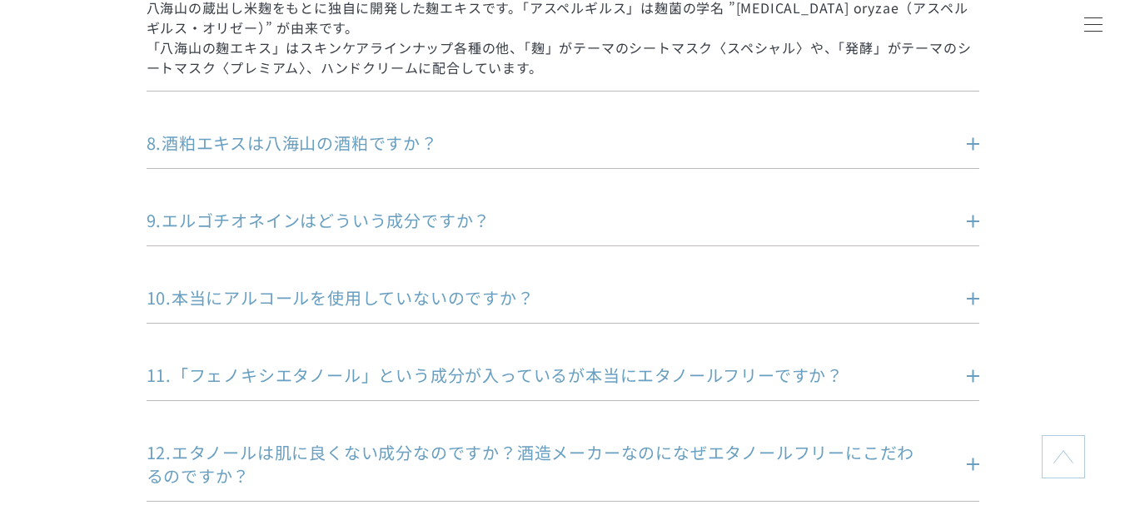
scroll to position [999, 0]
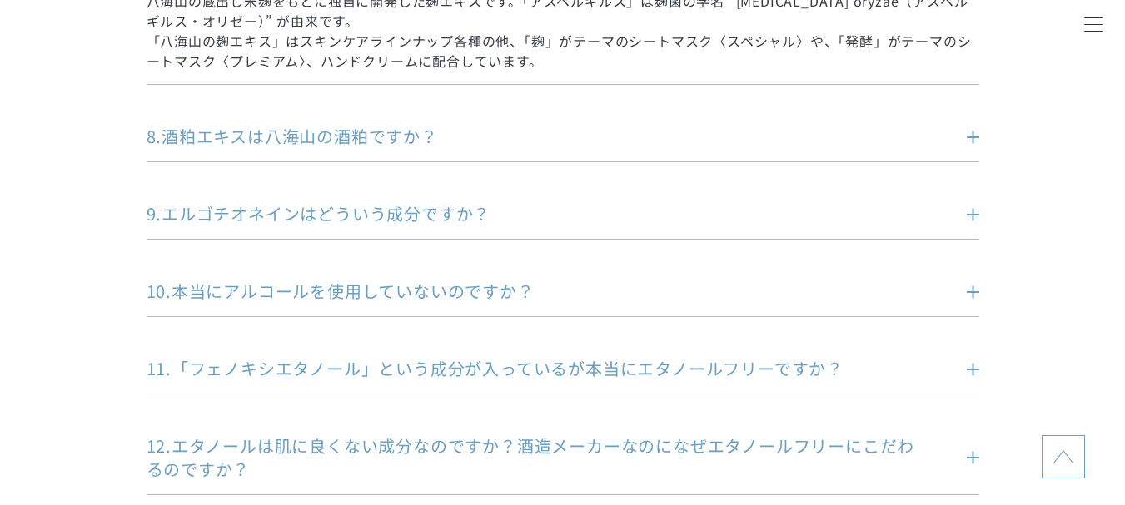
click at [400, 133] on p "8.酒粕エキスは八海山の酒粕ですか？" at bounding box center [538, 136] width 782 height 23
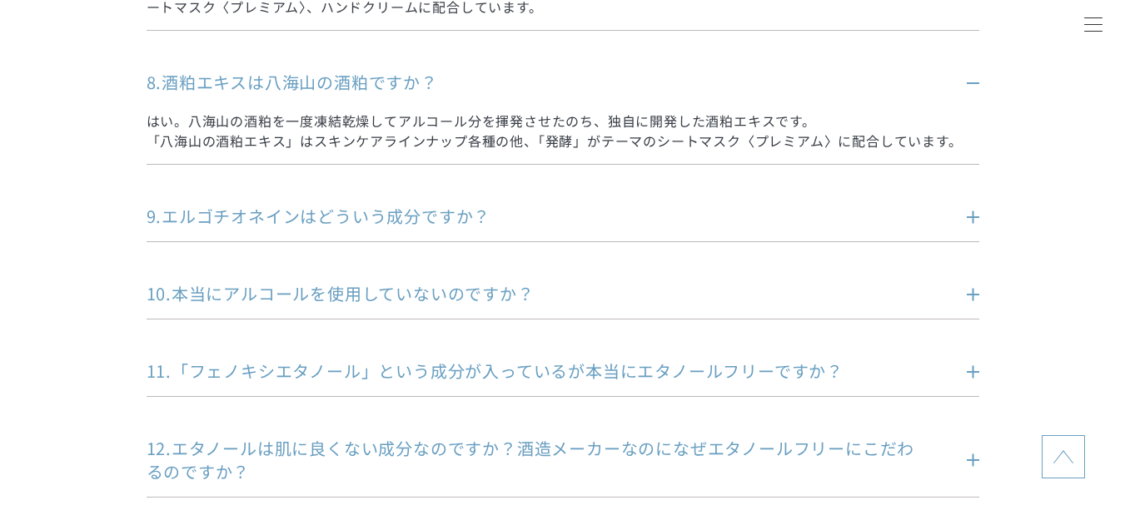
scroll to position [1082, 0]
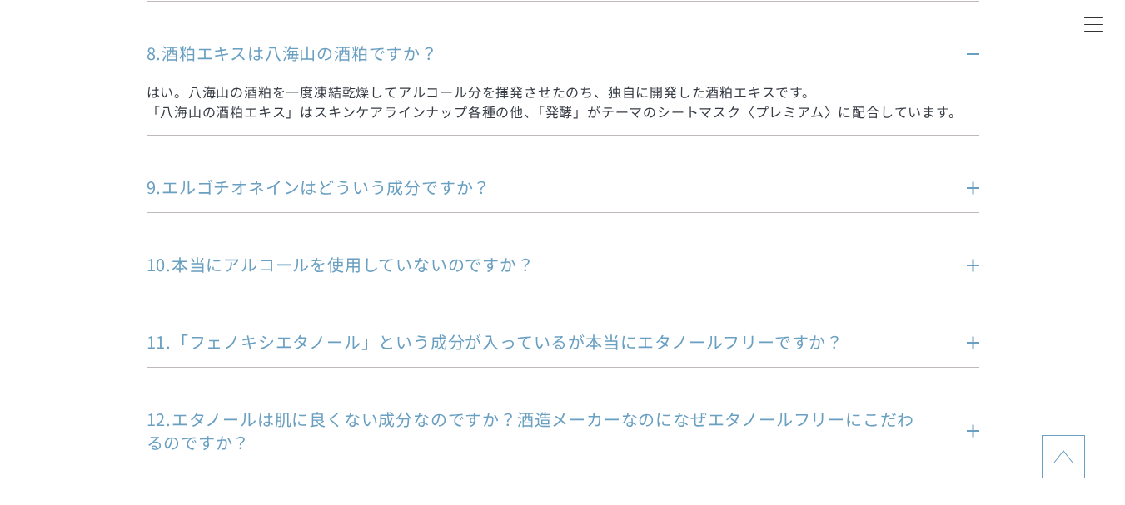
click at [373, 198] on p "9.エルゴチオネインはどういう成分ですか？" at bounding box center [538, 187] width 782 height 23
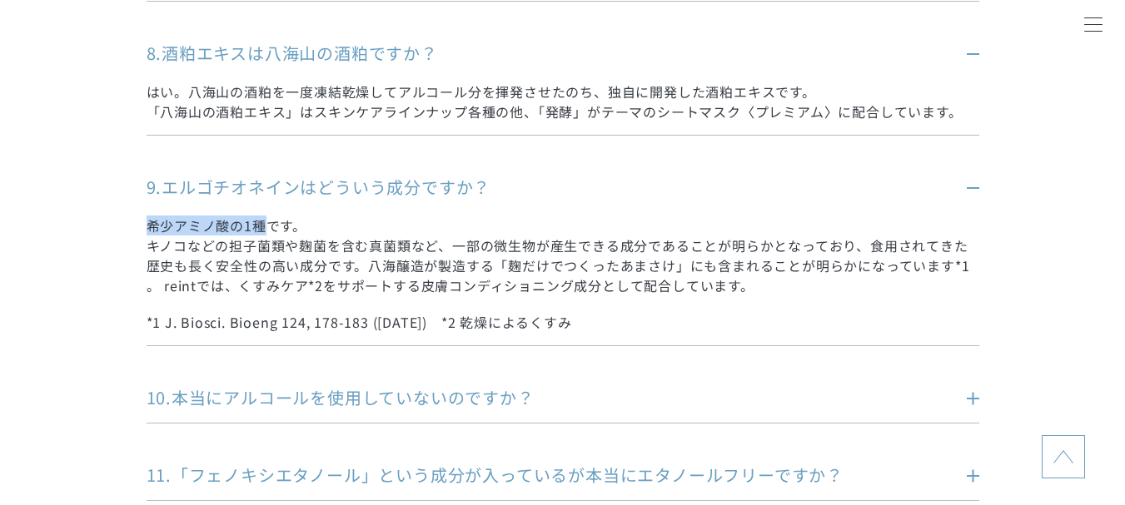
drag, startPoint x: 145, startPoint y: 227, endPoint x: 268, endPoint y: 230, distance: 123.2
copy p "希少アミノ酸の1種"
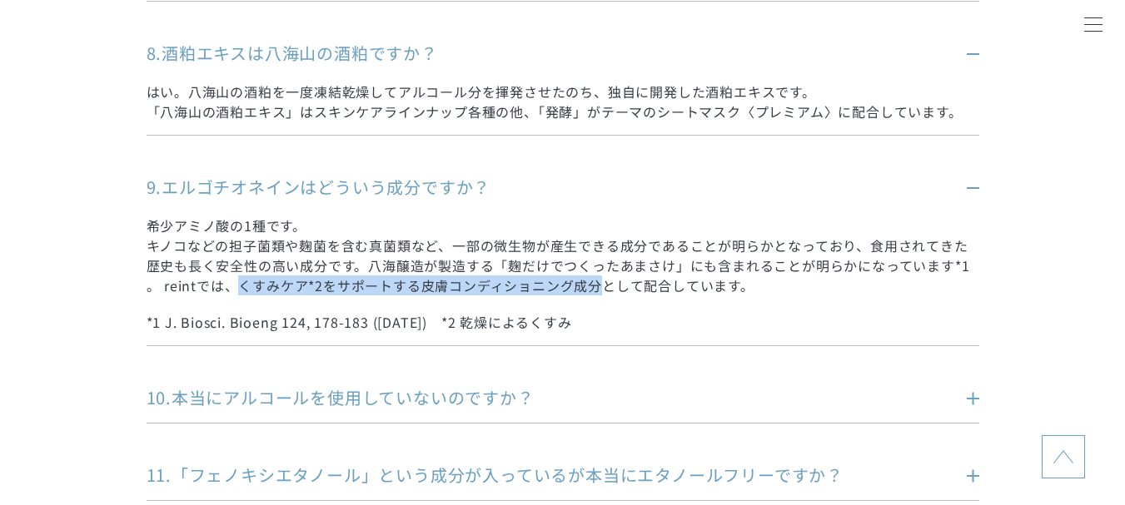
drag, startPoint x: 238, startPoint y: 289, endPoint x: 608, endPoint y: 291, distance: 369.6
click at [608, 291] on p "希少アミノ酸の1種です。 キノコなどの担子菌類や麹菌を含む真菌類など、一部の微生物が産生できる成分であることが明らかとなっており、食用されてきた歴史も長く安全…" at bounding box center [563, 256] width 832 height 80
copy p "くすみケア*2をサポートする皮膚コンディショニング成分"
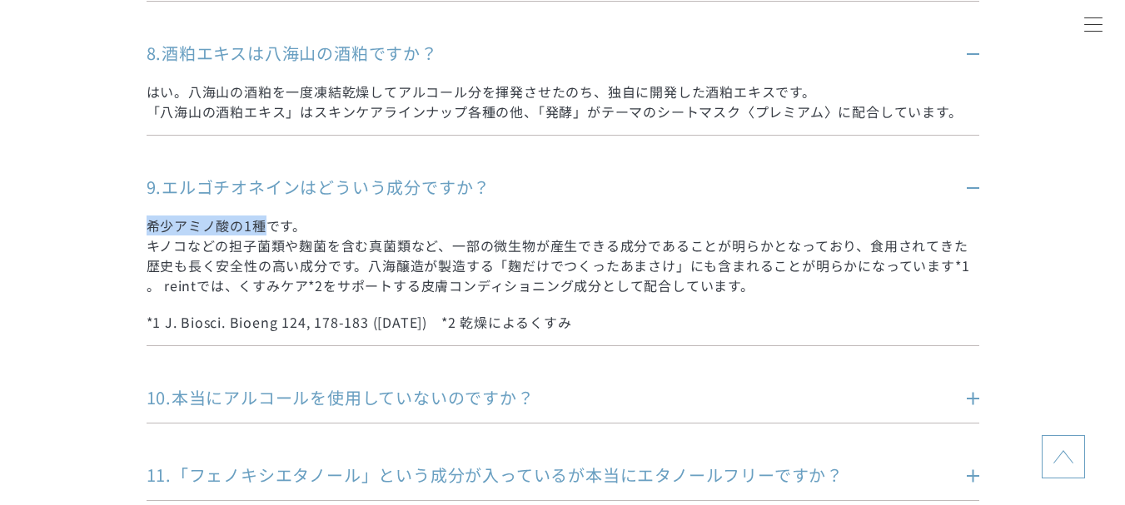
drag, startPoint x: 177, startPoint y: 229, endPoint x: 269, endPoint y: 229, distance: 91.6
click at [269, 229] on p "希少アミノ酸の1種です。 キノコなどの担子菌類や麹菌を含む真菌類など、一部の微生物が産生できる成分であることが明らかとなっており、食用されてきた歴史も長く安全…" at bounding box center [563, 256] width 832 height 80
copy p "希少アミノ酸の1種"
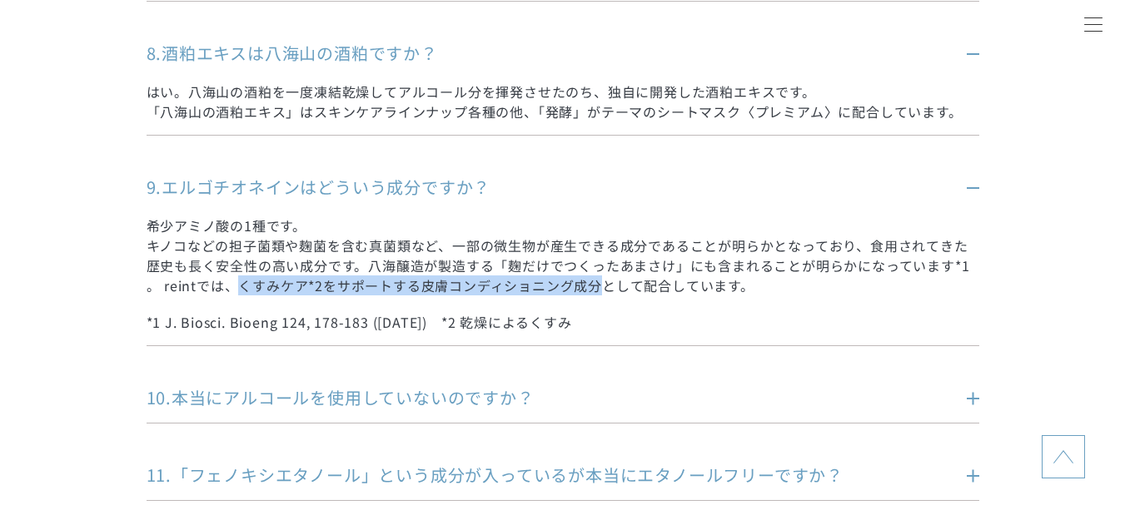
drag, startPoint x: 241, startPoint y: 286, endPoint x: 600, endPoint y: 291, distance: 359.7
click at [600, 291] on p "希少アミノ酸の1種です。 キノコなどの担子菌類や麹菌を含む真菌類など、一部の微生物が産生できる成分であることが明らかとなっており、食用されてきた歴史も長く安全…" at bounding box center [563, 256] width 832 height 80
copy p "くすみケア*2をサポートする皮膚コンディショニング成分"
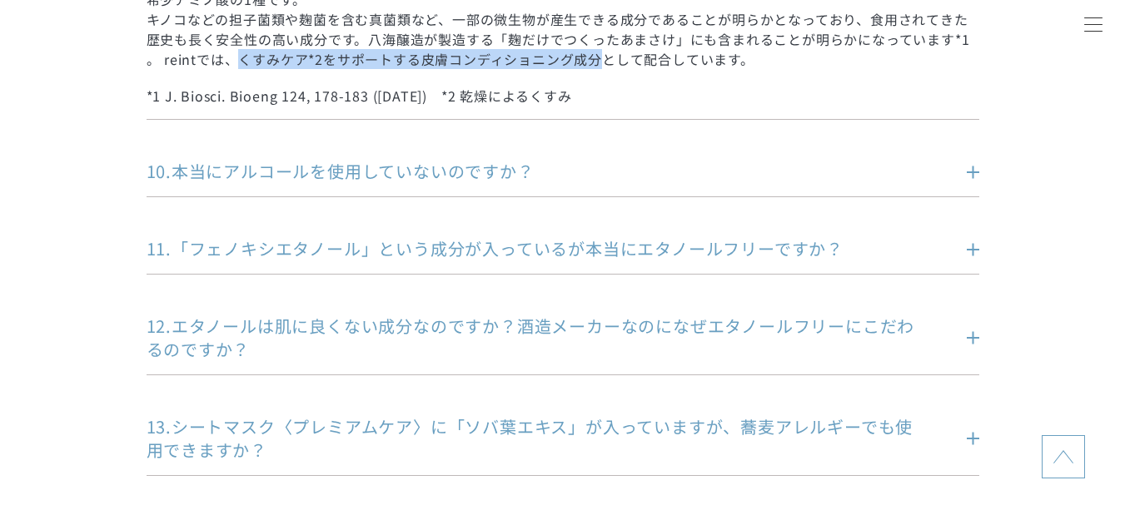
scroll to position [1332, 0]
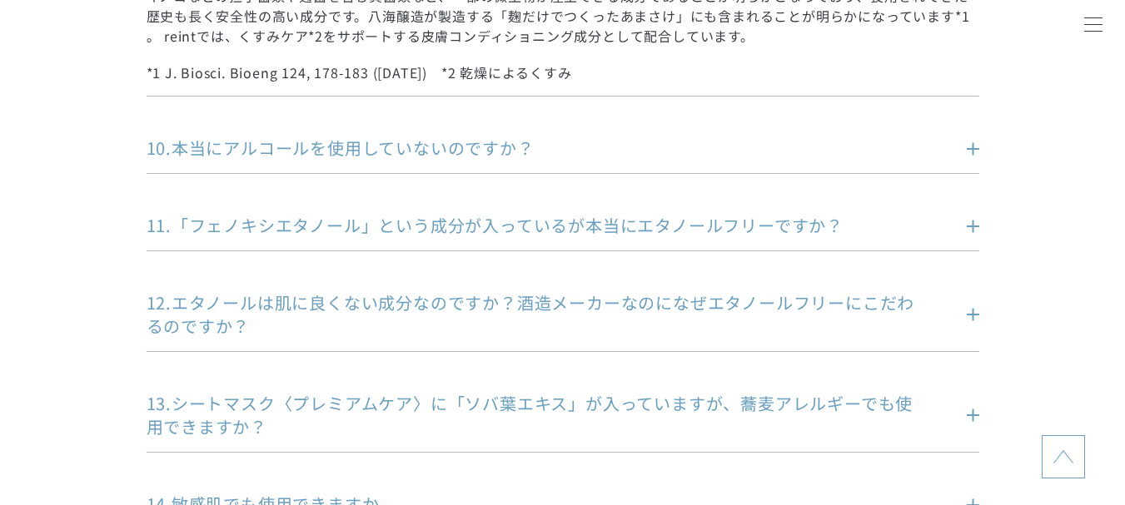
click at [346, 145] on p "10.本当にアルコールを使用していないのですか？" at bounding box center [538, 148] width 782 height 23
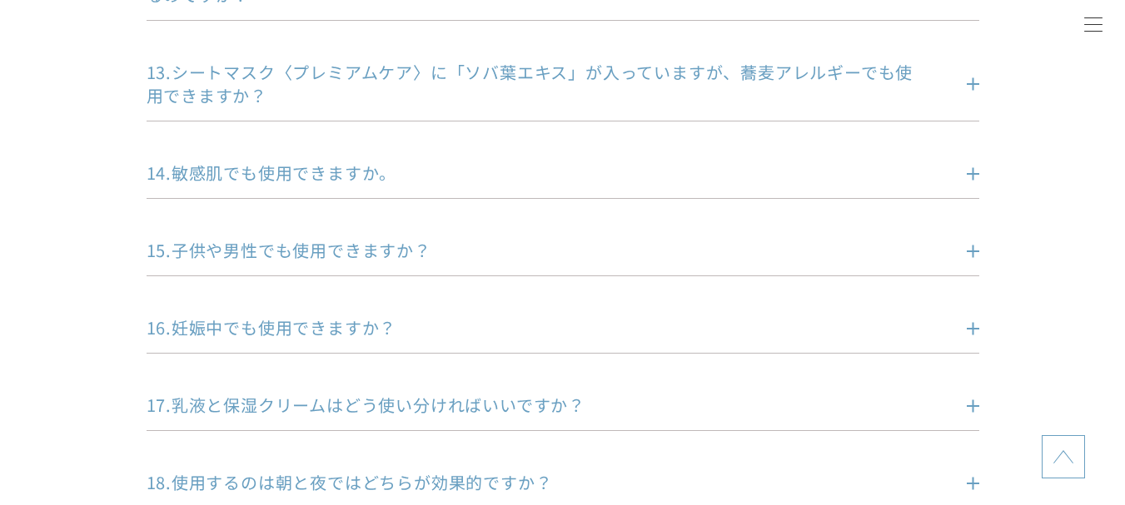
scroll to position [1748, 0]
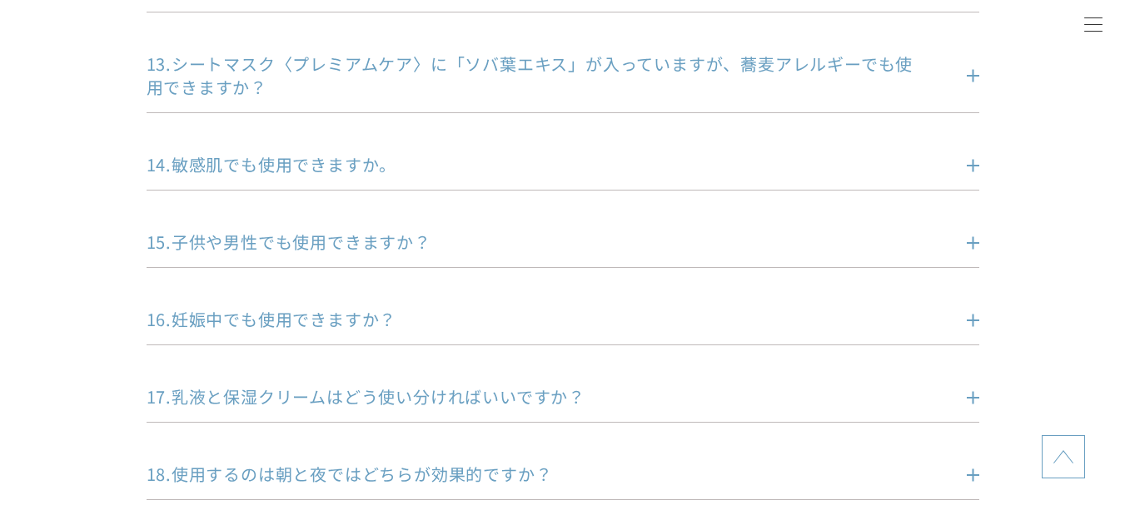
click at [242, 59] on p "13.シートマスク〈プレミアムケア〉に「ソバ葉エキス」が入っていますが、蕎麦アレルギーでも使用できますか？" at bounding box center [538, 75] width 782 height 47
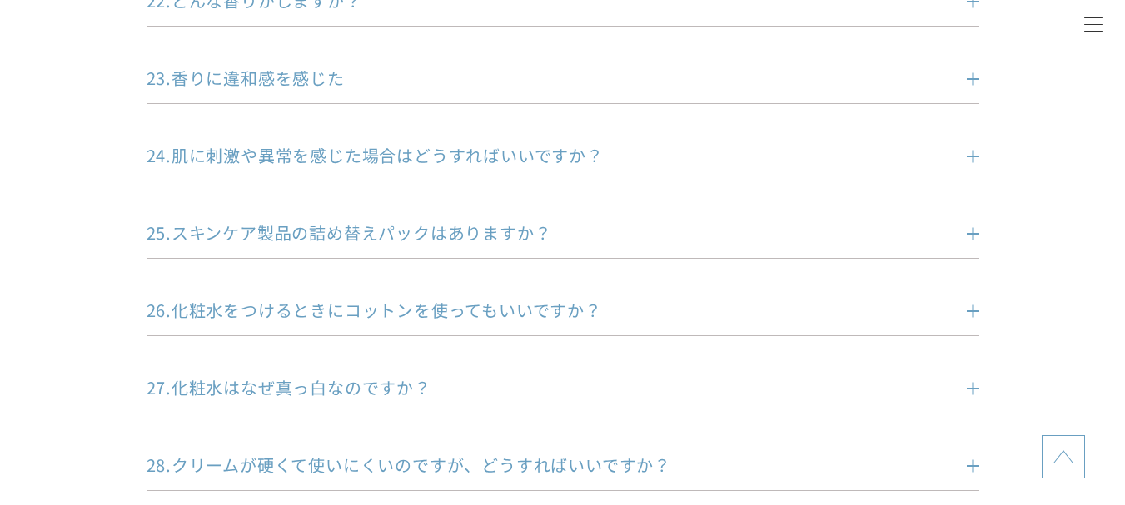
scroll to position [2747, 0]
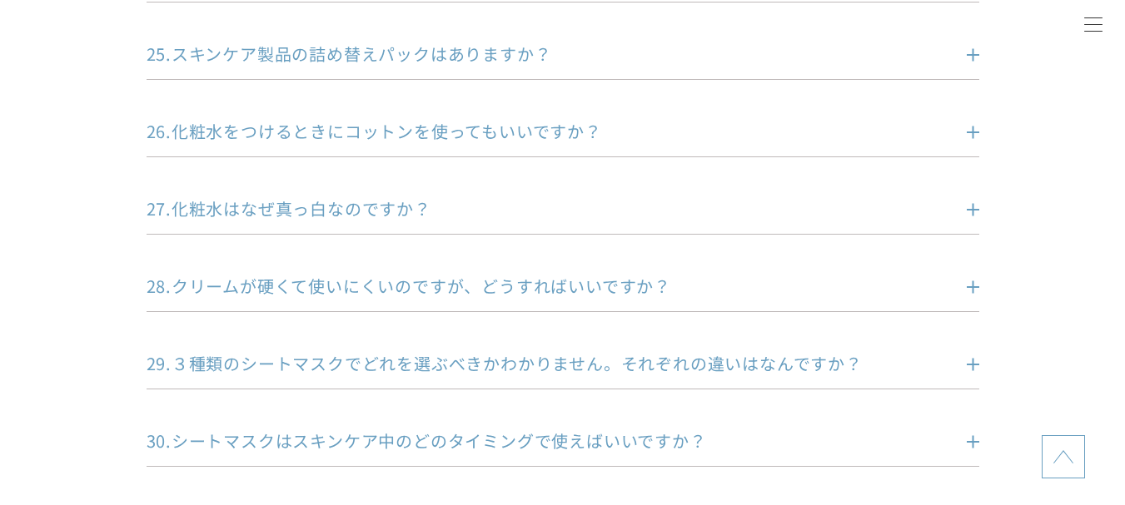
click at [290, 216] on p "27.化粧水はなぜ真っ白なのですか？" at bounding box center [538, 208] width 782 height 23
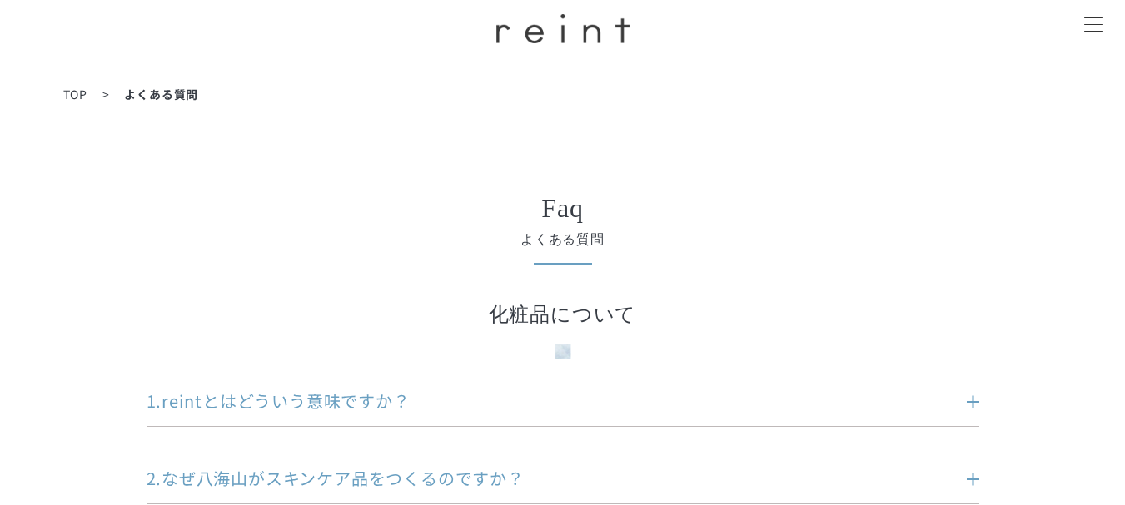
scroll to position [0, 0]
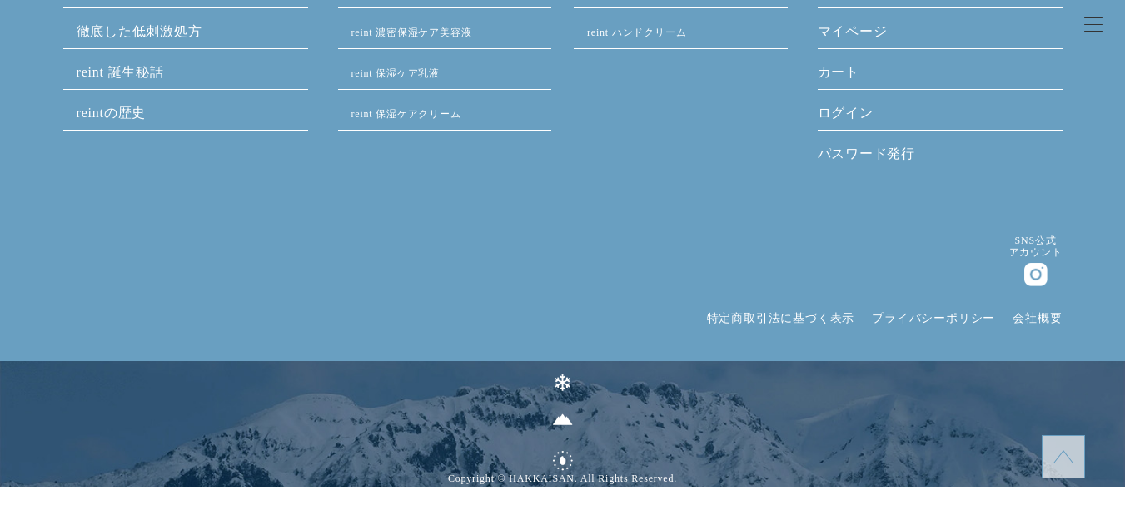
drag, startPoint x: 445, startPoint y: 114, endPoint x: 636, endPoint y: 538, distance: 464.6
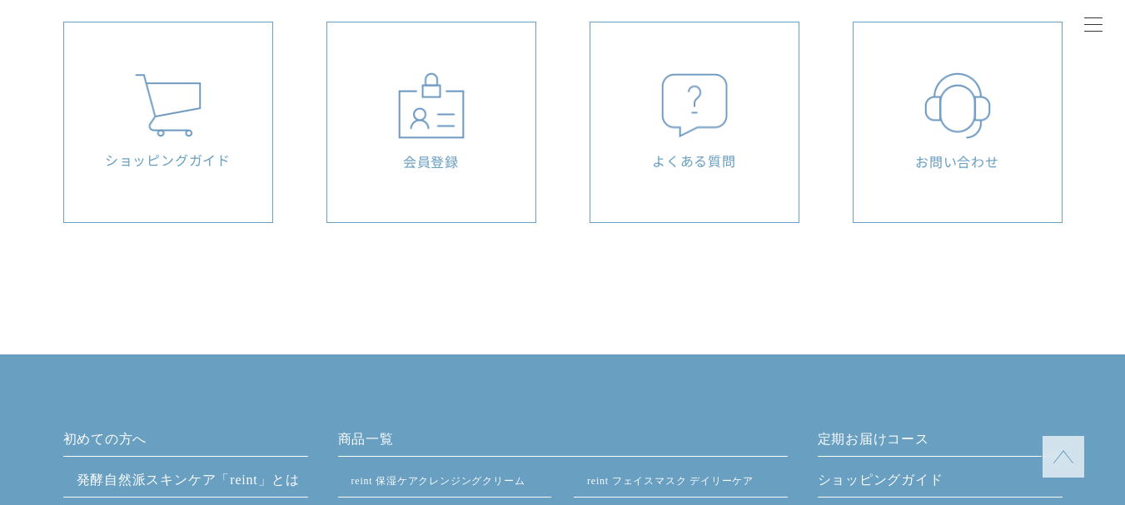
scroll to position [3986, 0]
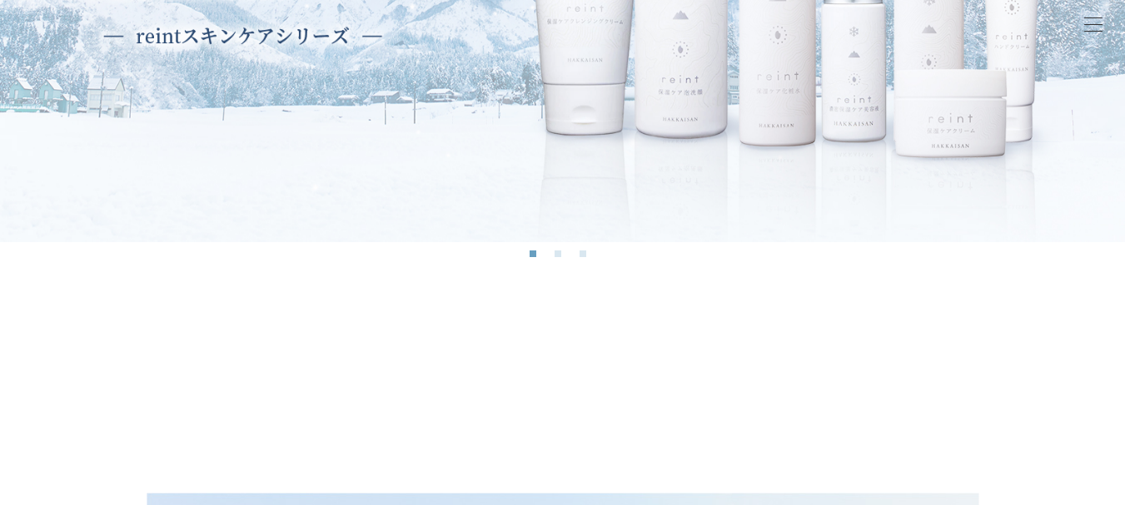
scroll to position [499, 0]
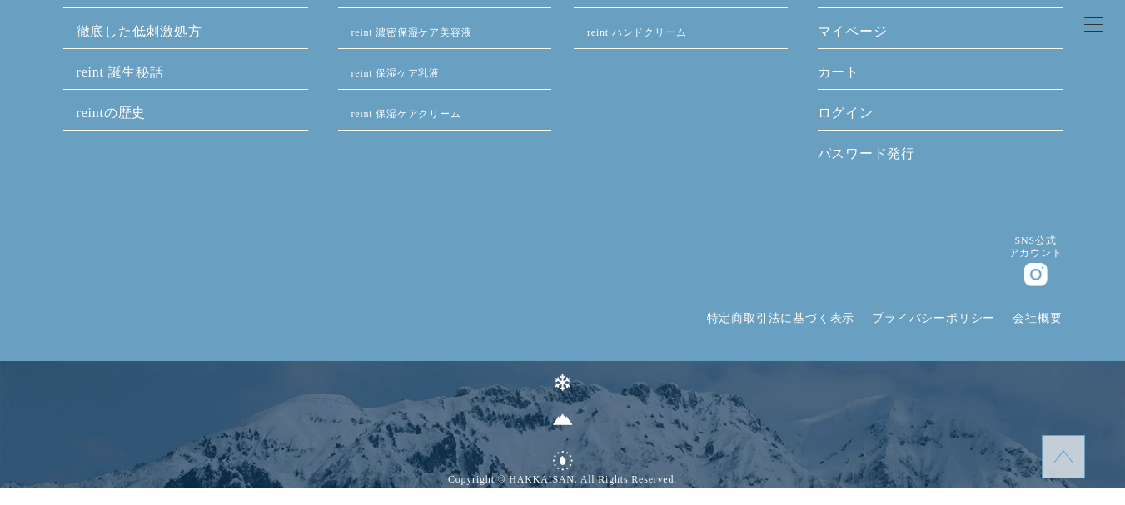
drag, startPoint x: 658, startPoint y: 172, endPoint x: 559, endPoint y: 323, distance: 180.3
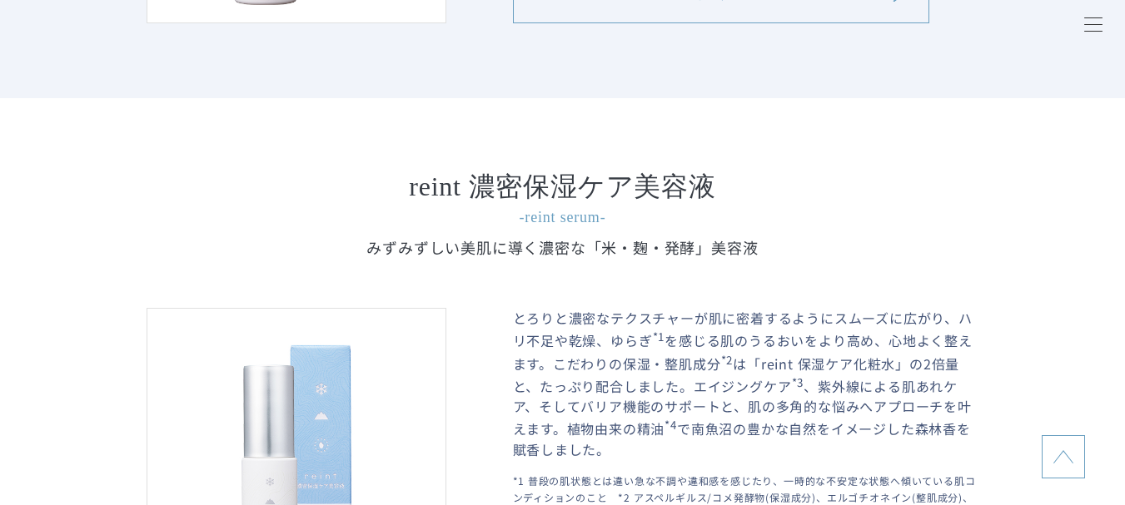
scroll to position [2066, 0]
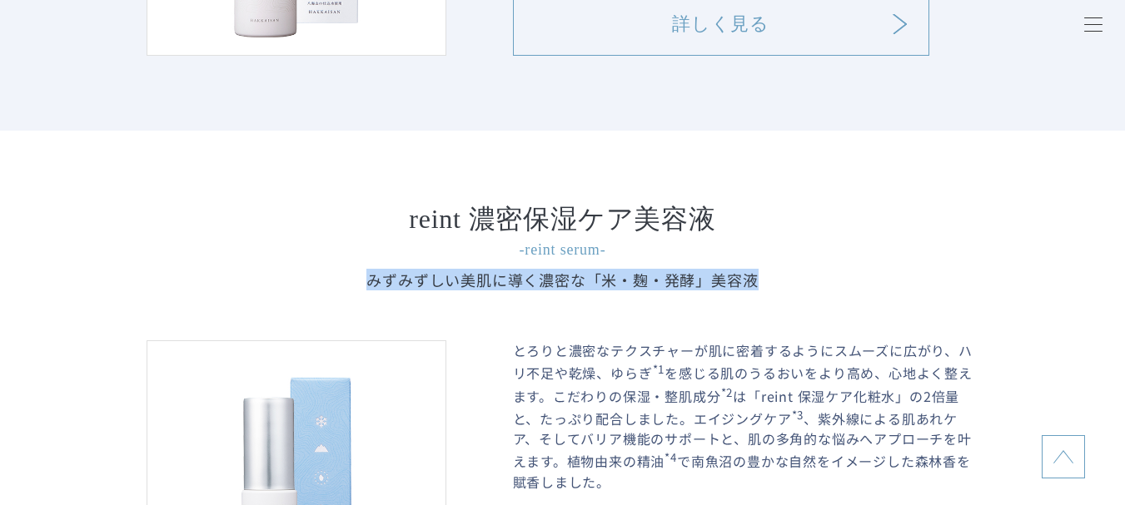
drag, startPoint x: 372, startPoint y: 286, endPoint x: 768, endPoint y: 291, distance: 396.3
click at [768, 291] on p "みずみずしい美肌に導く濃密な 「米・麹・発酵」美容液" at bounding box center [563, 280] width 832 height 22
copy p "みずみずしい美肌に導く濃密な 「米・麹・発酵」美容液"
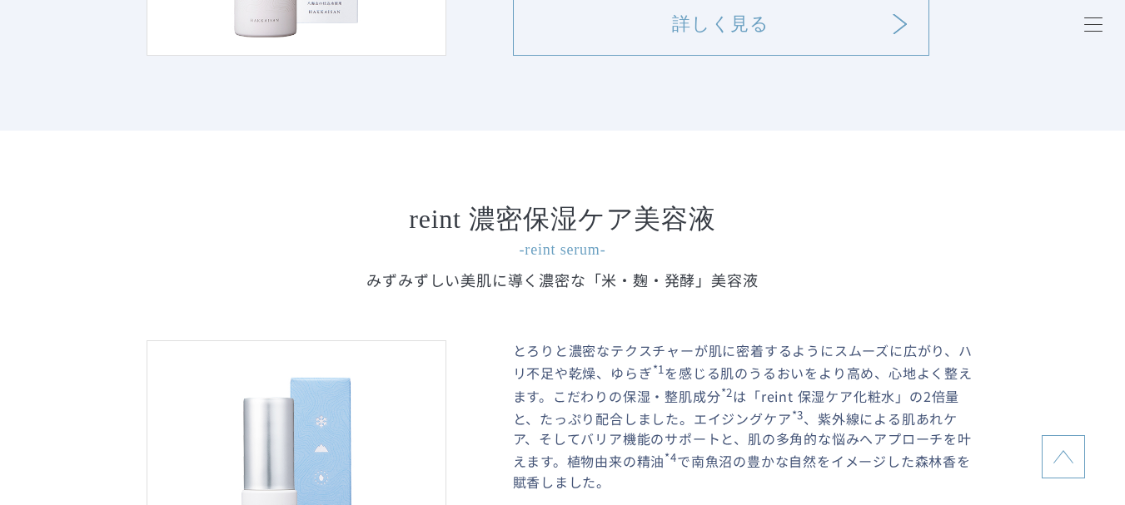
click at [592, 363] on p "とろりと濃密なテクスチャーが肌に密着するようにスムーズに広がり、ハリ不足や乾燥、ゆらぎ *1 を感じる肌のうるおいをより高め、心地よく整えます。こだわりの保湿…" at bounding box center [746, 415] width 466 height 151
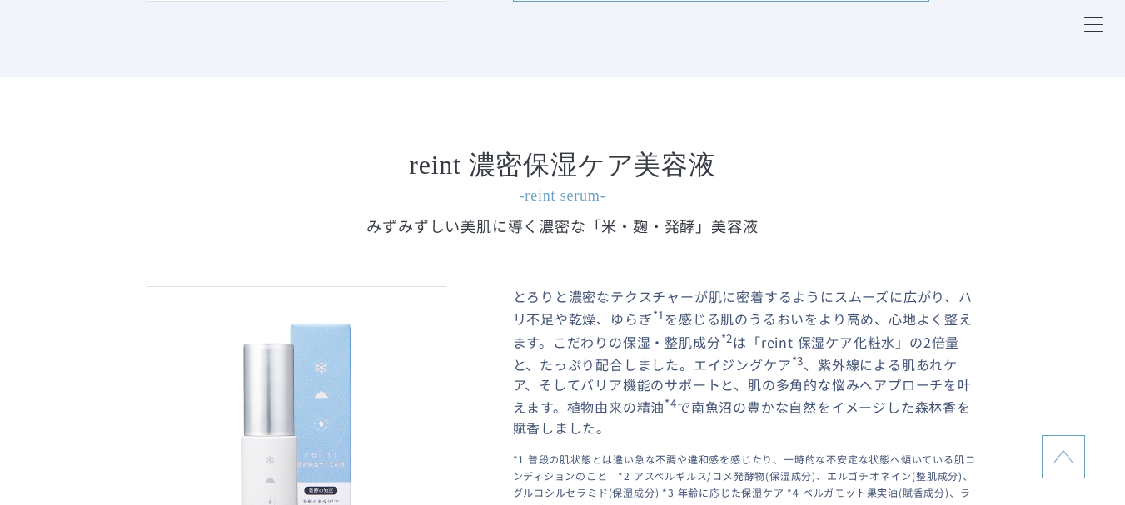
scroll to position [2149, 0]
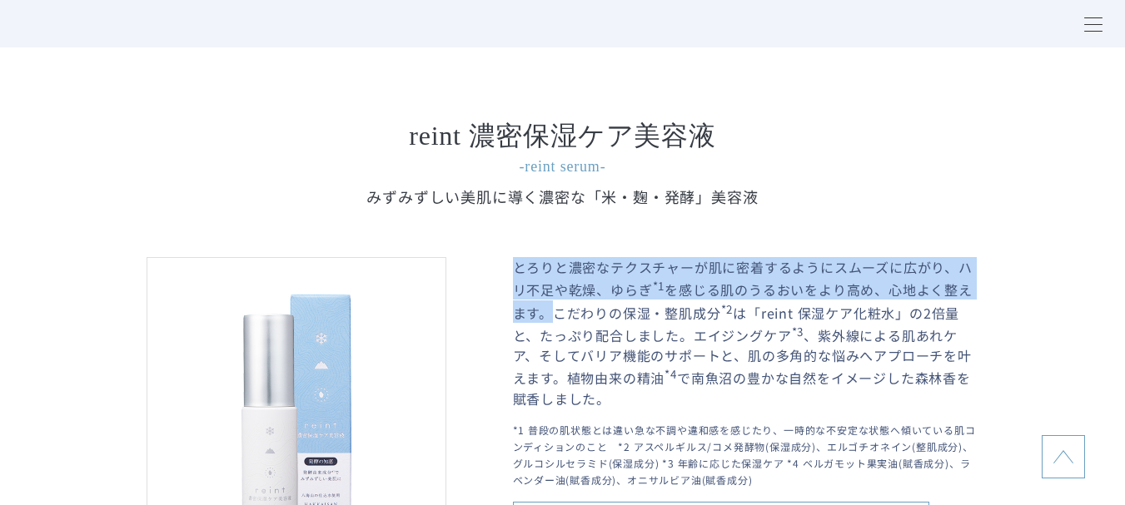
drag, startPoint x: 515, startPoint y: 270, endPoint x: 554, endPoint y: 312, distance: 57.7
click at [554, 312] on p "とろりと濃密なテクスチャーが肌に密着するようにスムーズに広がり、ハリ不足や乾燥、ゆらぎ *1 を感じる肌のうるおいをより高め、心地よく整えます。こだわりの保湿…" at bounding box center [746, 332] width 466 height 151
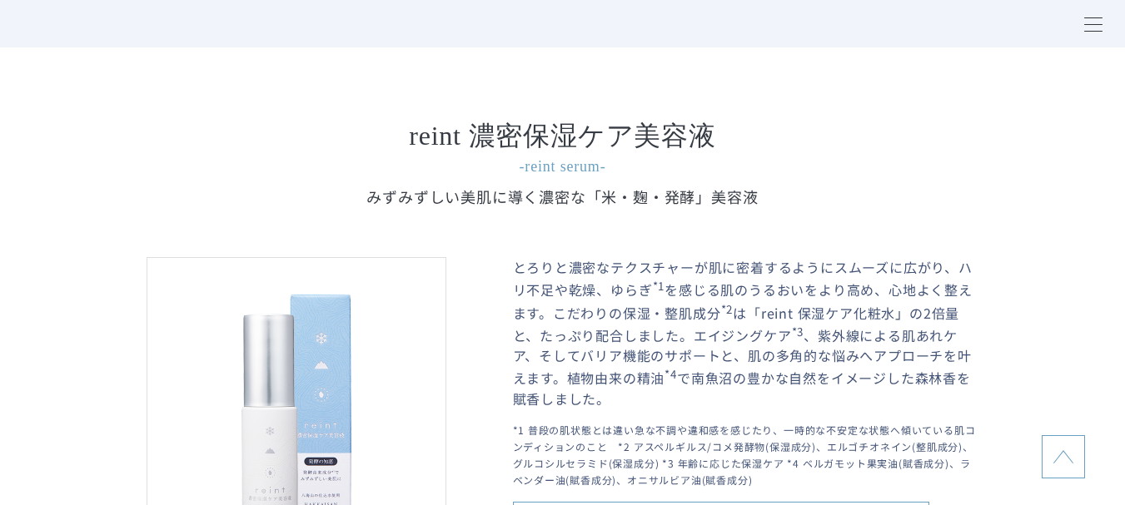
click at [803, 331] on sup "*3" at bounding box center [798, 332] width 12 height 16
drag, startPoint x: 514, startPoint y: 271, endPoint x: 536, endPoint y: 270, distance: 22.5
click at [536, 270] on p "とろりと濃密なテクスチャーが肌に密着するようにスムーズに広がり、ハリ不足や乾燥、ゆらぎ *1 を感じる肌のうるおいをより高め、心地よく整えます。こだわりの保湿…" at bounding box center [746, 332] width 466 height 151
click at [706, 199] on p "みずみずしい美肌に導く濃密な 「米・麹・発酵」美容液" at bounding box center [563, 197] width 832 height 22
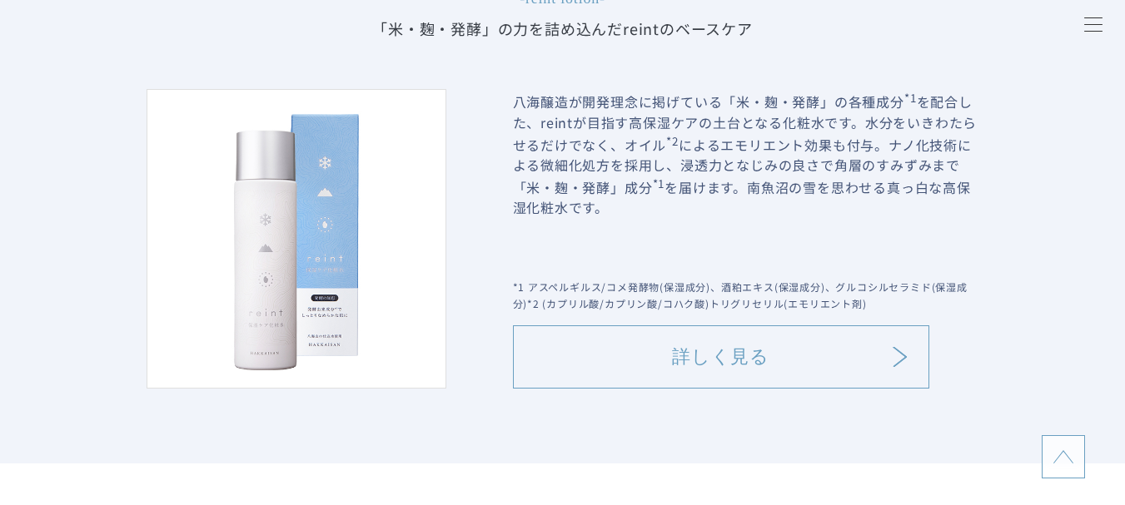
scroll to position [1650, 0]
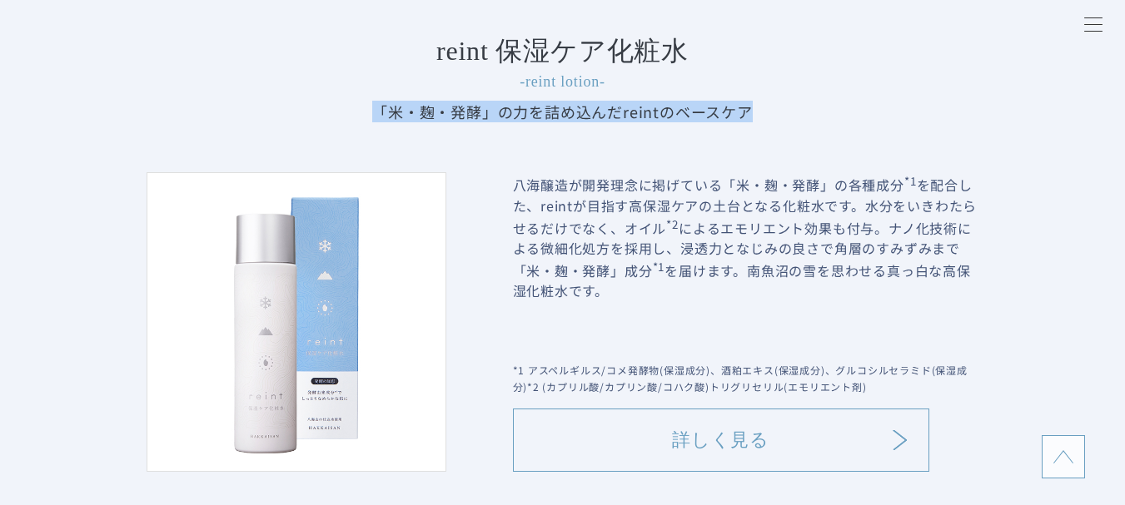
drag, startPoint x: 376, startPoint y: 118, endPoint x: 857, endPoint y: 112, distance: 481.2
click at [857, 112] on p "「米・麹・発酵」の力を詰め込んだ reintのベースケア" at bounding box center [563, 112] width 832 height 22
copy p "「米・麹・発酵」の力を詰め込んだ reintのベースケア"
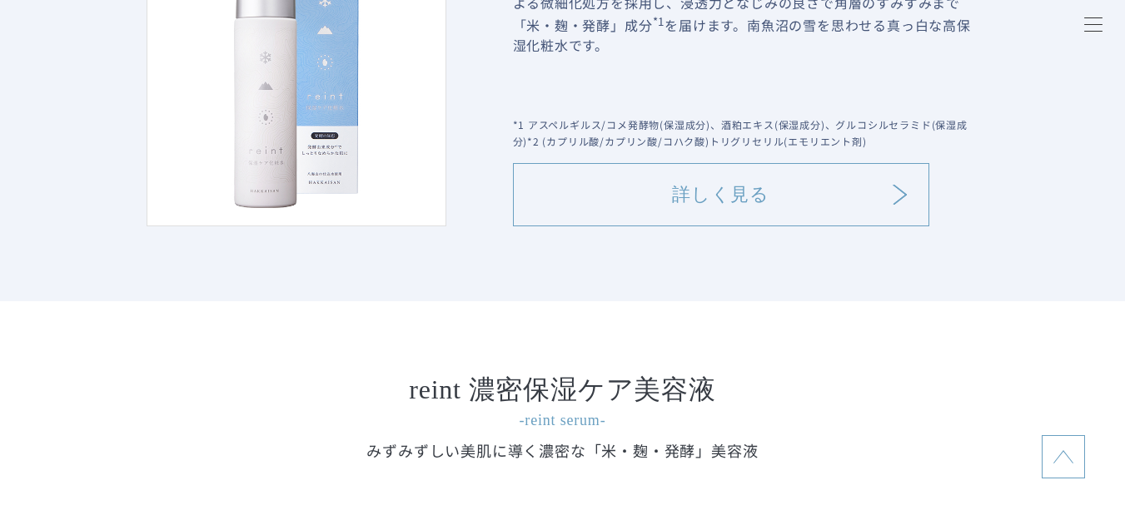
scroll to position [2149, 0]
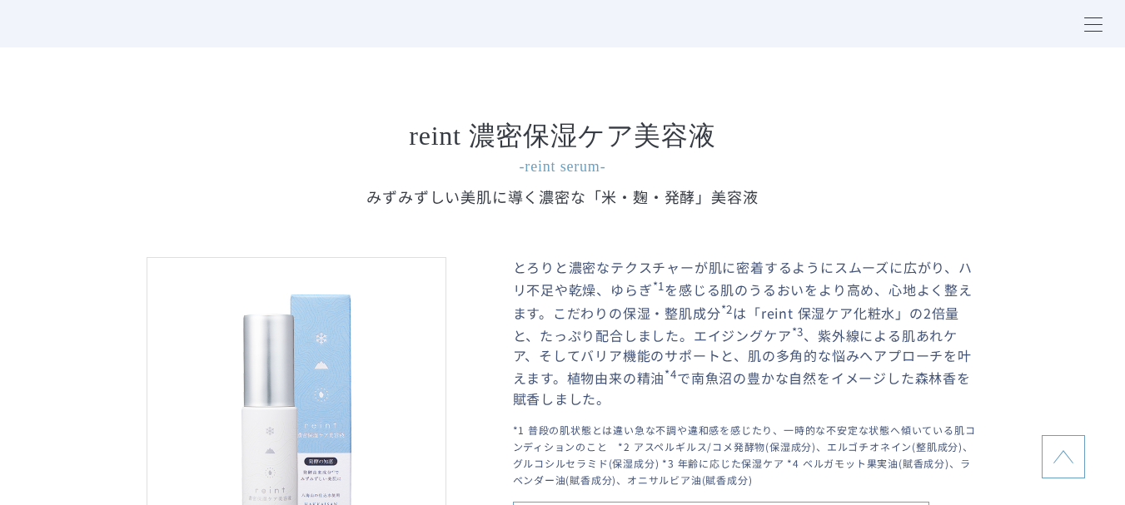
click at [624, 269] on p "とろりと濃密なテクスチャーが肌に密着するようにスムーズに広がり、ハリ不足や乾燥、ゆらぎ *1 を感じる肌のうるおいをより高め、心地よく整えます。こだわりの保湿…" at bounding box center [746, 332] width 466 height 151
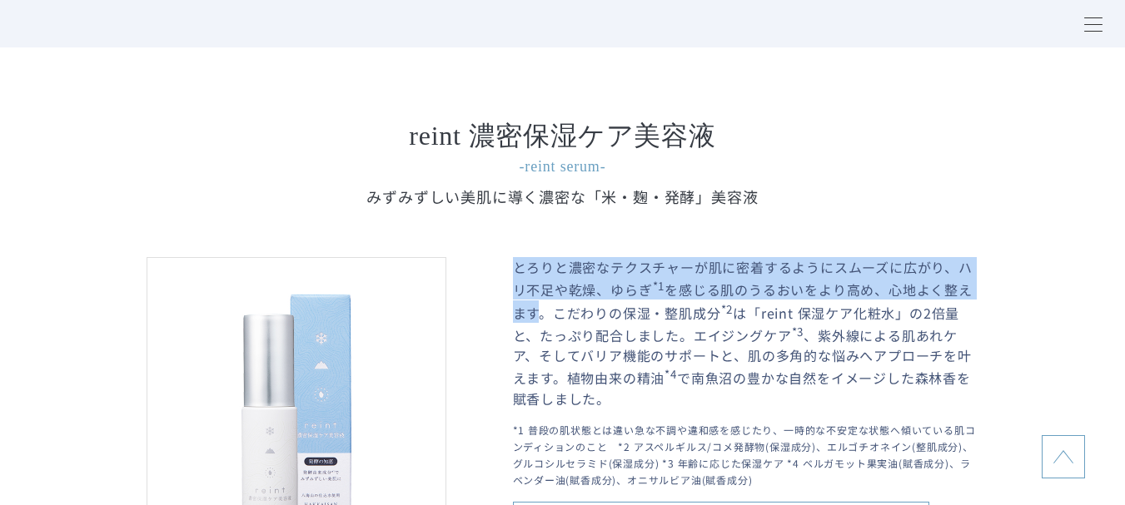
drag, startPoint x: 515, startPoint y: 271, endPoint x: 540, endPoint y: 315, distance: 50.0
click at [540, 315] on p "とろりと濃密なテクスチャーが肌に密着するようにスムーズに広がり、ハリ不足や乾燥、ゆらぎ *1 を感じる肌のうるおいをより高め、心地よく整えます。こだわりの保湿…" at bounding box center [746, 332] width 466 height 151
copy p "とろりと濃密なテクスチャーが肌に密着するようにスムーズに広がり、ハリ不足や乾燥、ゆらぎ *1 を感じる肌のうるおいをより高め、心地よく整えます"
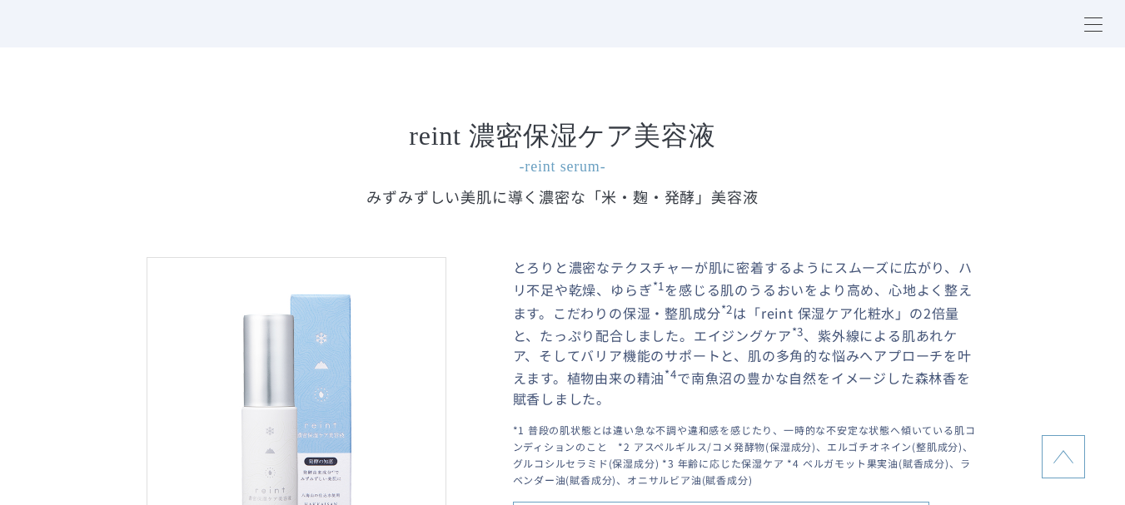
click at [587, 364] on p "とろりと濃密なテクスチャーが肌に密着するようにスムーズに広がり、ハリ不足や乾燥、ゆらぎ *1 を感じる肌のうるおいをより高め、心地よく整えます。こだわりの保湿…" at bounding box center [746, 332] width 466 height 151
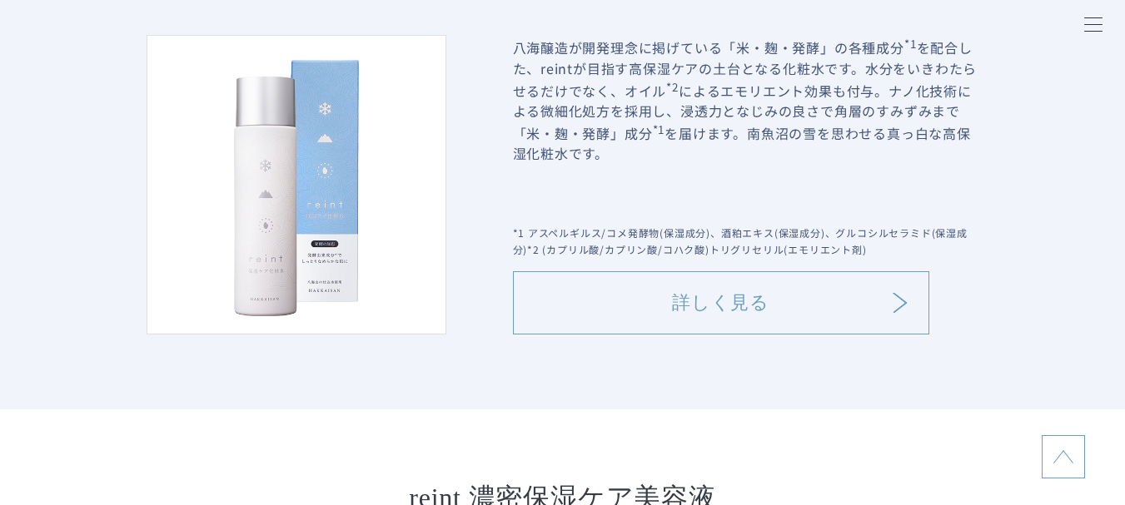
scroll to position [2066, 0]
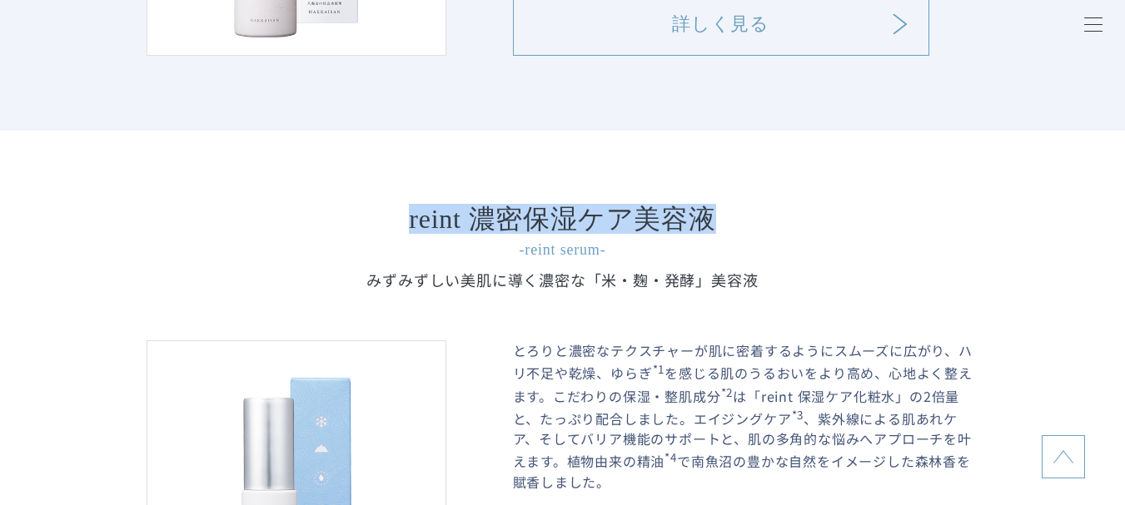
drag, startPoint x: 402, startPoint y: 225, endPoint x: 728, endPoint y: 399, distance: 369.1
click at [738, 227] on h4 "reint 濃密保湿ケア美容液 -reint serum-" at bounding box center [563, 233] width 832 height 55
copy h4 "reint 濃密保湿ケア美容液"
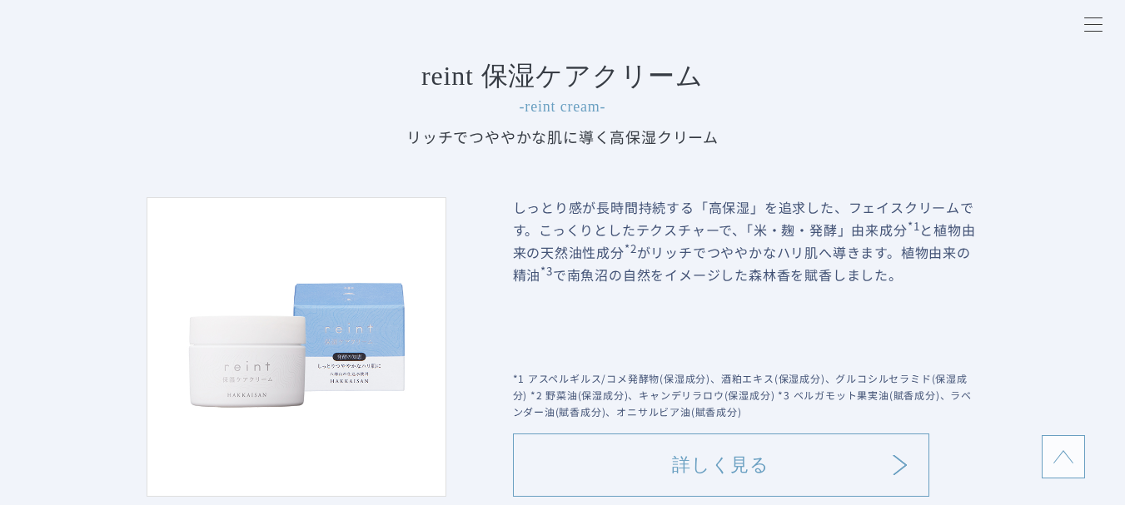
scroll to position [2815, 0]
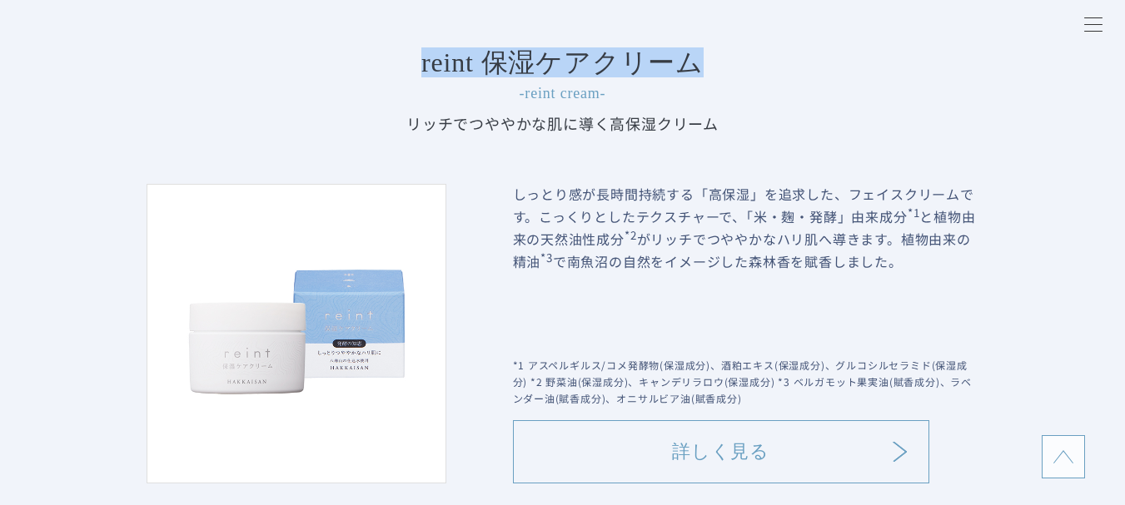
drag, startPoint x: 418, startPoint y: 65, endPoint x: 705, endPoint y: 117, distance: 291.8
click at [714, 68] on h4 "reint 保湿ケアクリーム -reint cream-" at bounding box center [563, 76] width 832 height 55
copy h4 "reint 保湿ケアクリーム"
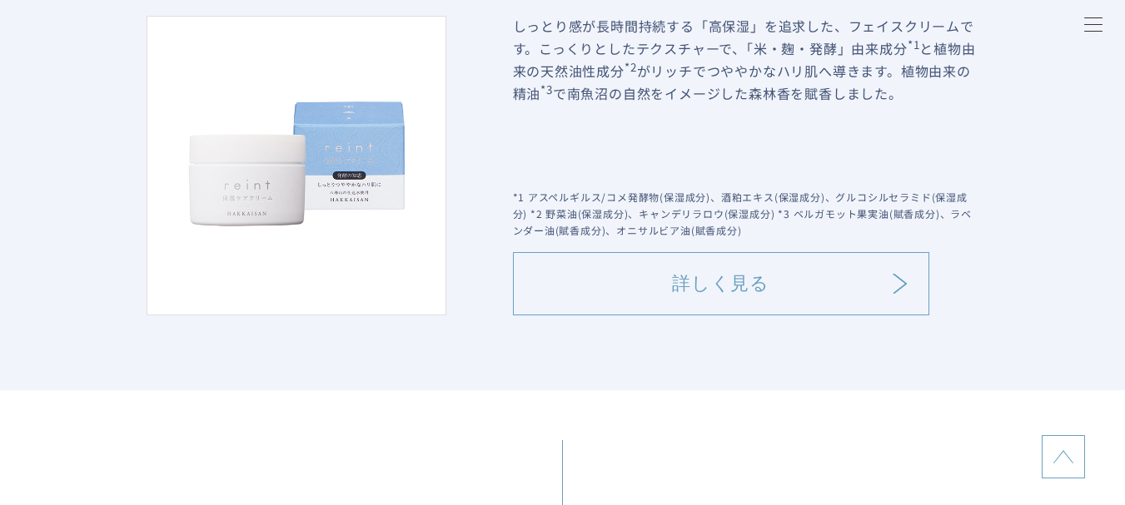
scroll to position [2732, 0]
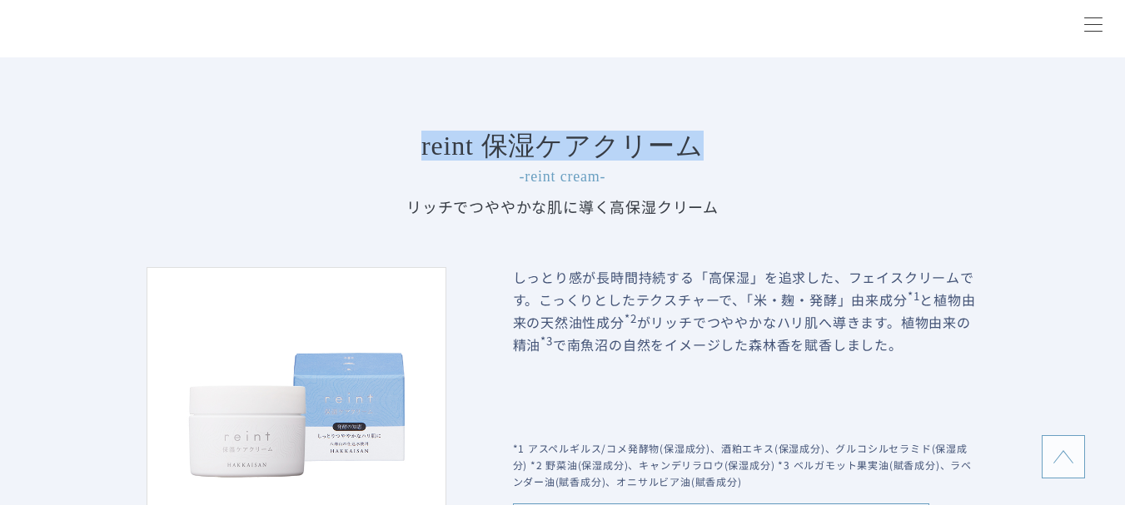
click at [367, 150] on h4 "reint 保湿ケアクリーム -reint cream-" at bounding box center [563, 159] width 832 height 55
drag, startPoint x: 408, startPoint y: 140, endPoint x: 763, endPoint y: 130, distance: 354.8
click at [741, 152] on h4 "reint 保湿ケアクリーム -reint cream-" at bounding box center [563, 159] width 832 height 55
copy h4 "reint 保湿ケアクリーム"
